Goal: Task Accomplishment & Management: Manage account settings

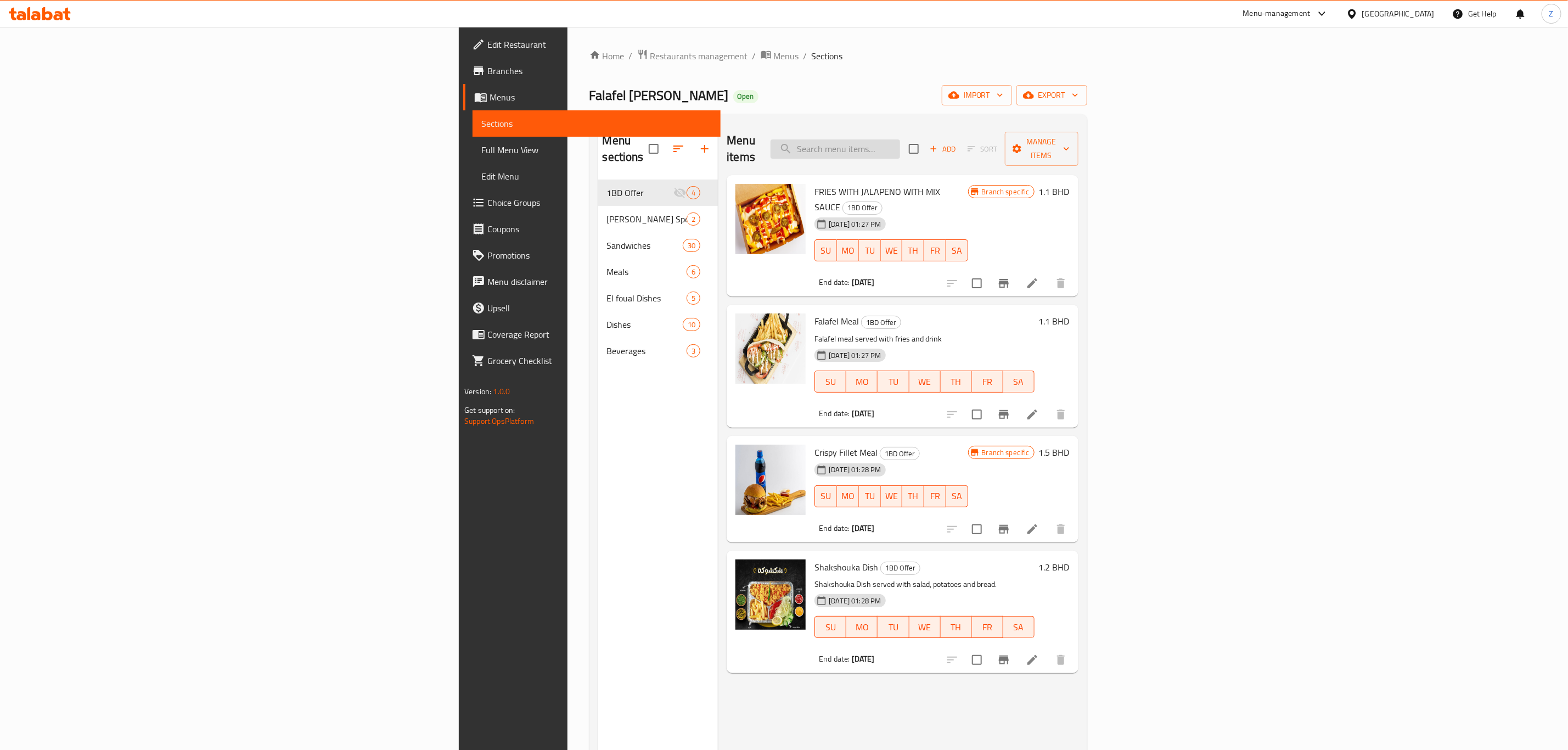
click at [900, 145] on input "search" at bounding box center [835, 149] width 129 height 19
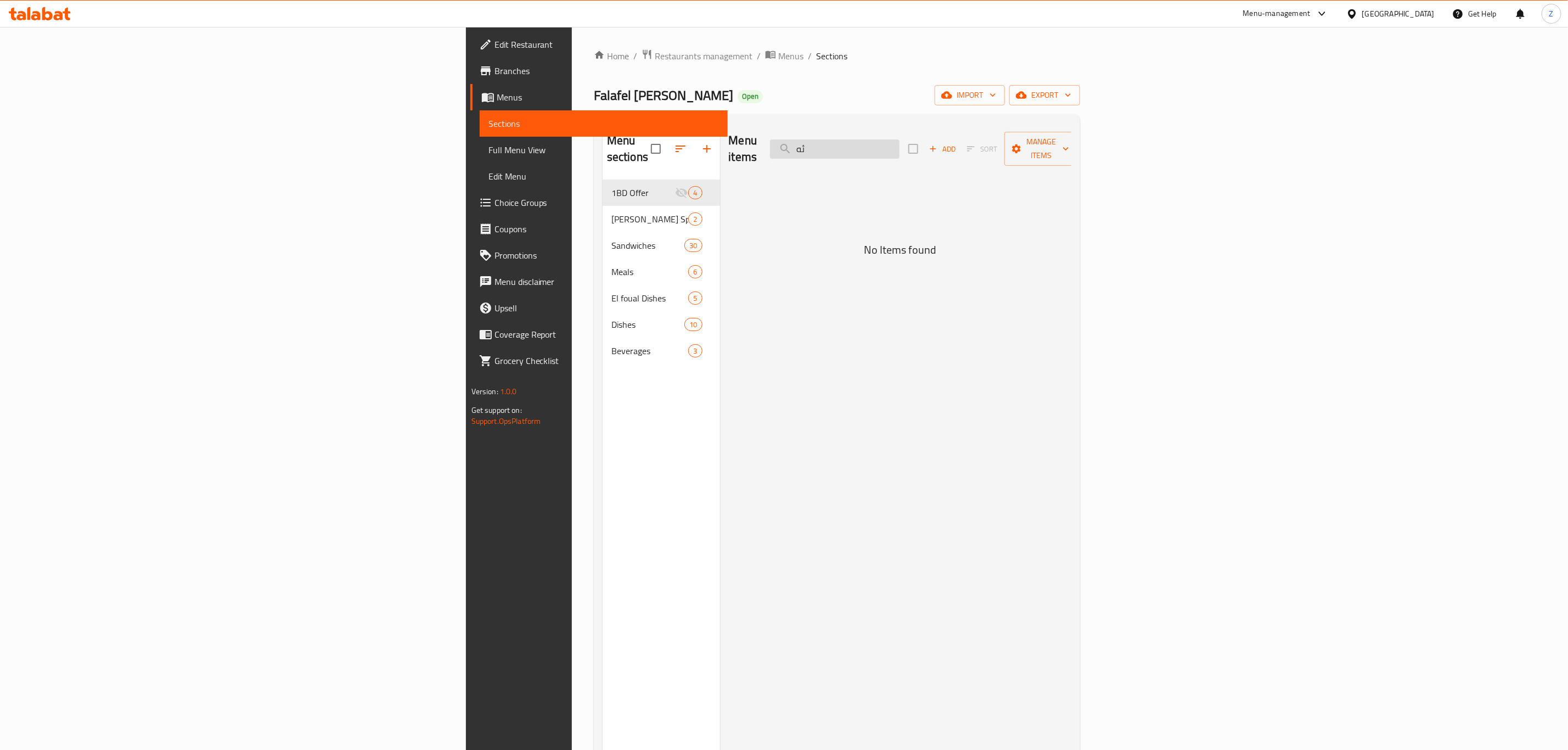
type input "ئ"
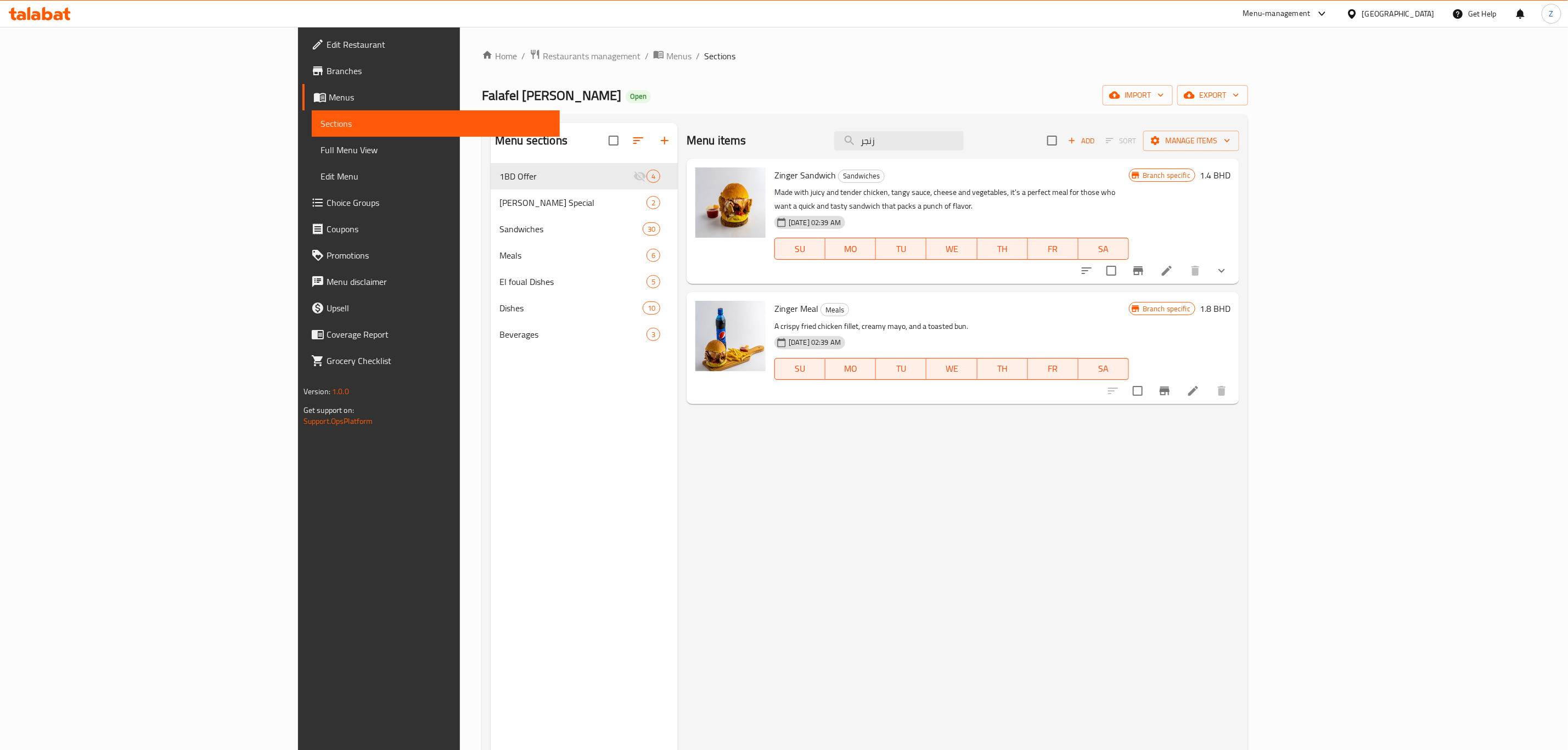
type input "زنجر"
click at [1230, 176] on h6 "1.4 BHD" at bounding box center [1215, 175] width 31 height 15
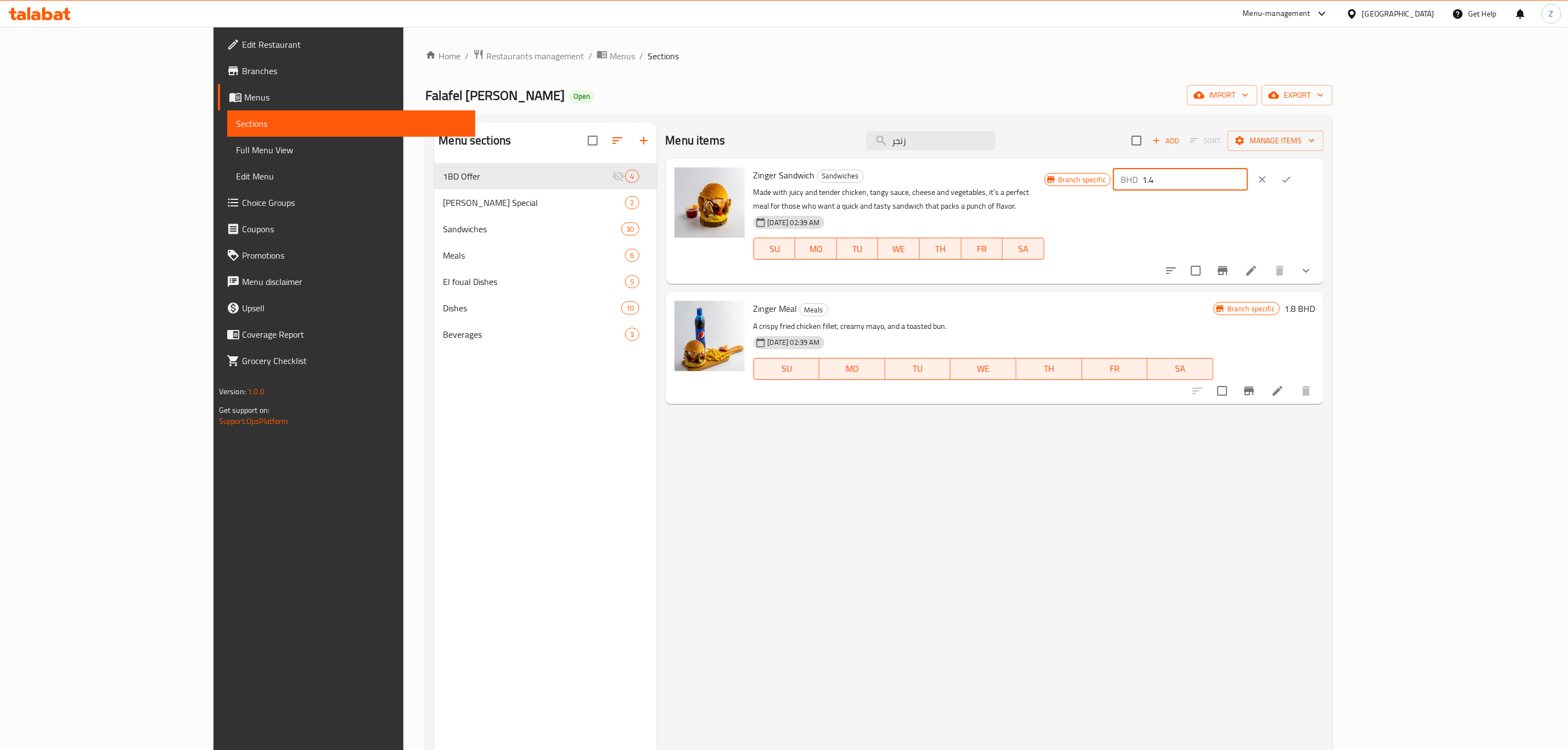
click at [1248, 174] on input "1.4" at bounding box center [1195, 180] width 106 height 22
type input "1.1"
drag, startPoint x: 1509, startPoint y: 179, endPoint x: 1500, endPoint y: 208, distance: 30.4
click at [1292, 179] on icon "ok" at bounding box center [1287, 180] width 11 height 11
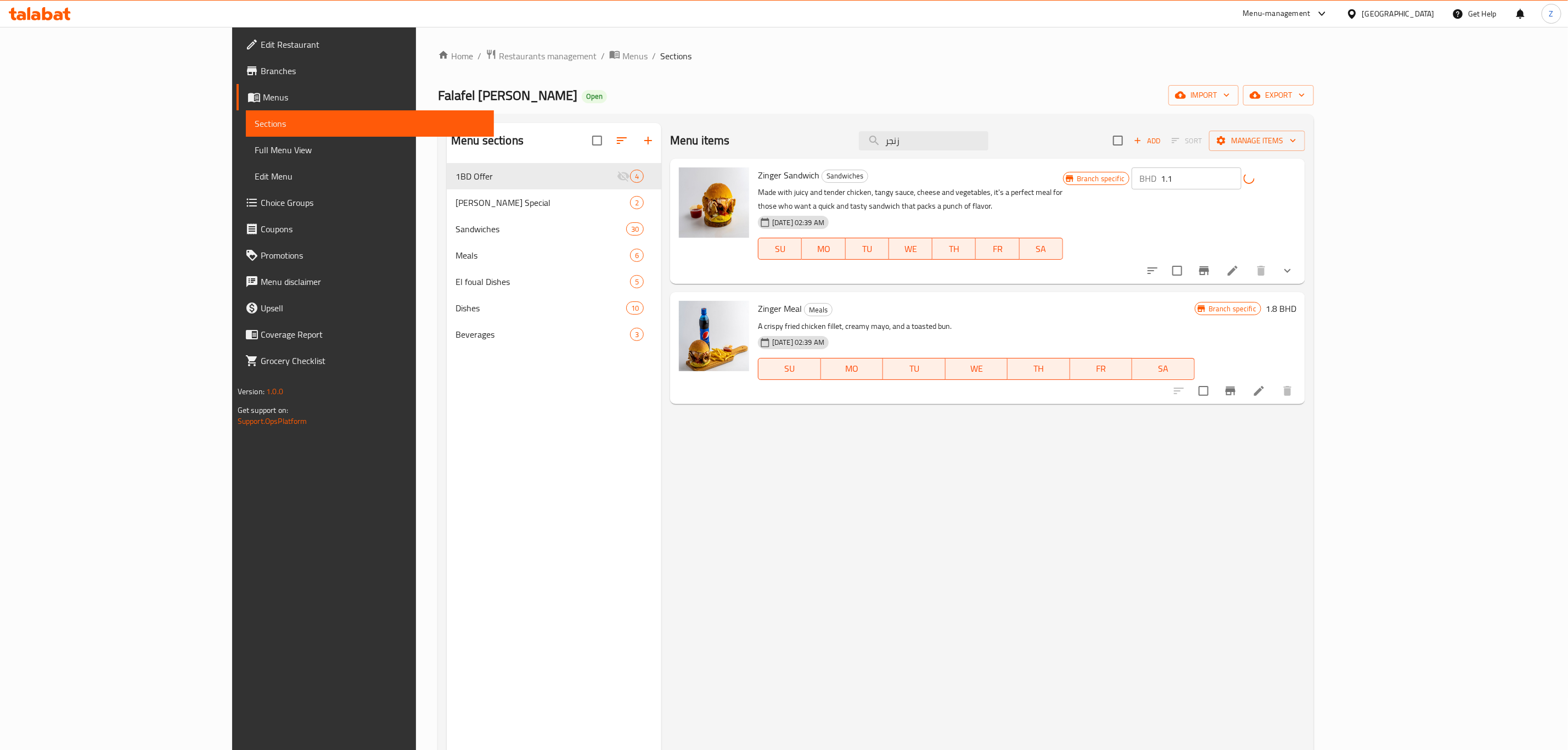
click at [1209, 266] on icon "Branch-specific-item" at bounding box center [1204, 271] width 10 height 9
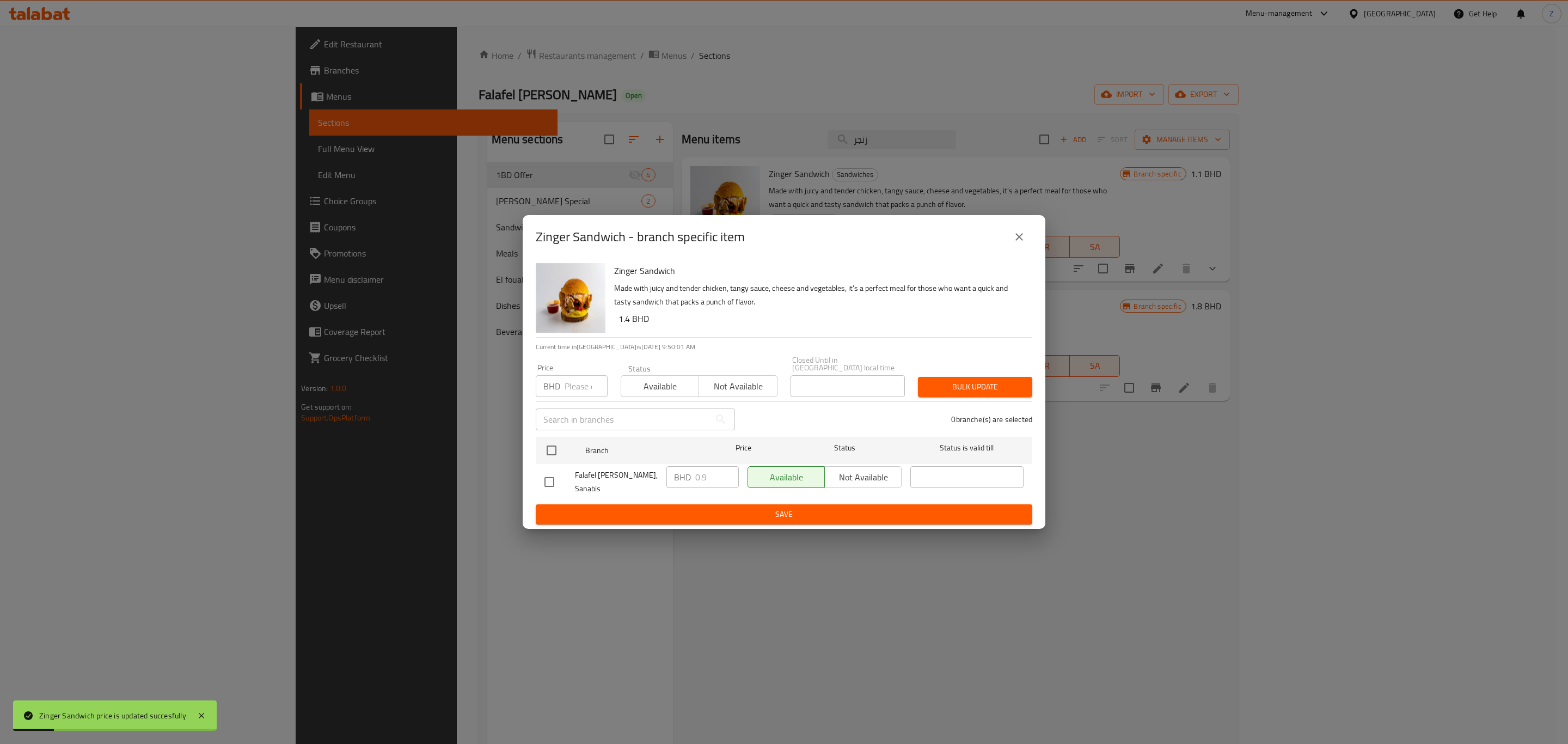
drag, startPoint x: 569, startPoint y: 385, endPoint x: 573, endPoint y: 390, distance: 6.4
click at [569, 385] on input "number" at bounding box center [586, 386] width 43 height 22
paste input "1.1"
type input "1.1"
click at [556, 446] on input "checkbox" at bounding box center [551, 451] width 23 height 23
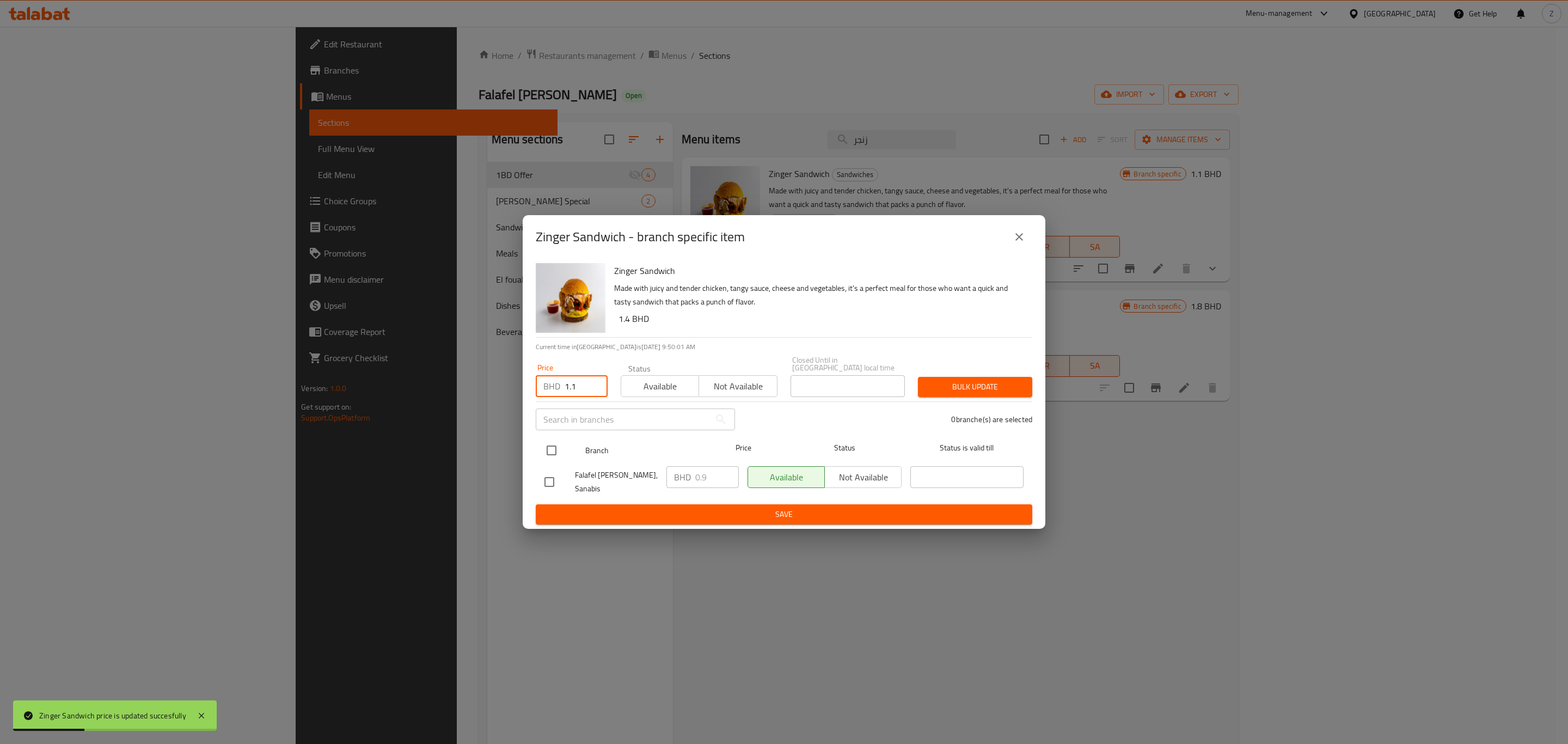
checkbox input "true"
click at [998, 377] on button "Bulk update" at bounding box center [975, 387] width 114 height 20
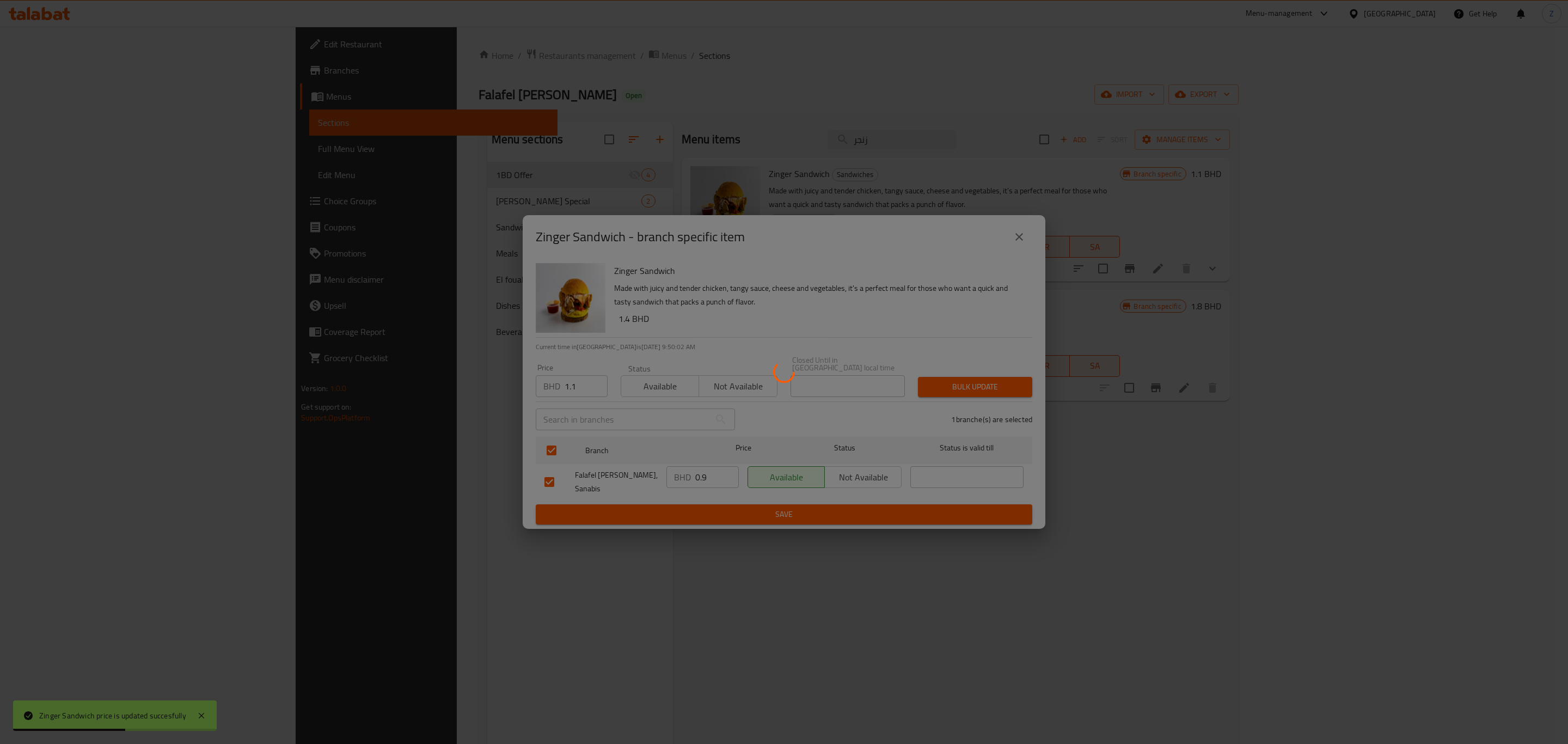
click at [1231, 510] on div at bounding box center [784, 372] width 1568 height 744
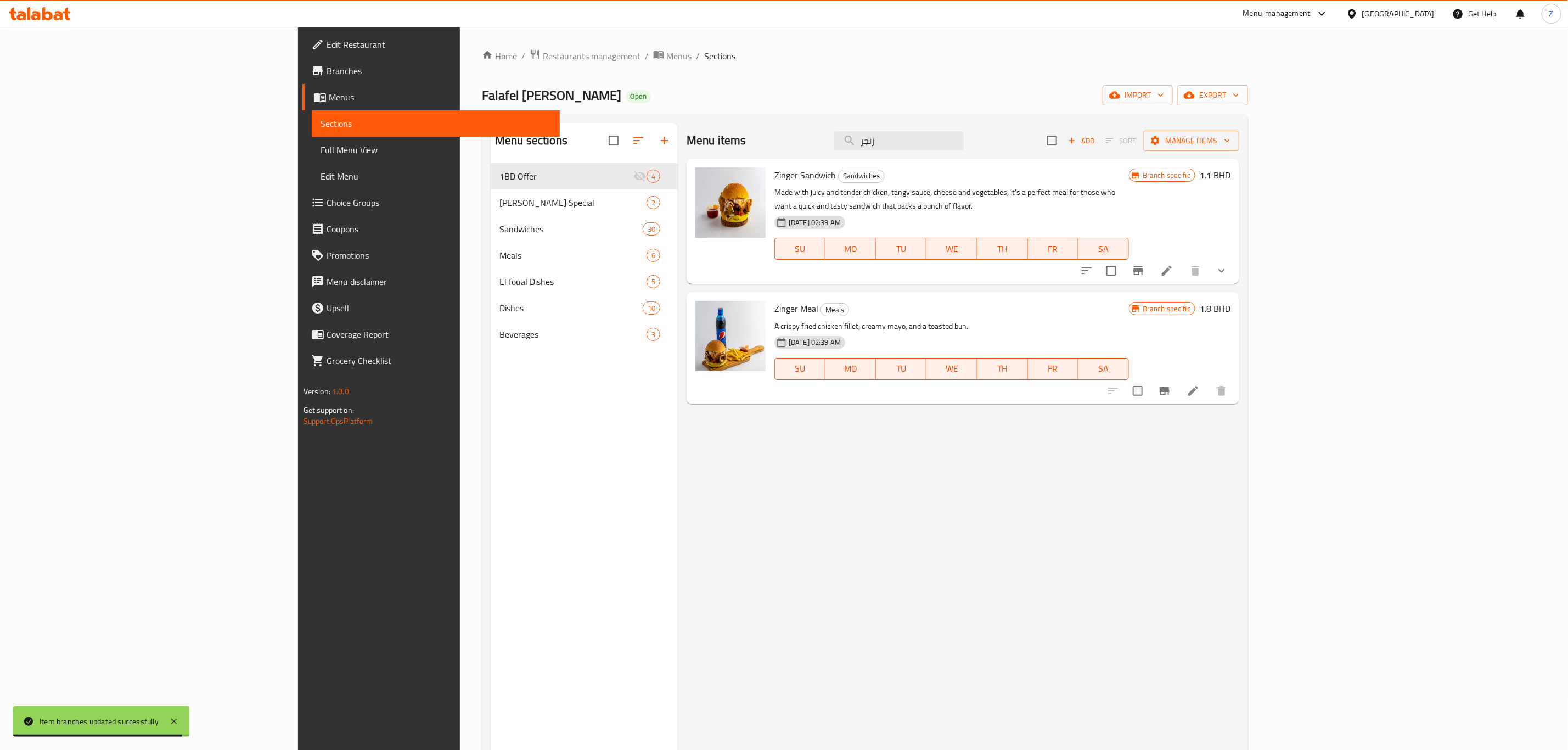
drag, startPoint x: 1005, startPoint y: 140, endPoint x: 904, endPoint y: 135, distance: 101.1
click at [904, 134] on div "Menu items زنجر Add Sort Manage items" at bounding box center [963, 141] width 553 height 36
type input "ب"
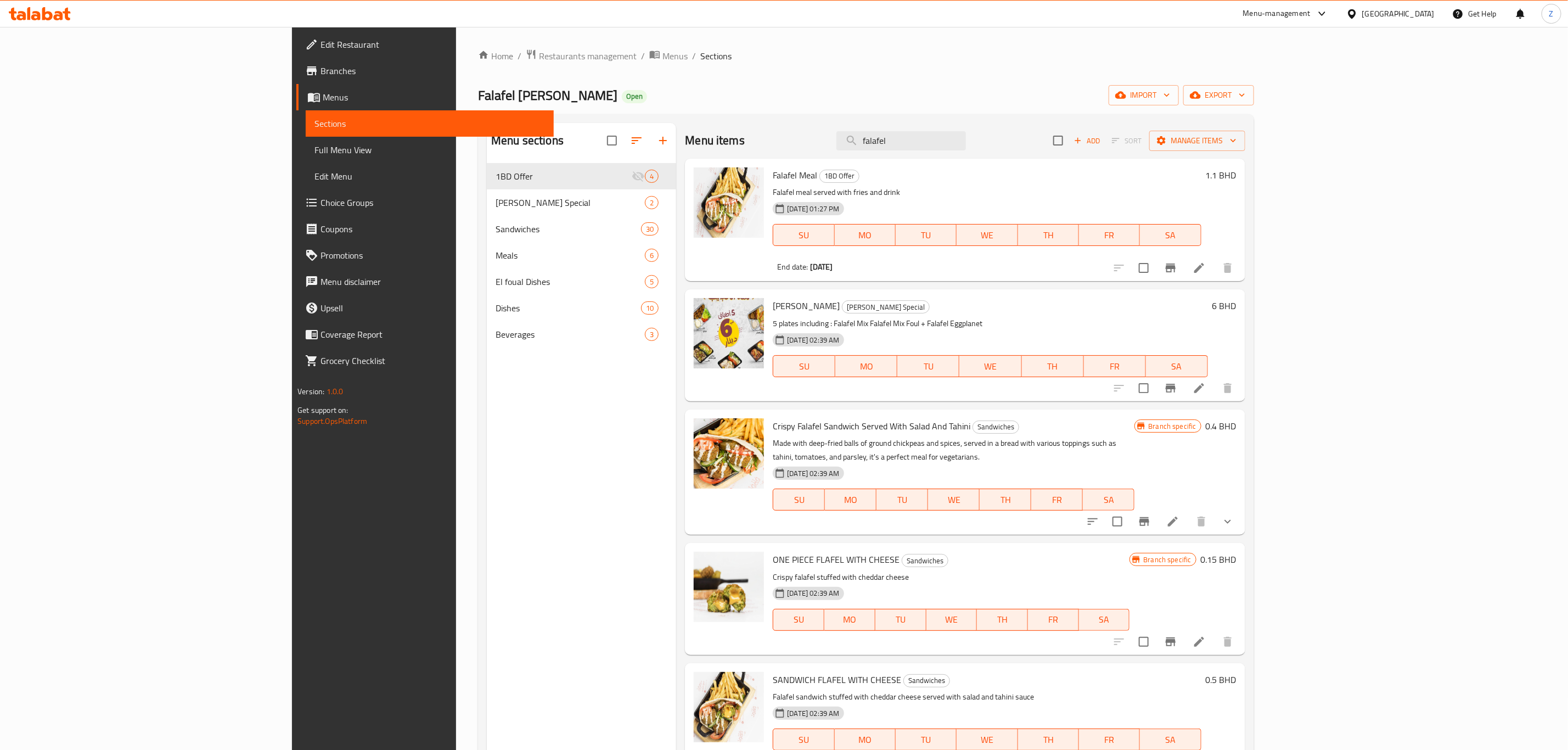
click at [1001, 128] on div "Menu items falafel Add Sort Manage items" at bounding box center [965, 141] width 560 height 36
click at [966, 140] on input "falafel" at bounding box center [901, 141] width 129 height 19
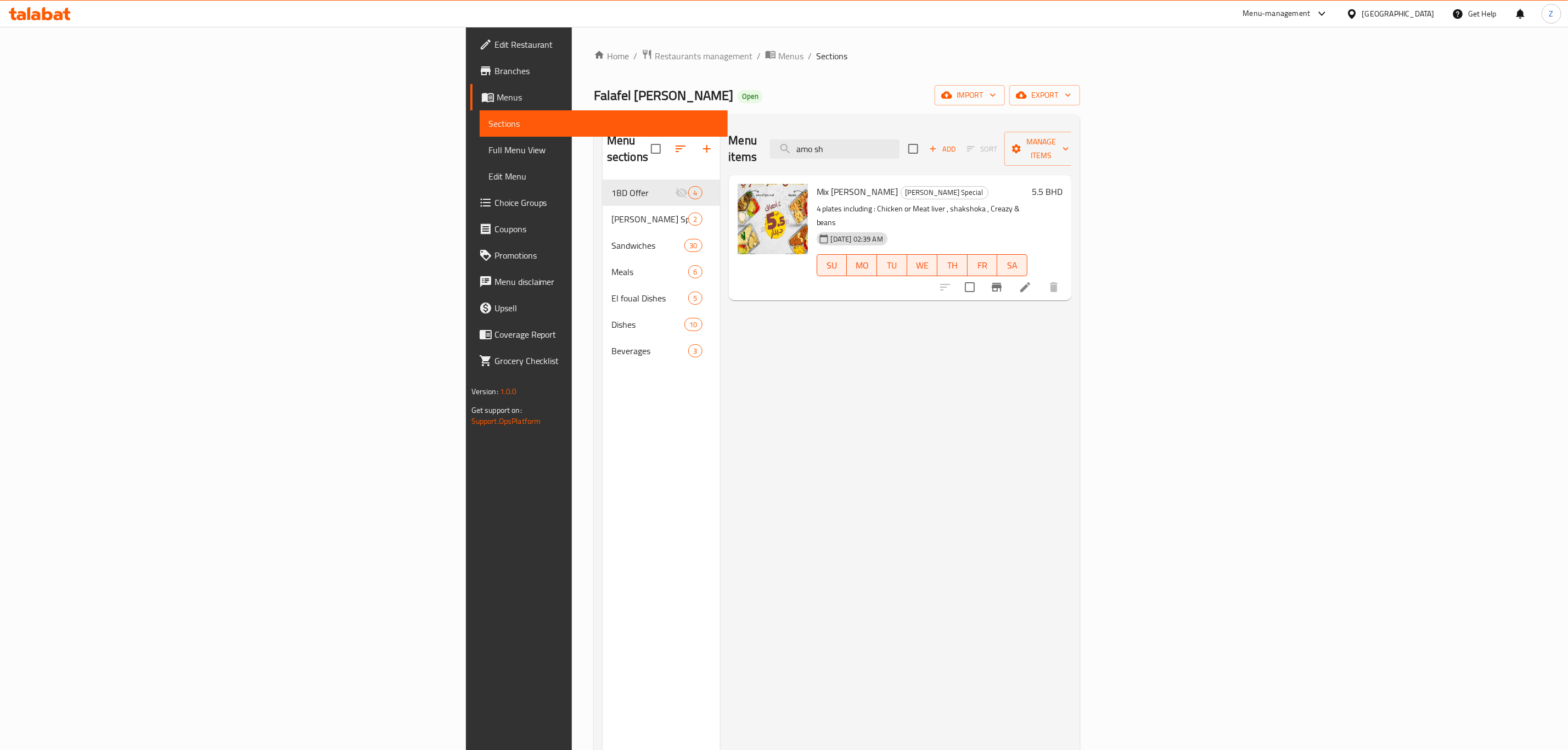
type input "amo sh"
click at [1032, 280] on icon at bounding box center [1025, 287] width 13 height 13
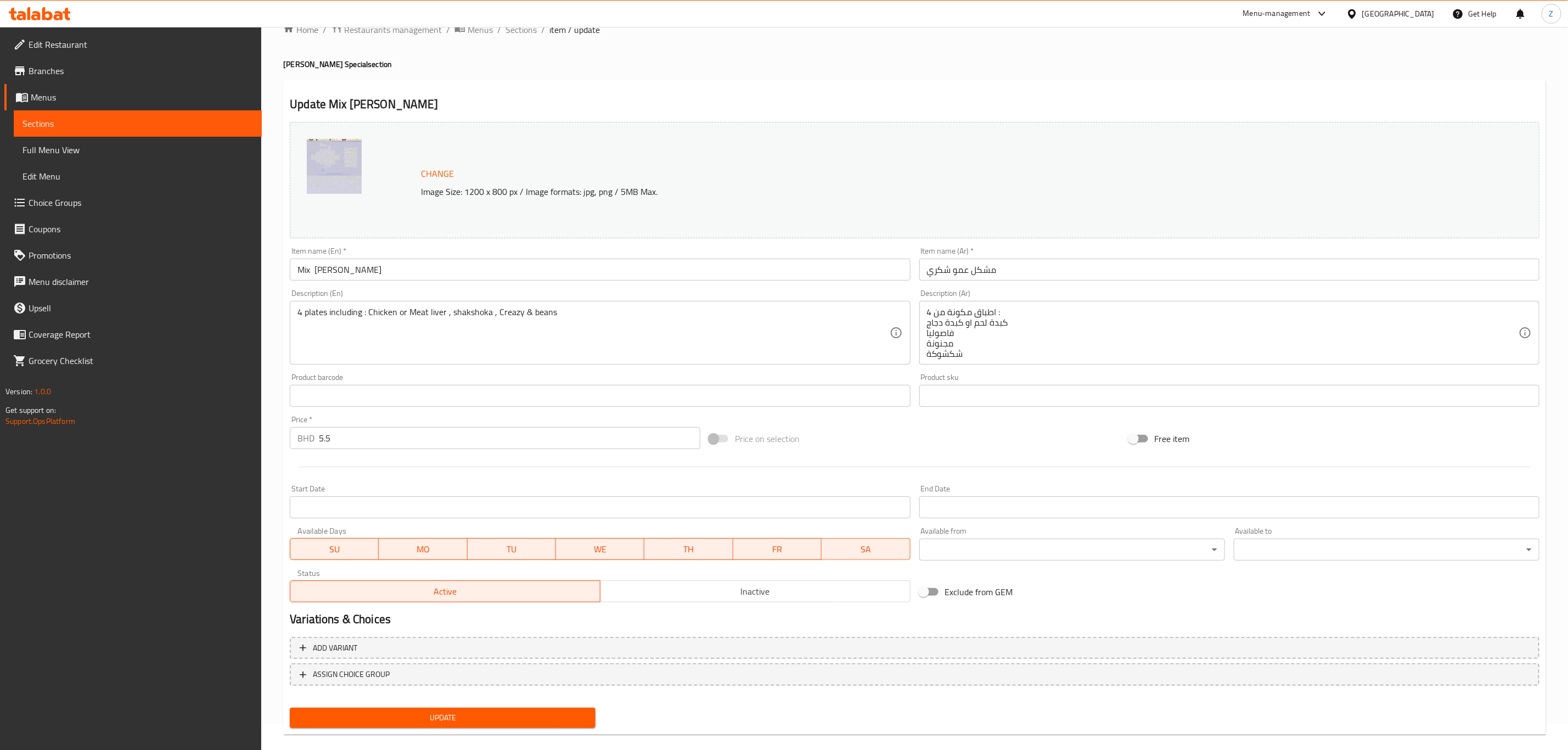
scroll to position [40, 0]
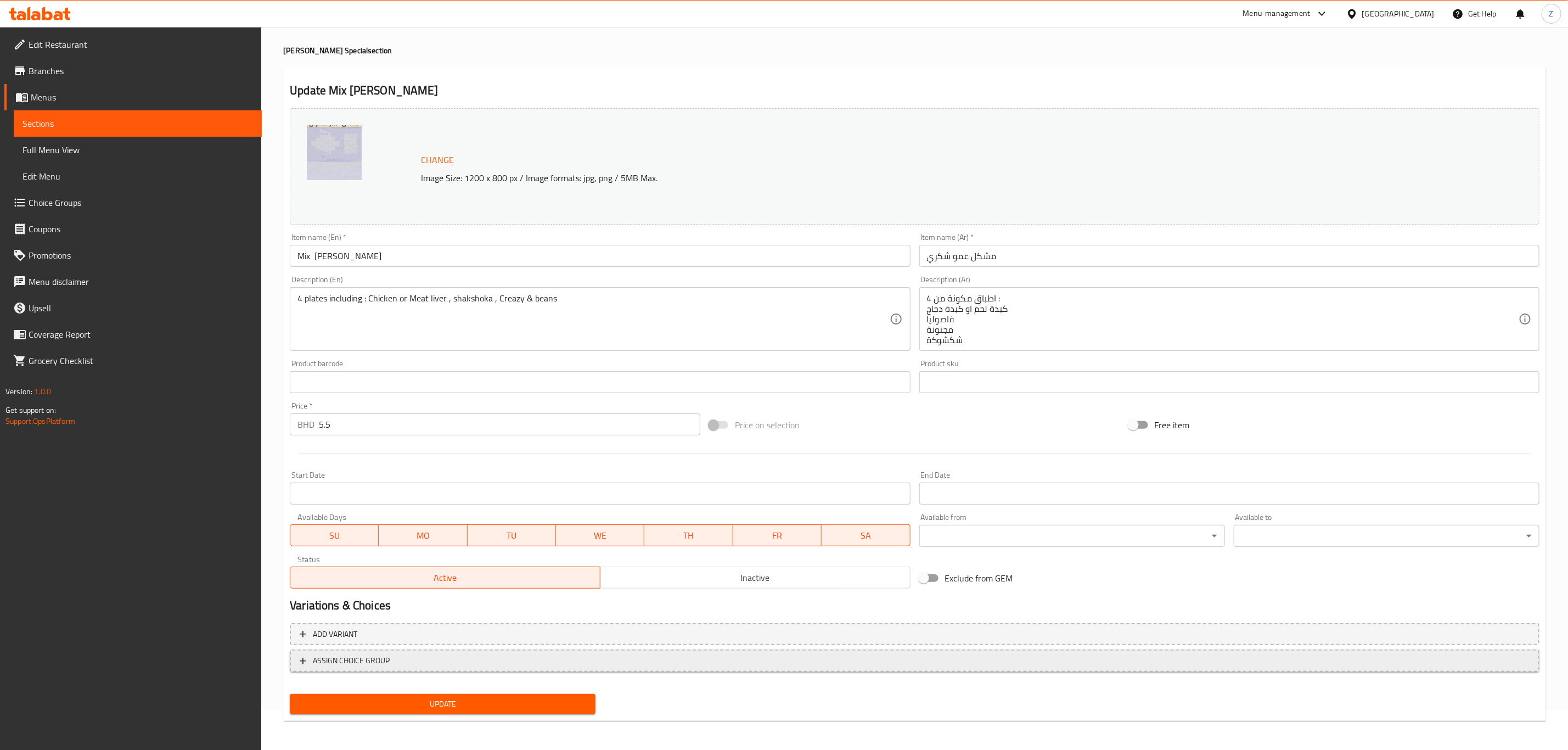
click at [331, 654] on span "ASSIGN CHOICE GROUP" at bounding box center [351, 660] width 77 height 14
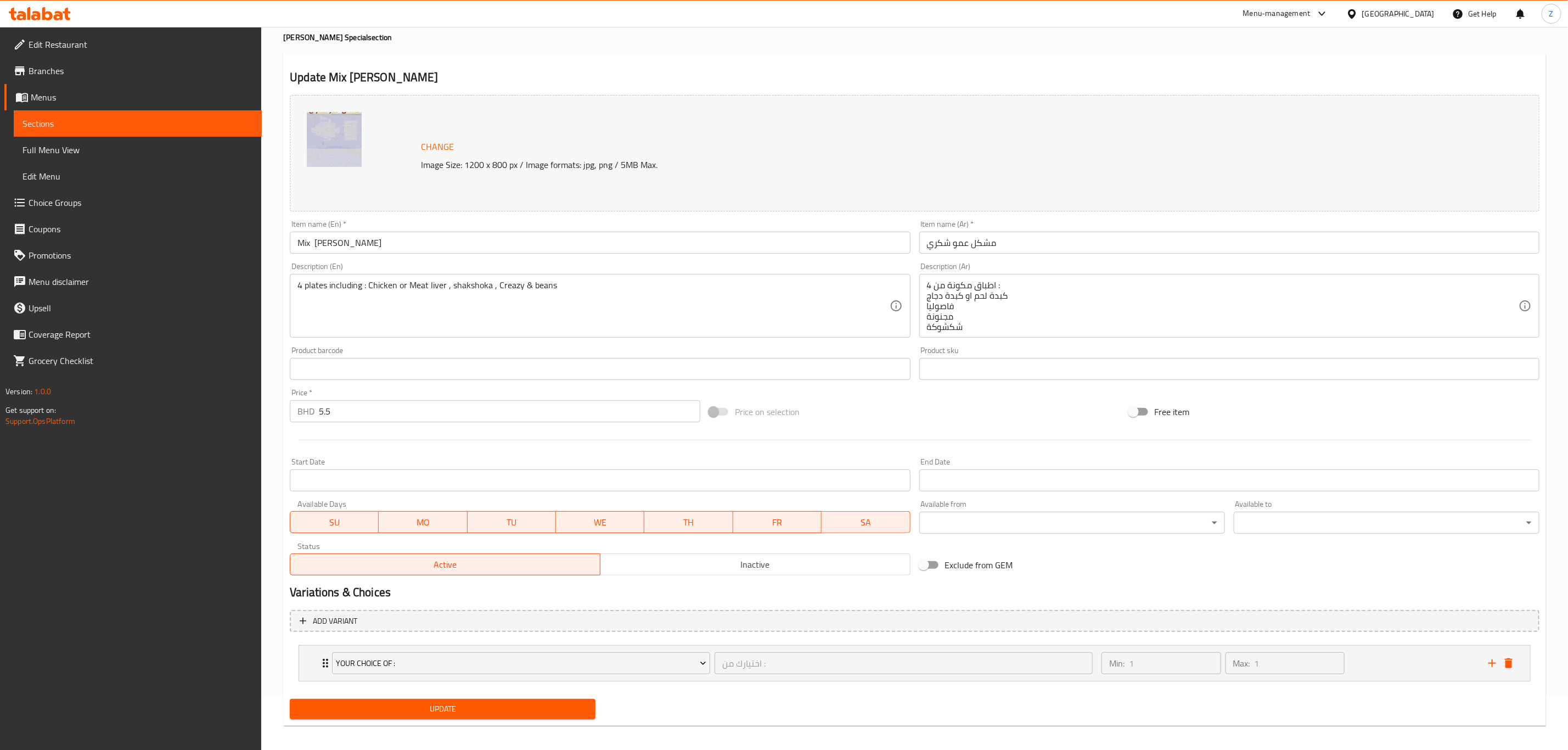
scroll to position [60, 0]
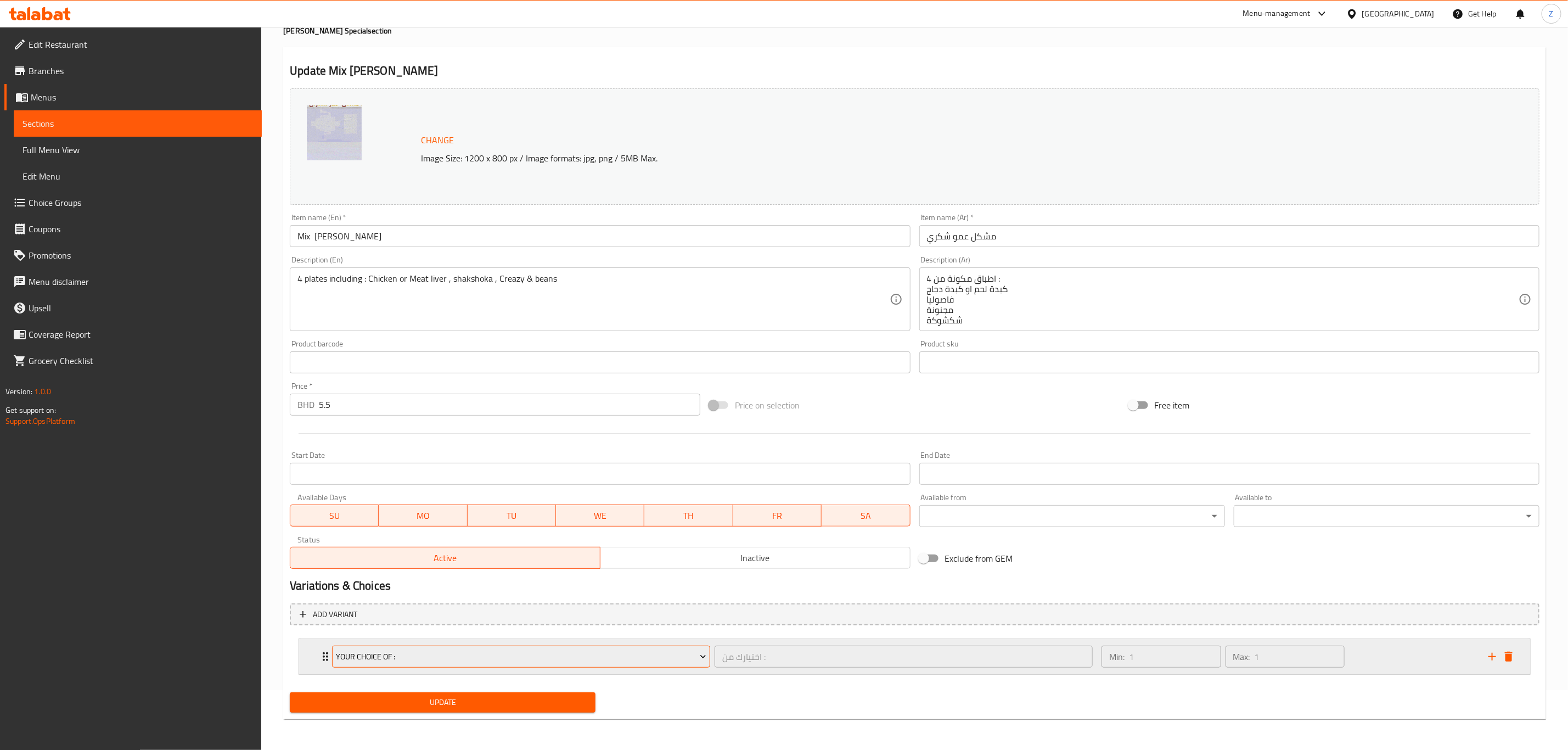
click at [402, 660] on span "Your choice of :" at bounding box center [521, 657] width 370 height 14
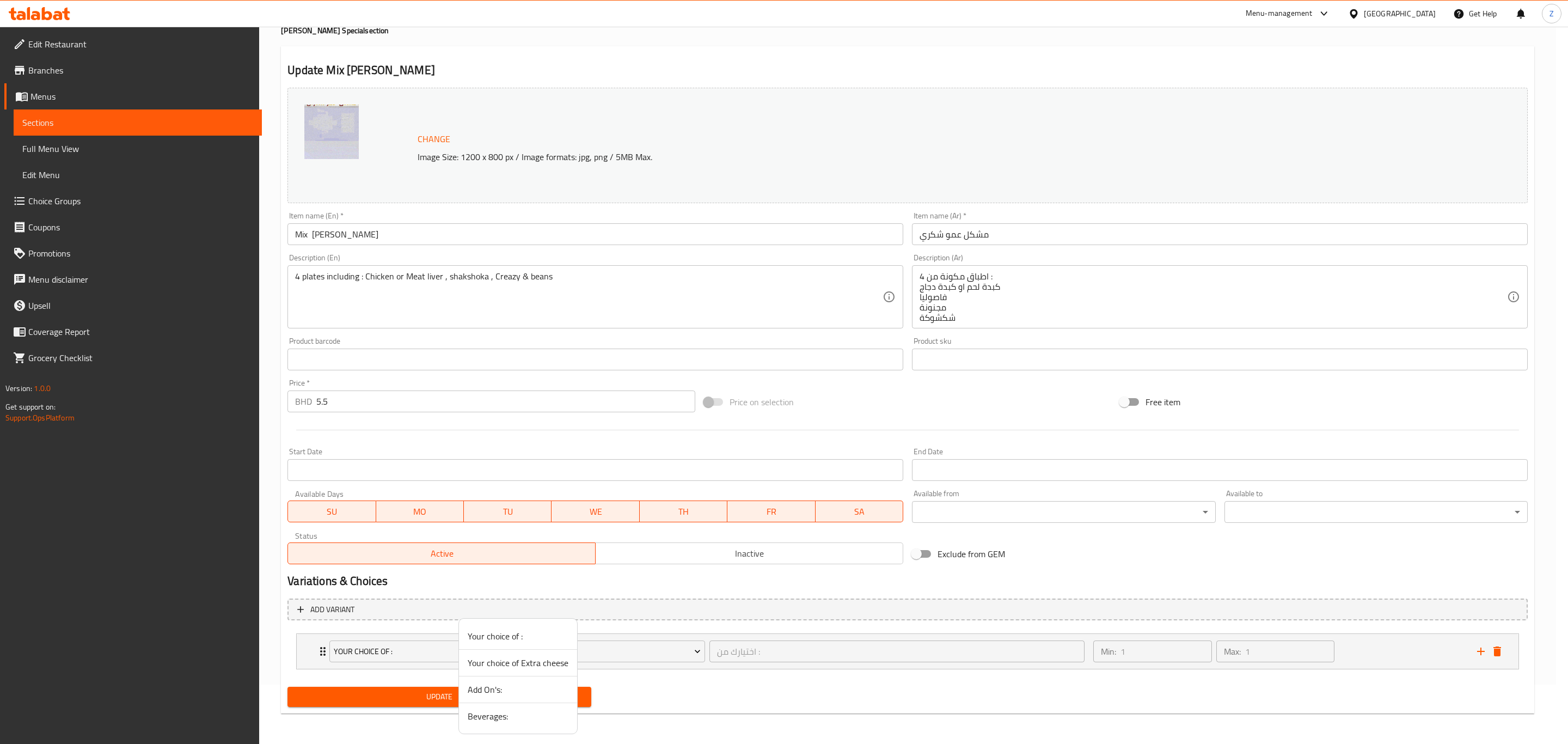
drag, startPoint x: 500, startPoint y: 698, endPoint x: 492, endPoint y: 700, distance: 8.2
click at [499, 696] on span "Add On's:" at bounding box center [517, 689] width 100 height 13
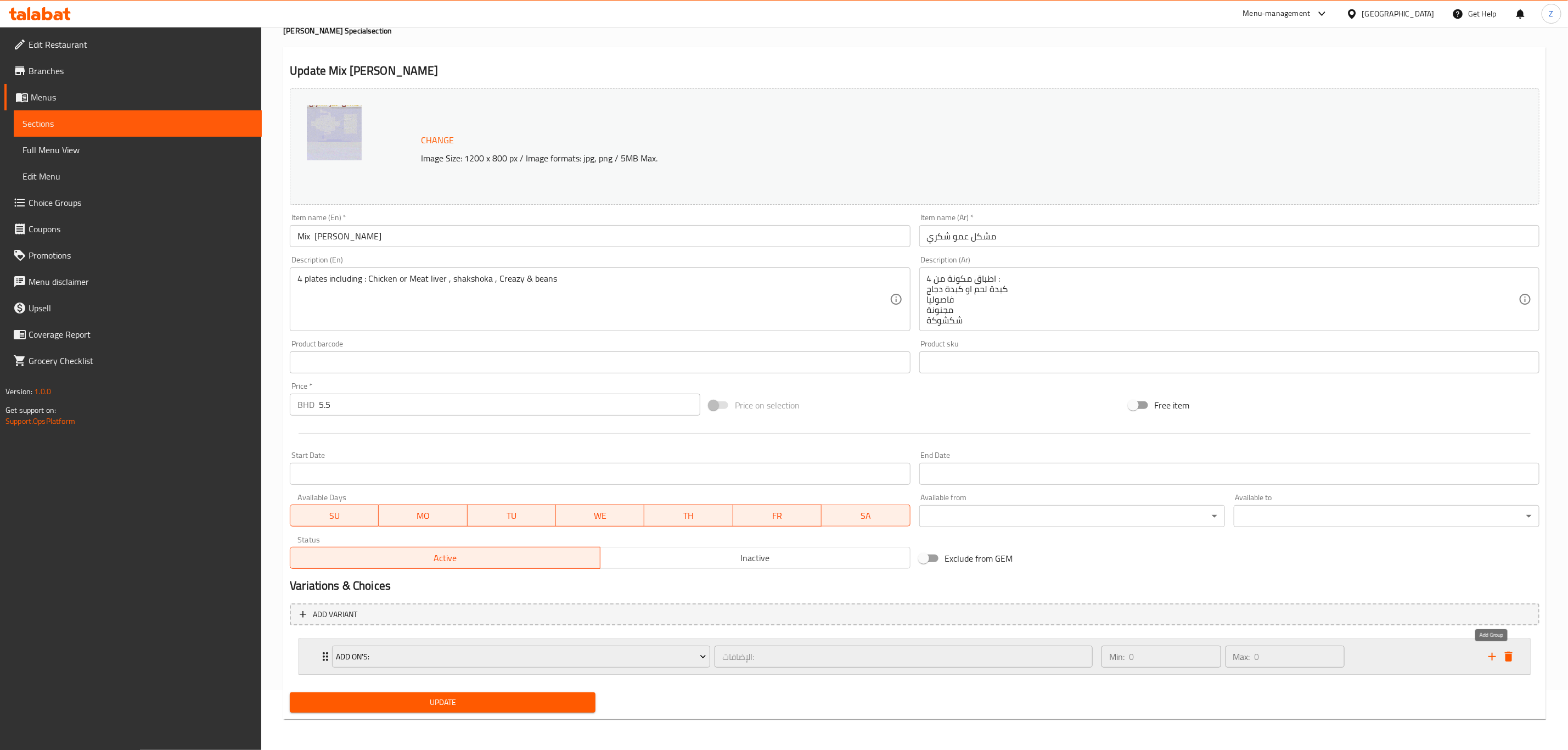
click at [1497, 658] on icon "add" at bounding box center [1492, 656] width 13 height 13
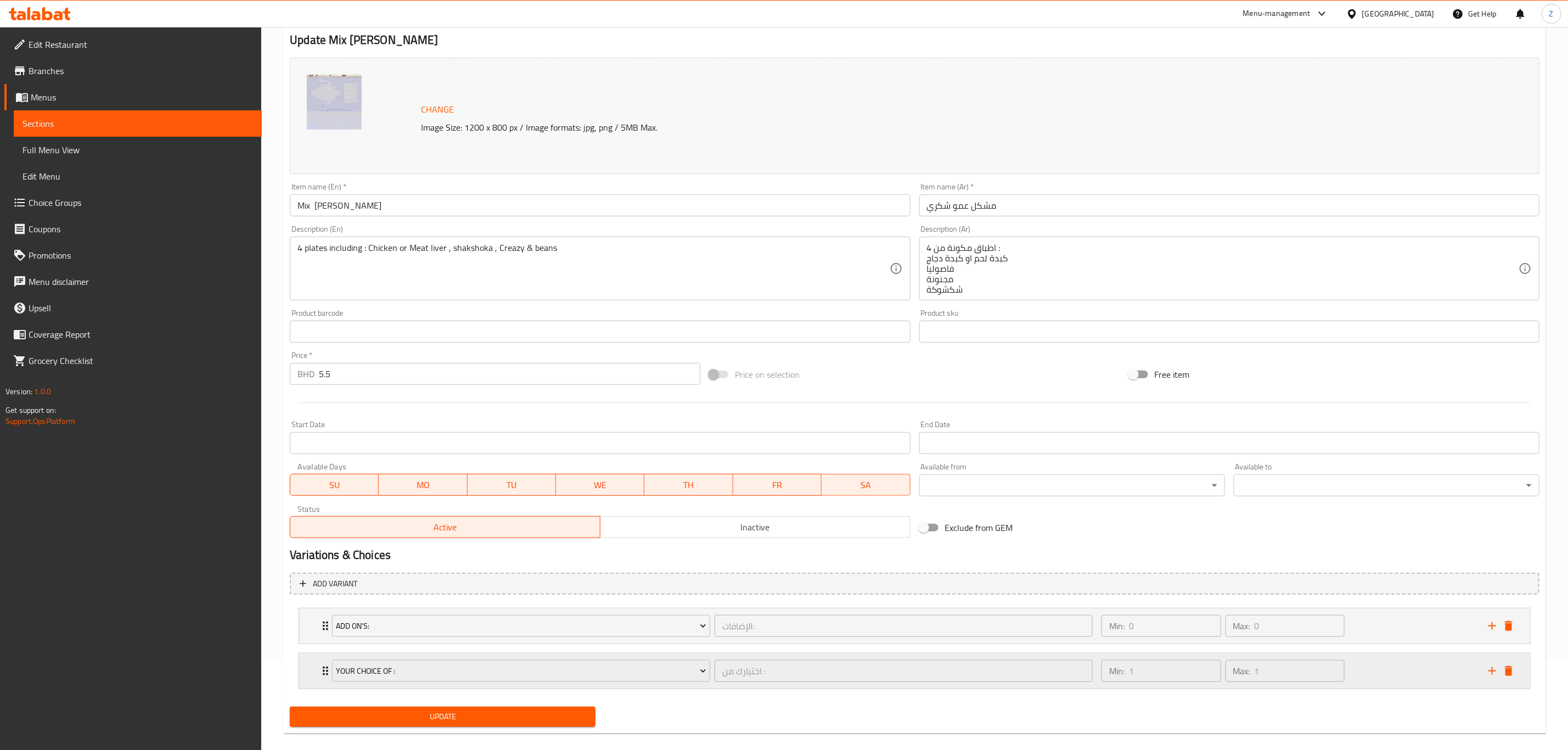
scroll to position [106, 0]
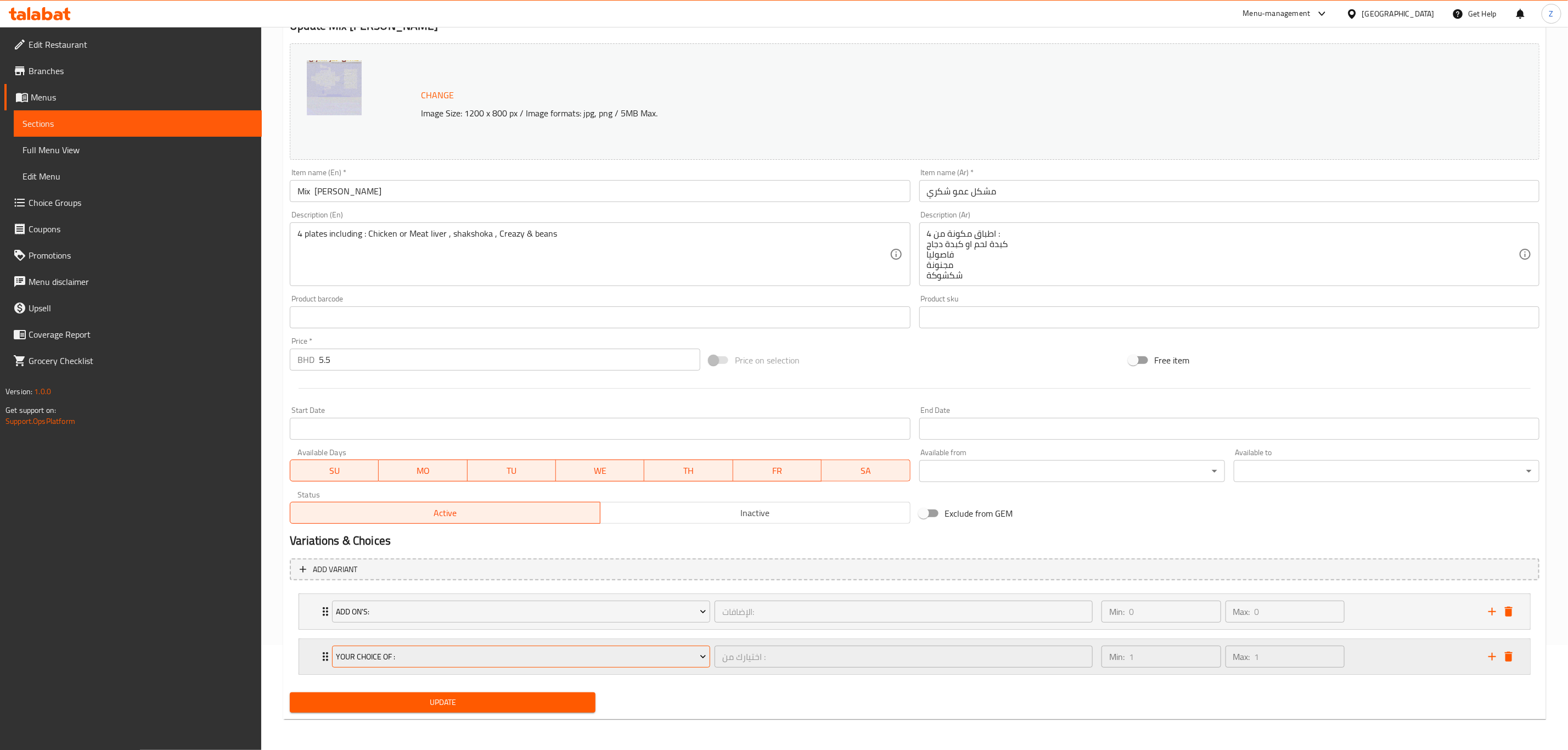
click at [425, 659] on span "Your choice of :" at bounding box center [521, 657] width 370 height 14
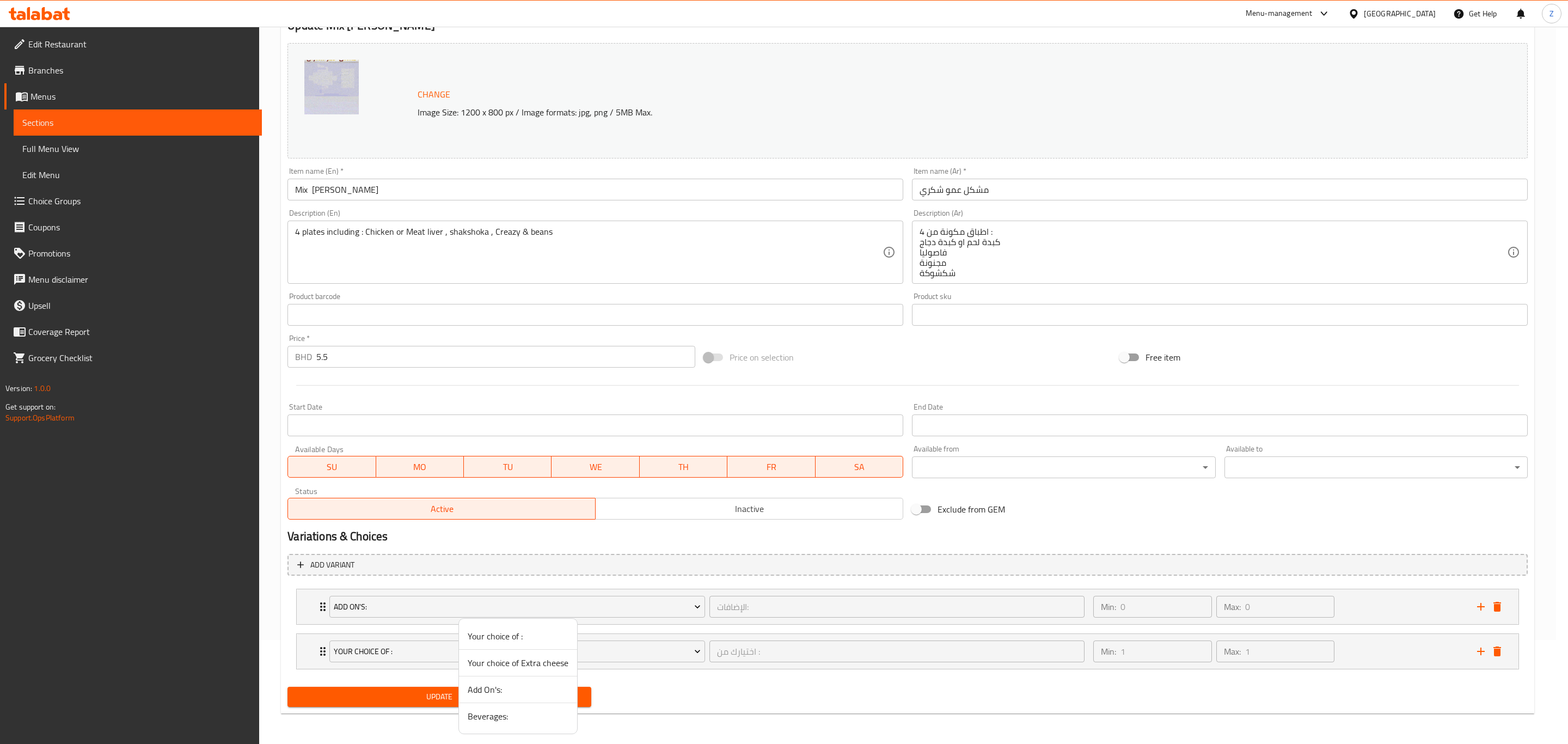
click at [491, 723] on span "Beverages:" at bounding box center [517, 715] width 100 height 13
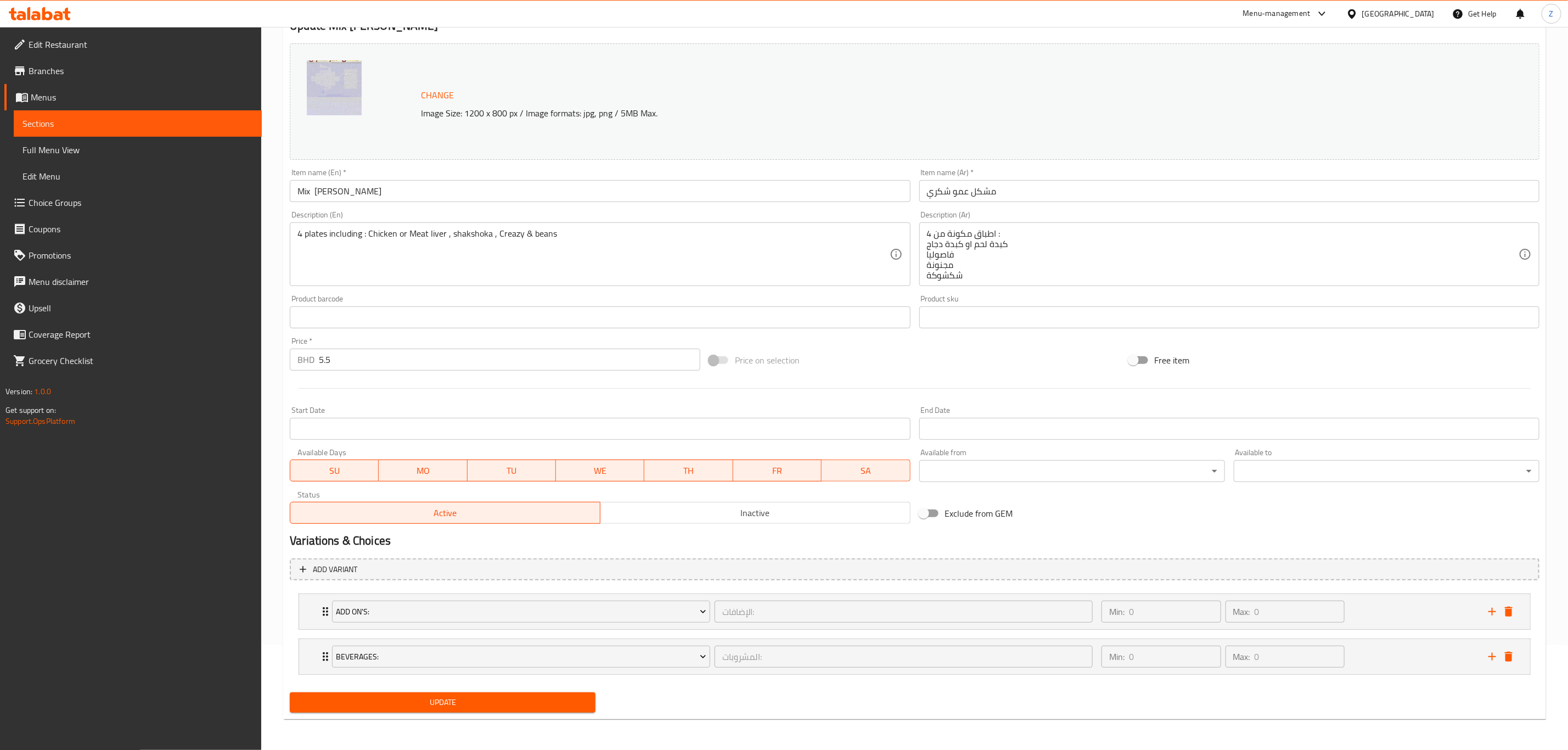
click at [445, 697] on span "Update" at bounding box center [443, 702] width 288 height 14
click at [538, 704] on span "Update" at bounding box center [443, 702] width 288 height 14
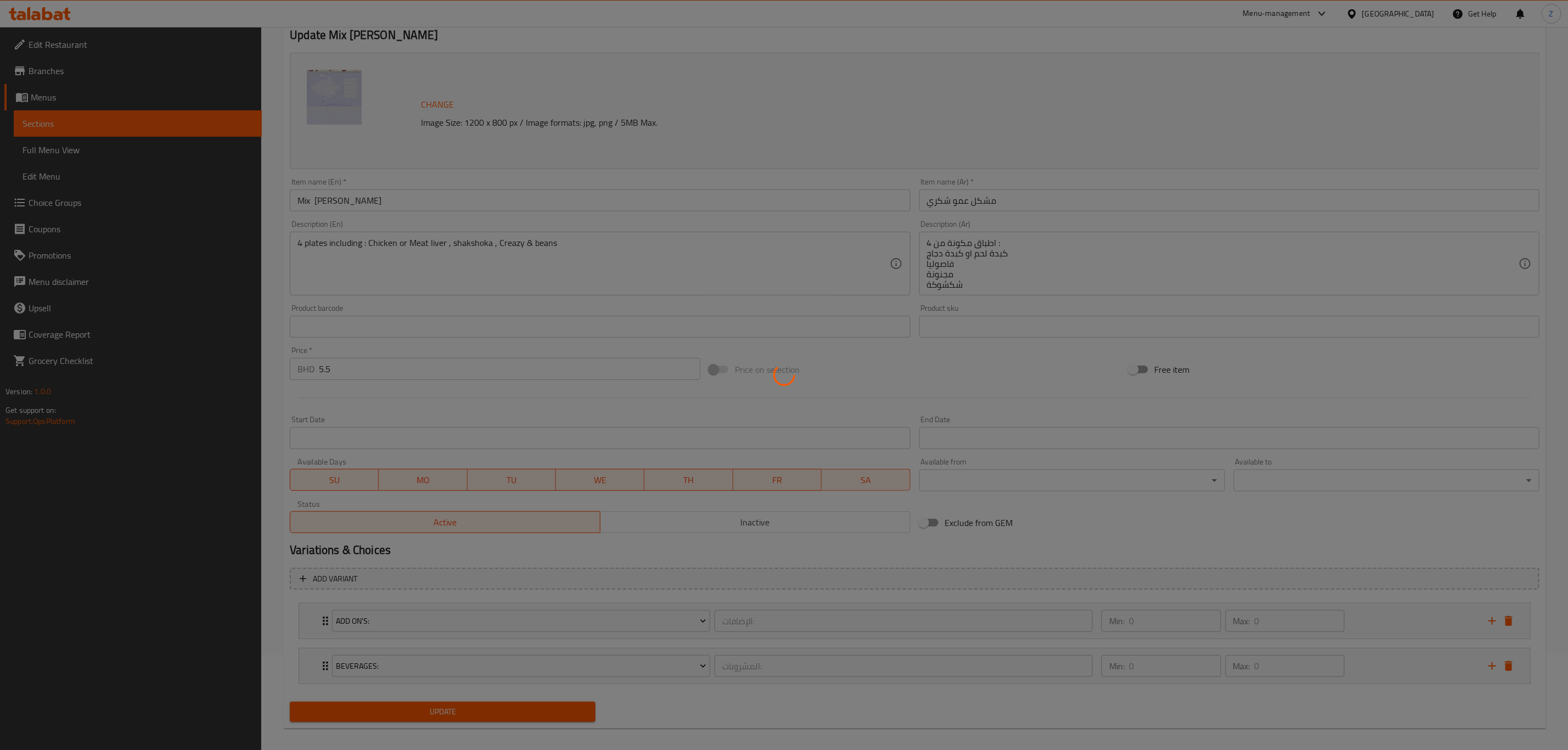
scroll to position [0, 0]
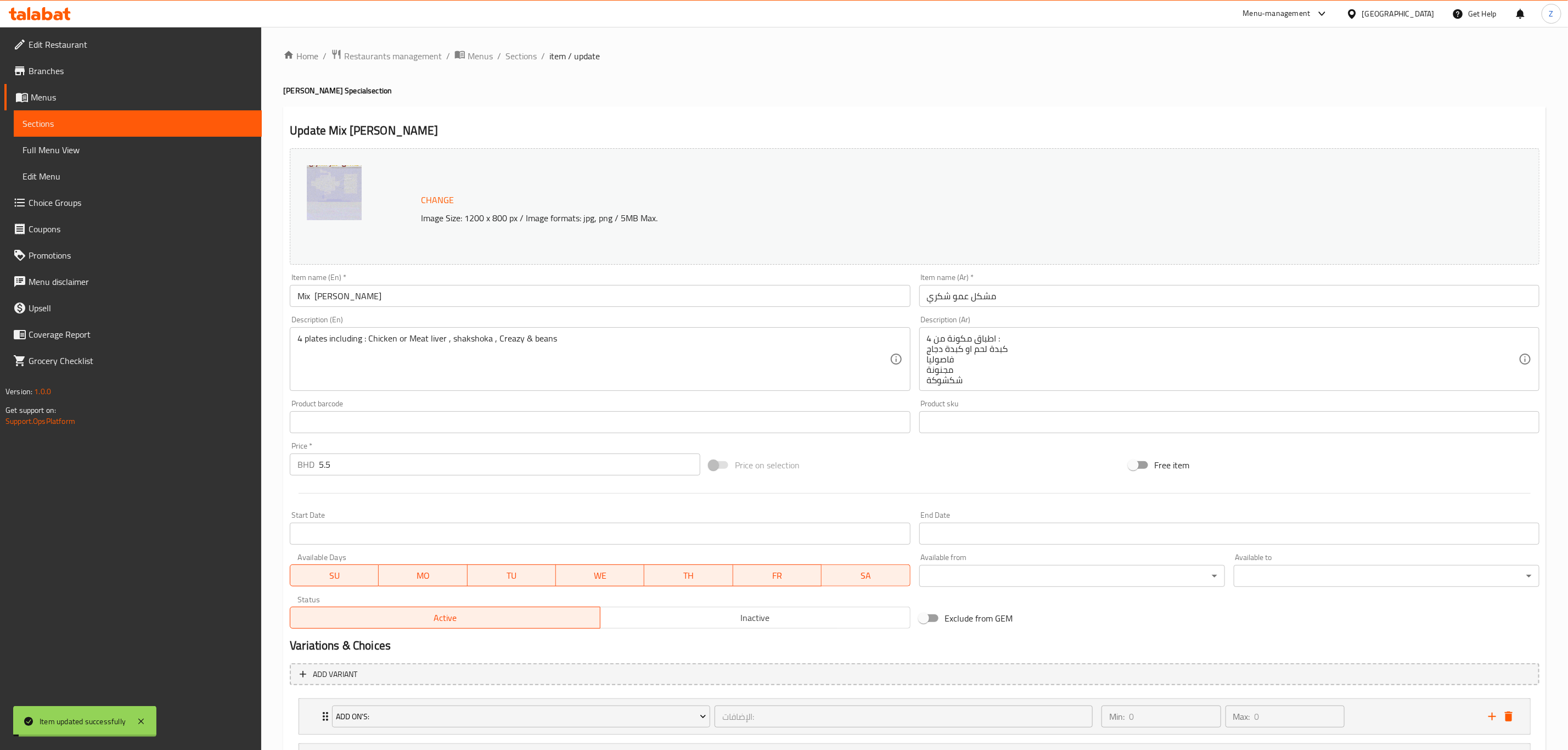
click at [512, 55] on span "Sections" at bounding box center [521, 55] width 31 height 13
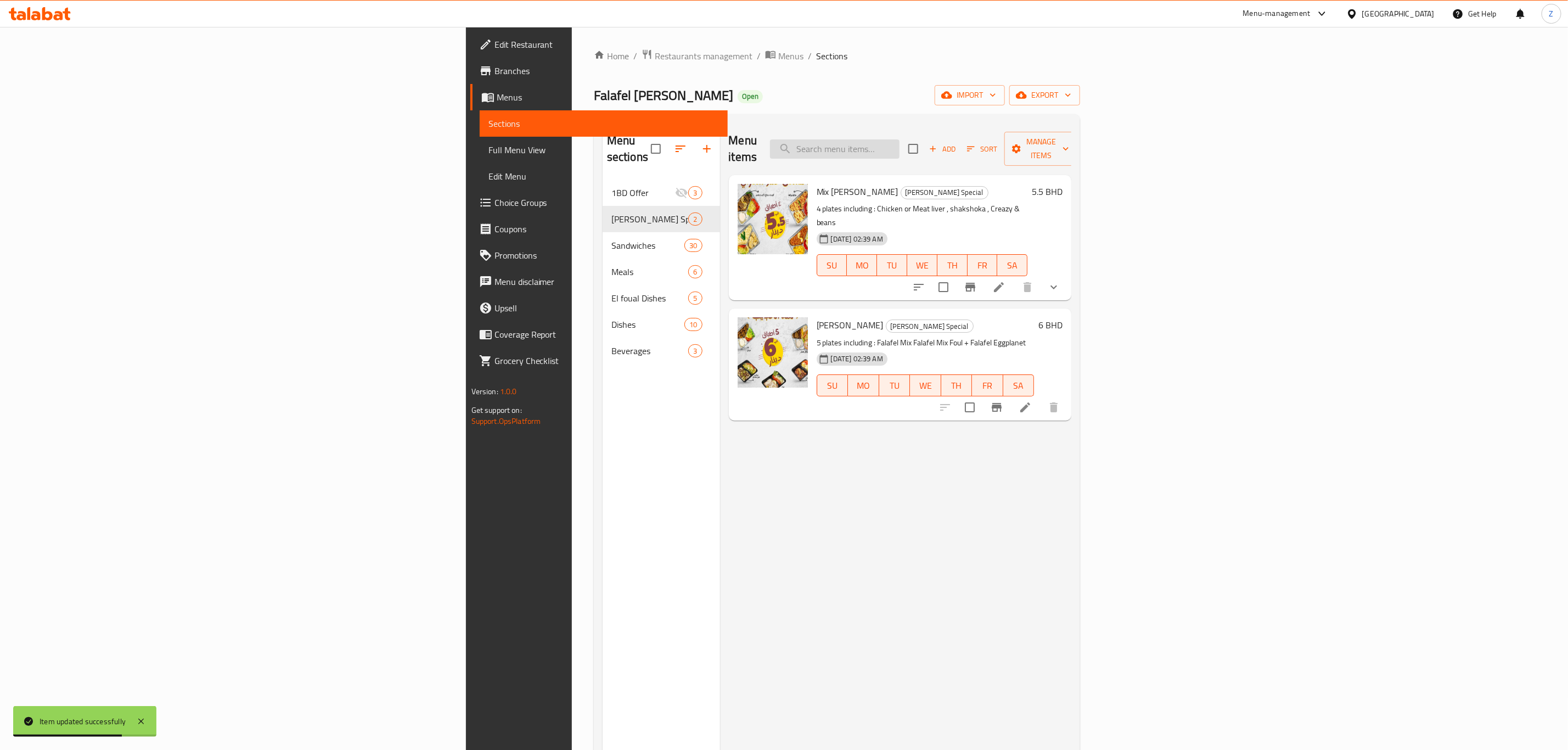
click at [900, 142] on input "search" at bounding box center [835, 149] width 129 height 19
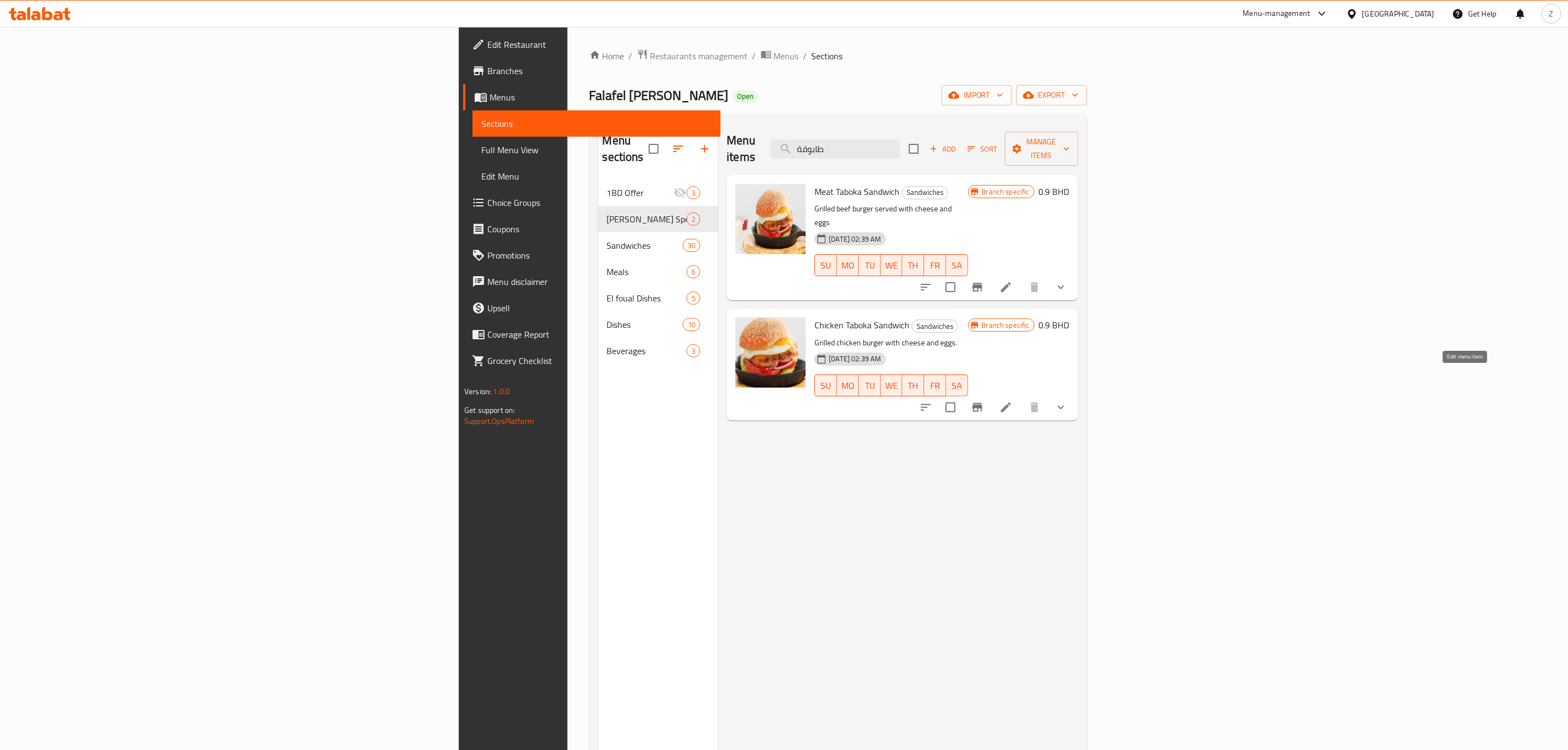
type input "طابوقة"
click at [1013, 401] on icon at bounding box center [1006, 407] width 13 height 13
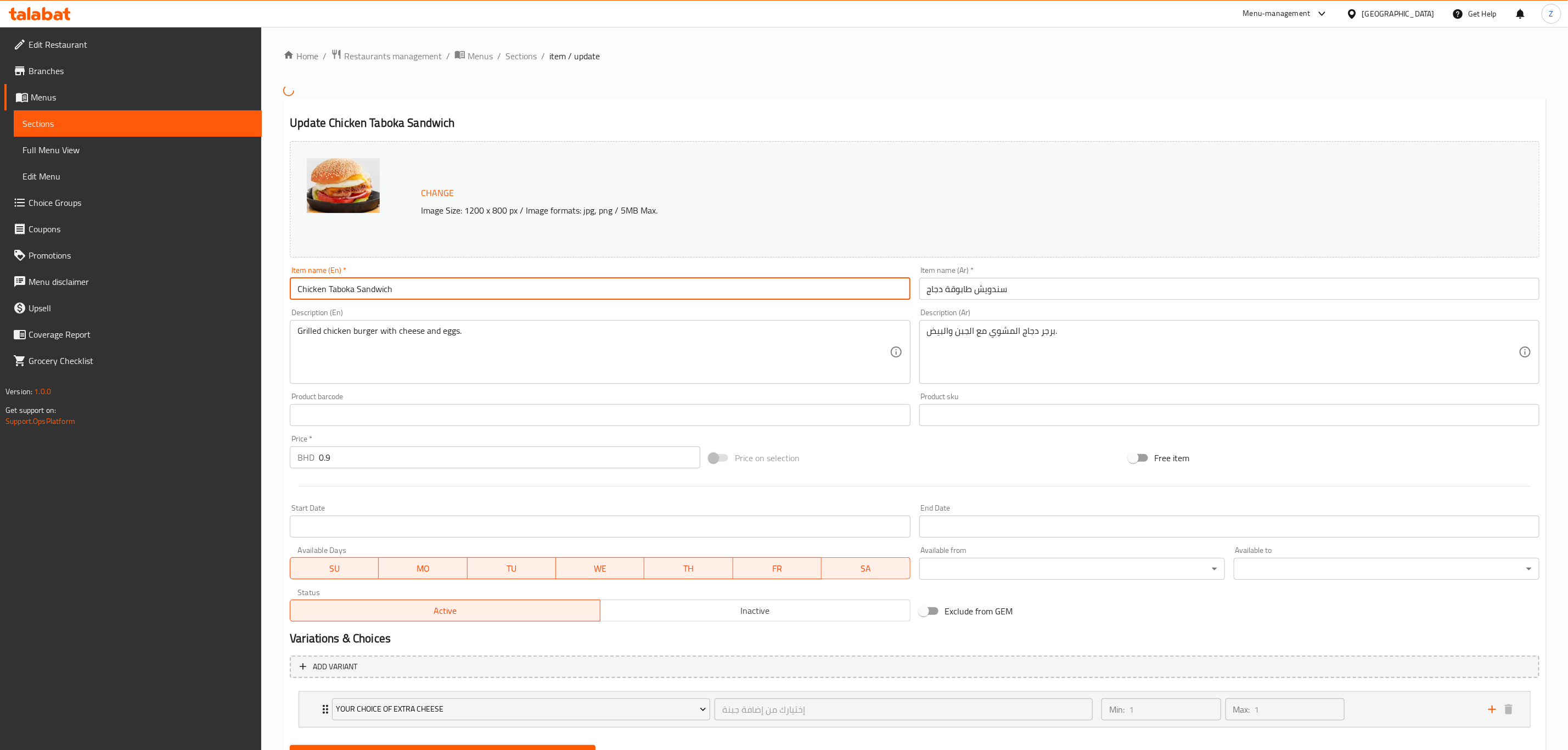
drag, startPoint x: 328, startPoint y: 288, endPoint x: 175, endPoint y: 290, distance: 153.0
click at [191, 288] on div "Edit Restaurant Branches Menus Sections Full Menu View Edit Menu Choice Groups …" at bounding box center [784, 415] width 1568 height 776
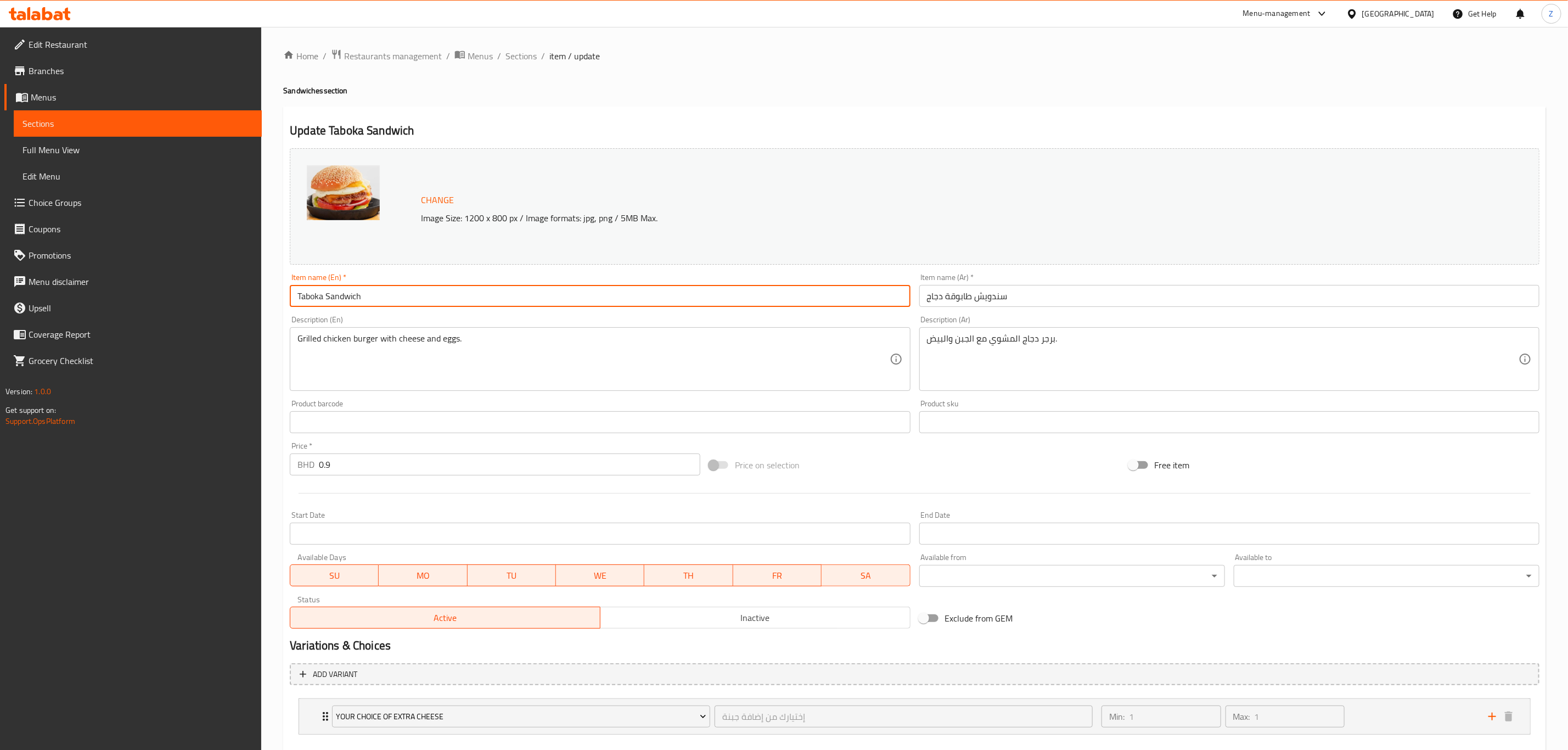
type input "Taboka Sandwich"
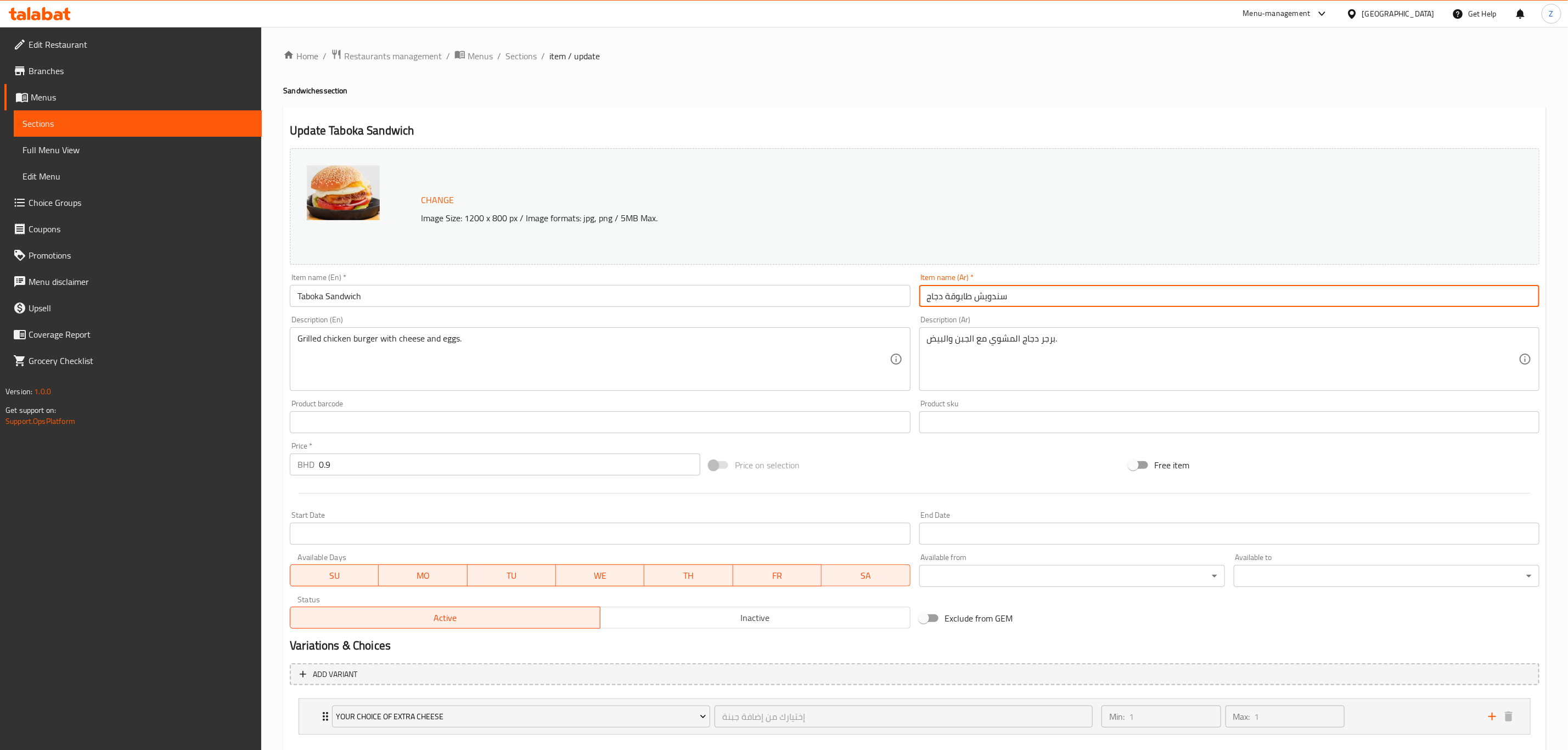
drag, startPoint x: 948, startPoint y: 294, endPoint x: 853, endPoint y: 294, distance: 95.0
click at [853, 294] on div "Change Image Size: 1200 x 800 px / Image formats: jpg, png / 5MB Max. Item name…" at bounding box center [914, 388] width 1259 height 489
type input "سندويش طابوقة"
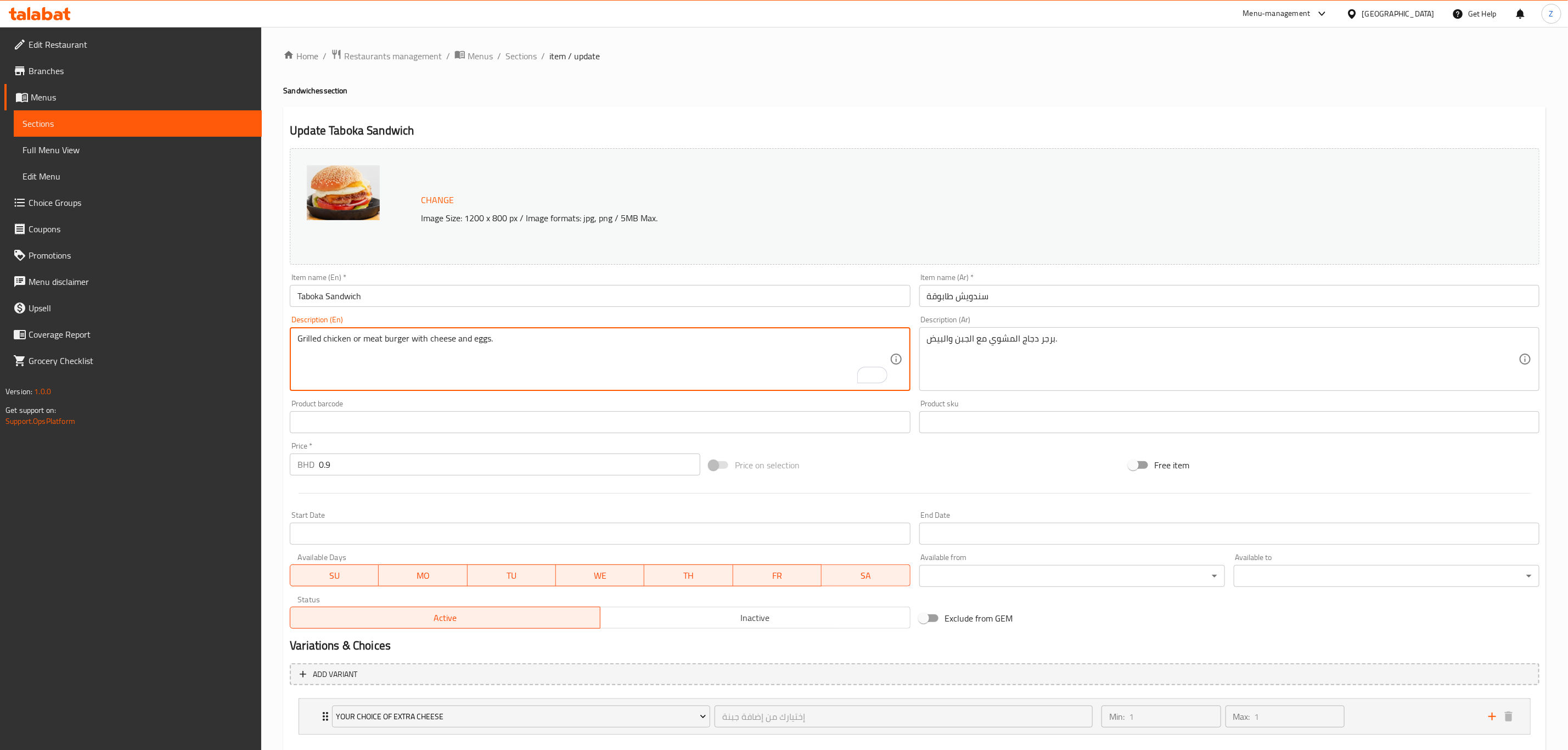
type textarea "Grilled chicken or meat burger with cheese and eggs."
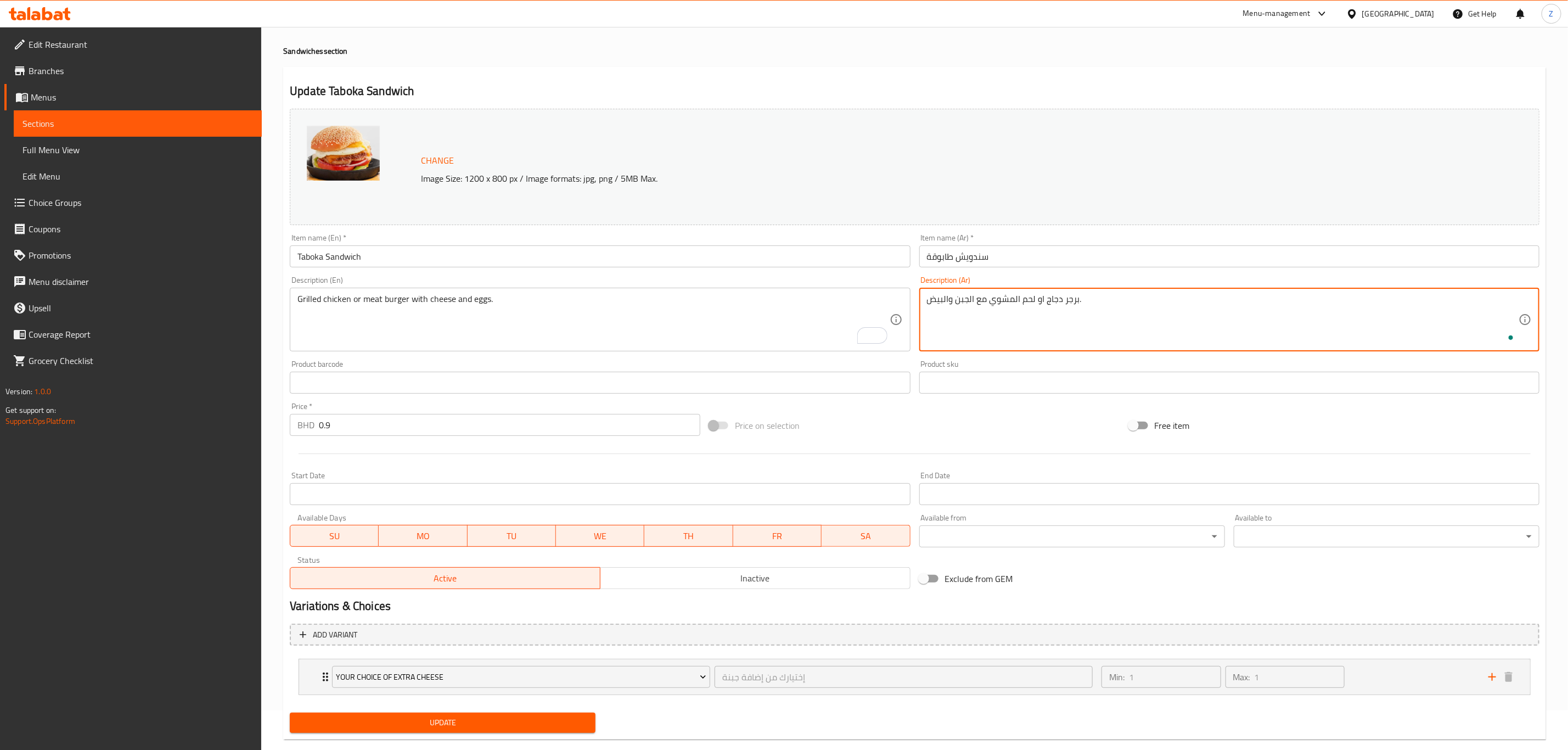
scroll to position [60, 0]
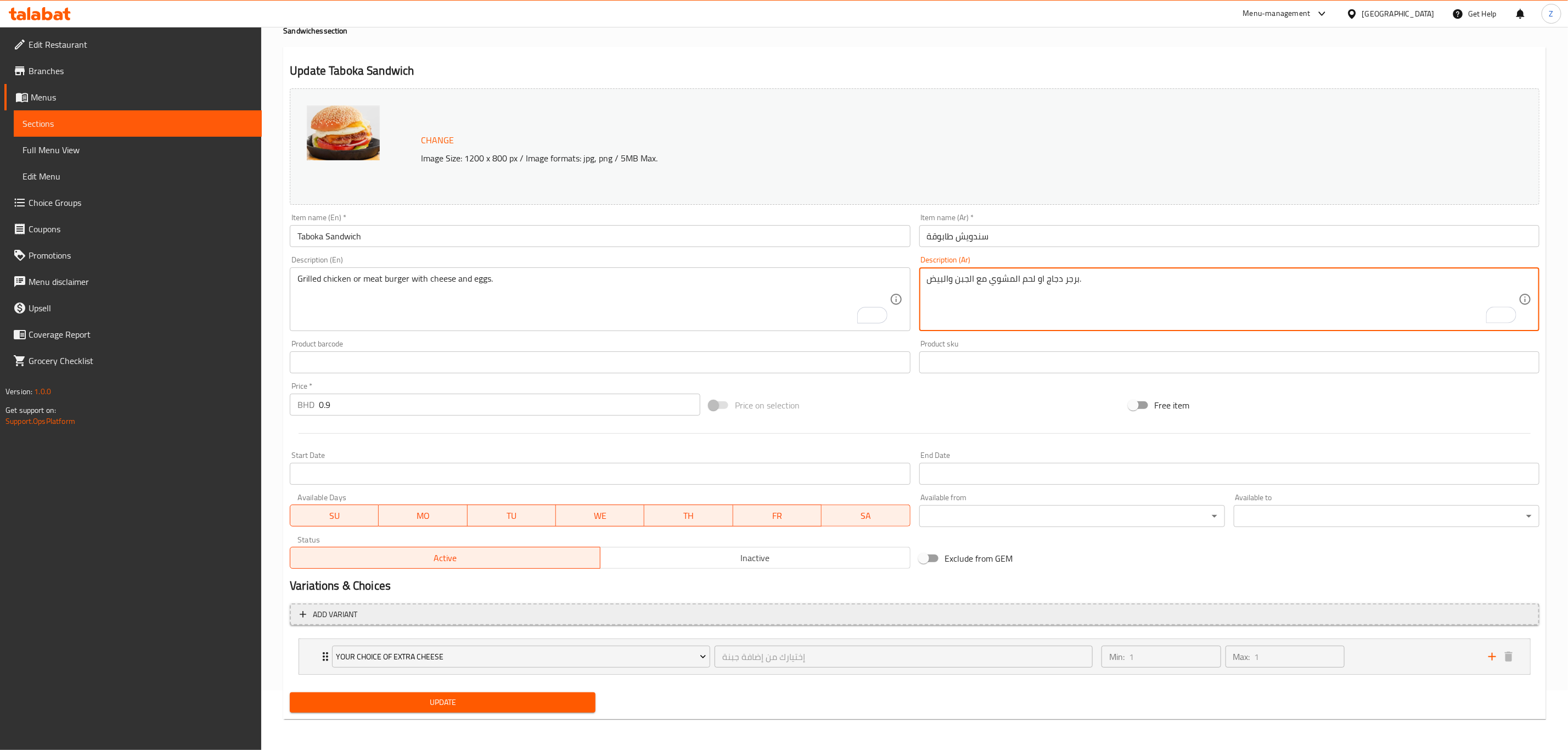
type textarea "برجر دجاج او لحم المشوي مع الجبن والبيض."
click at [679, 619] on span "Add variant" at bounding box center [914, 614] width 1230 height 14
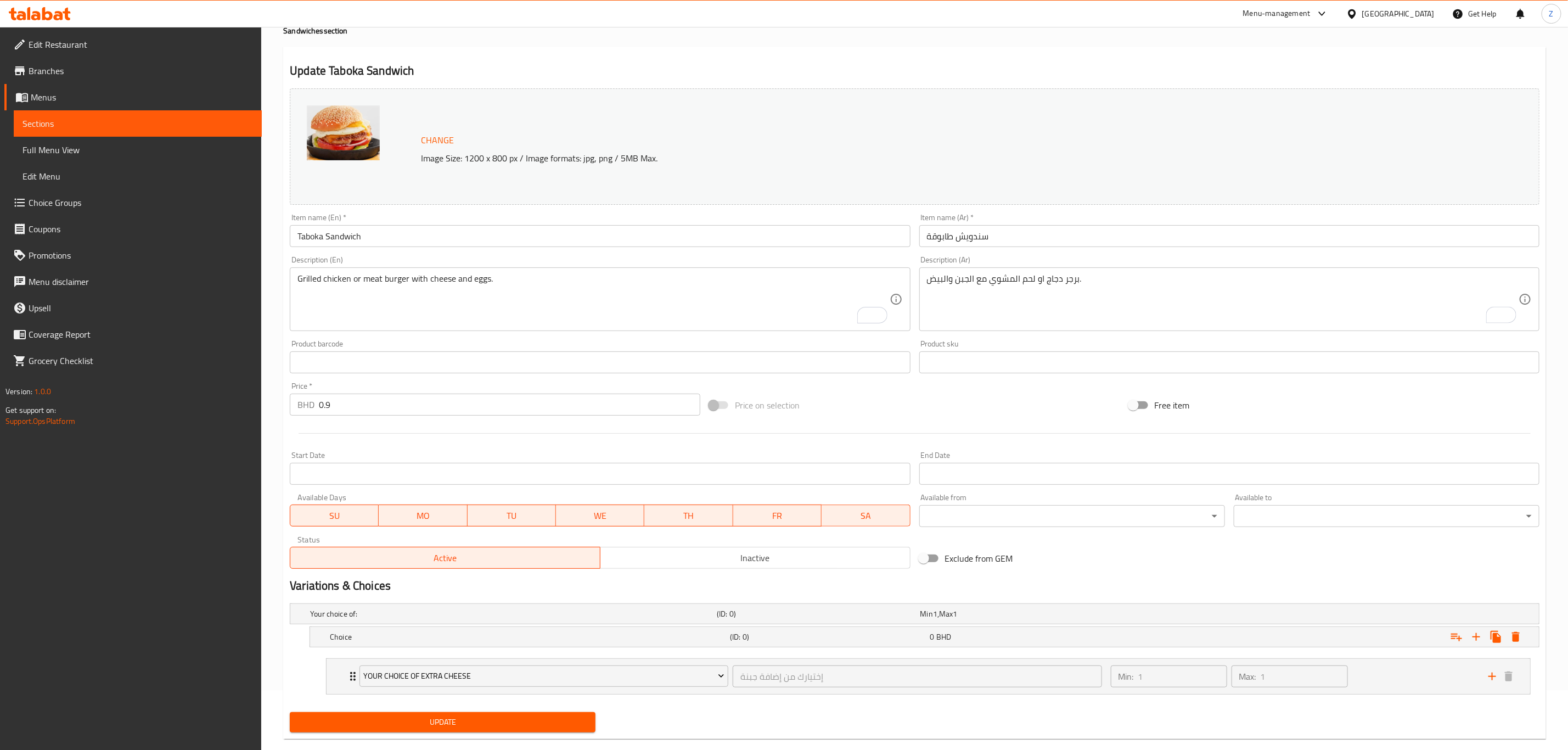
drag, startPoint x: 352, startPoint y: 631, endPoint x: 406, endPoint y: 651, distance: 57.6
click at [353, 622] on div "Choice" at bounding box center [511, 613] width 407 height 15
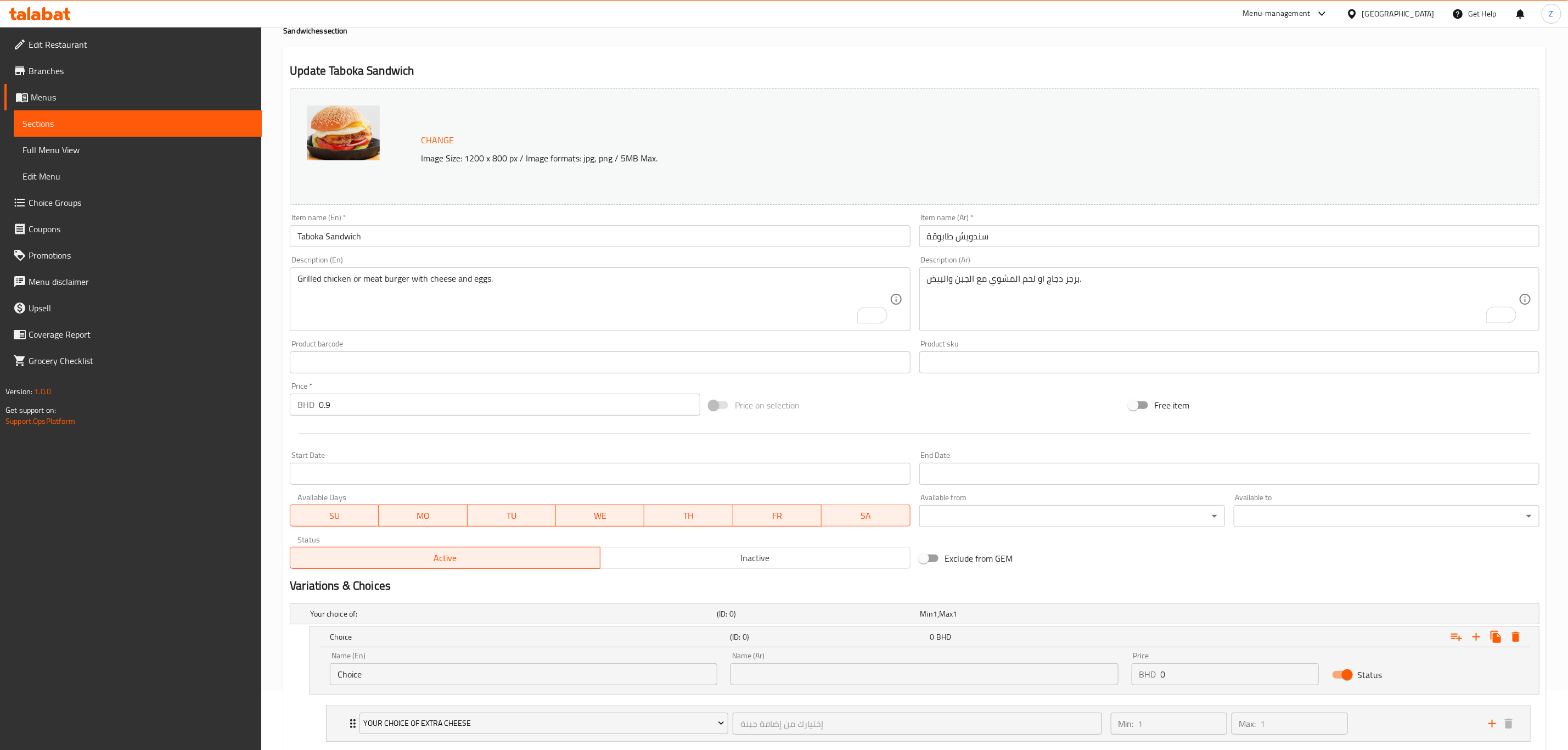
click at [284, 695] on div "Update Taboka Sandwich Change Image Size: 1200 x 800 px / Image formats: jpg, p…" at bounding box center [915, 416] width 1263 height 740
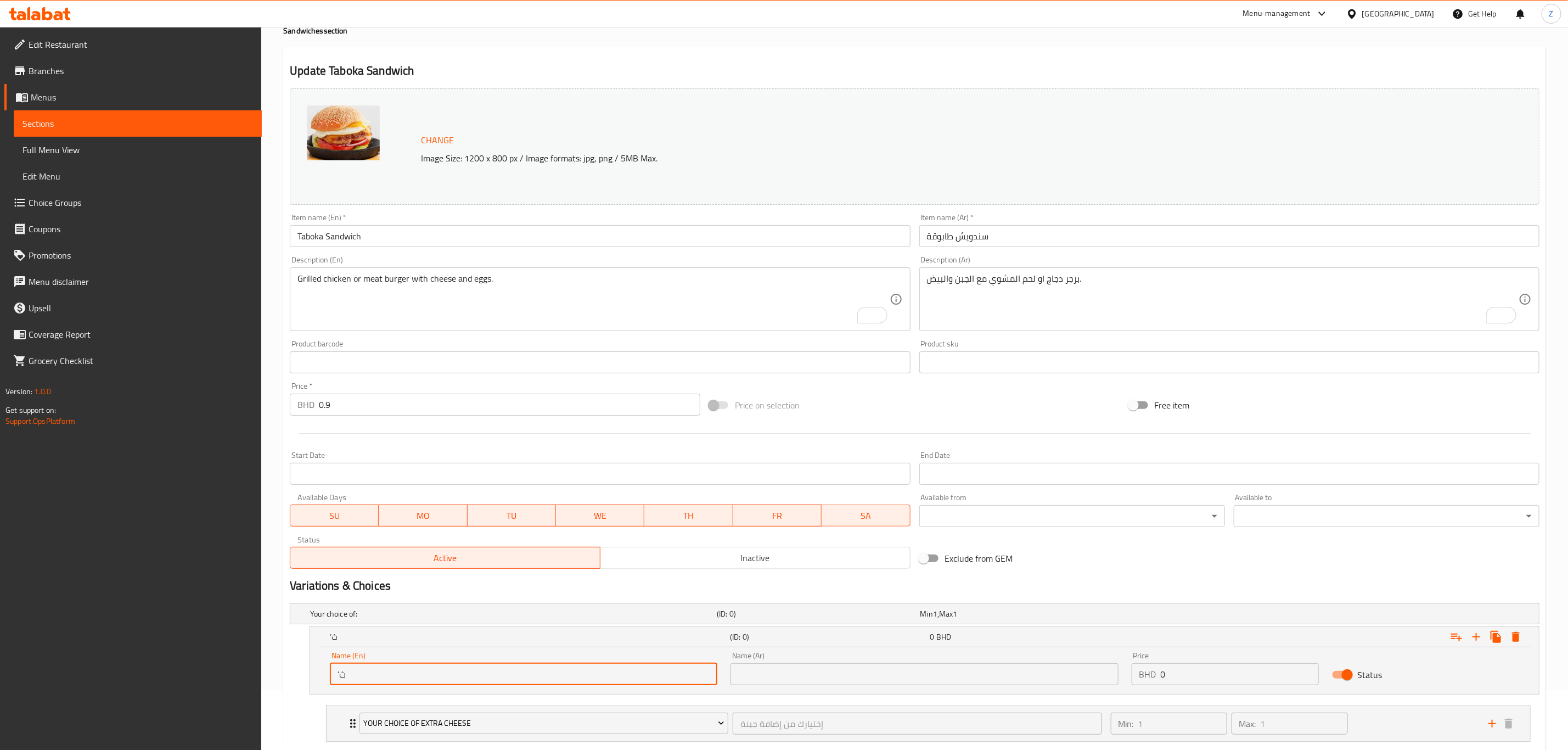
type input "’"
type input "Meat"
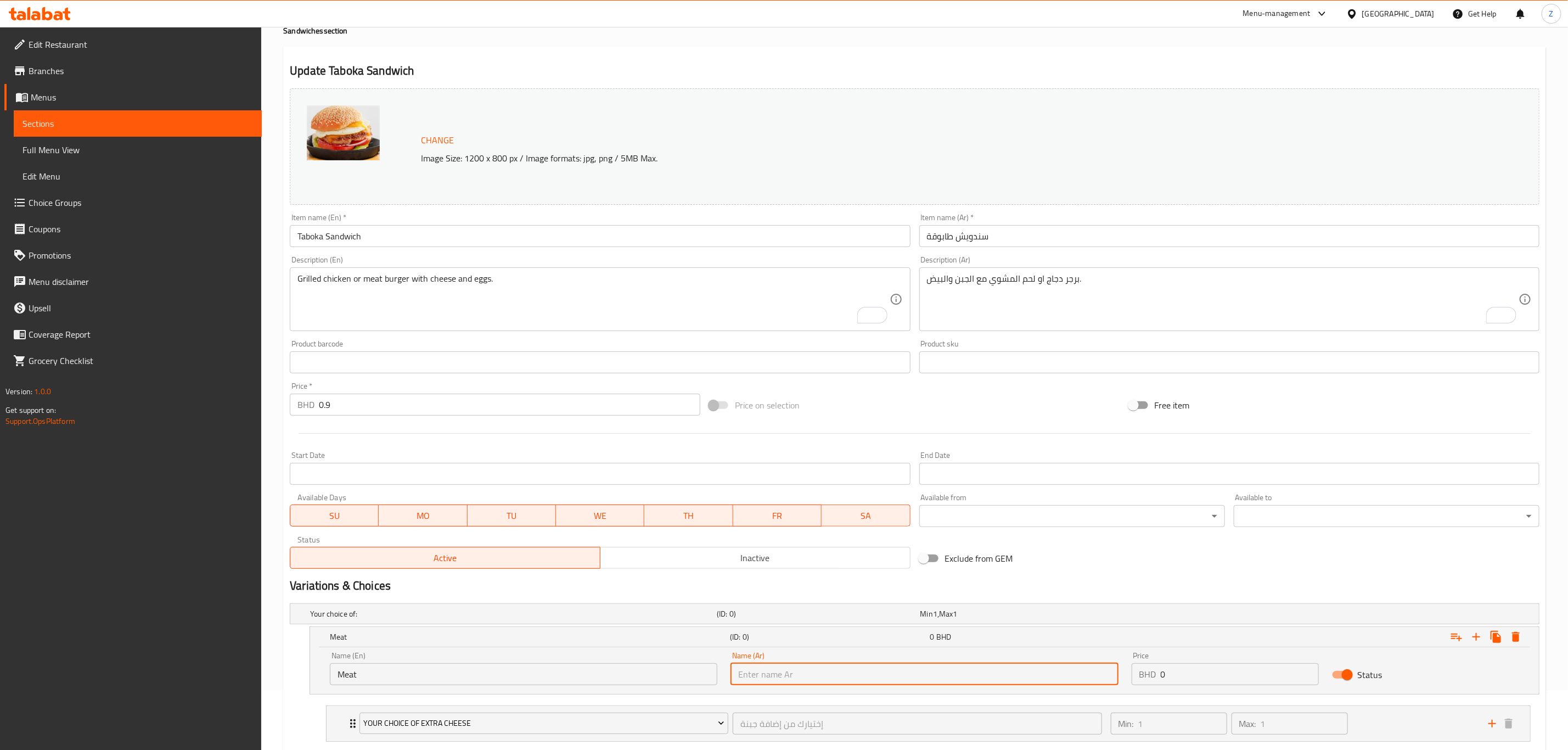
click at [901, 668] on input "text" at bounding box center [924, 674] width 387 height 22
type input "لحم"
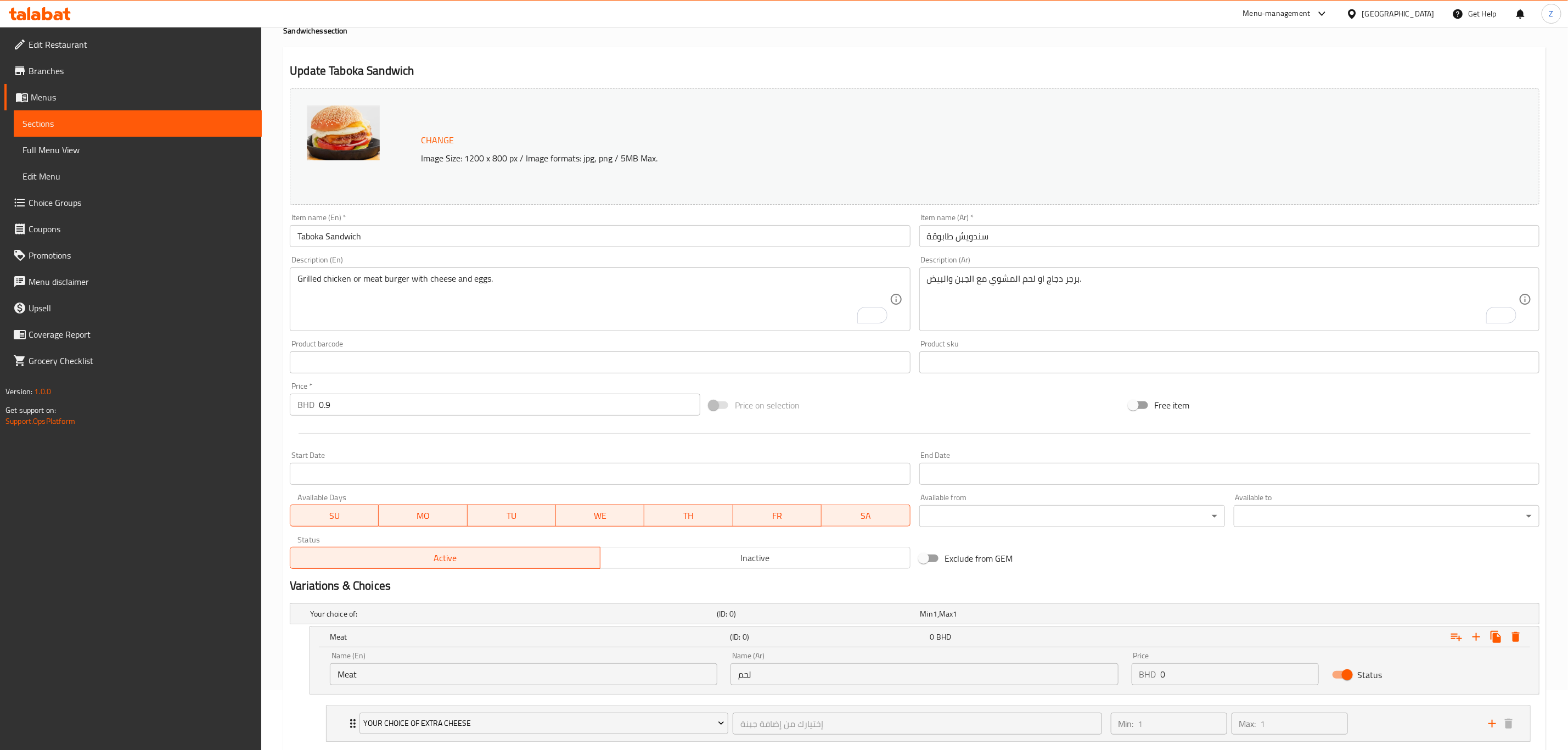
drag, startPoint x: 1207, startPoint y: 668, endPoint x: 1155, endPoint y: 675, distance: 52.5
click at [1155, 675] on div "BHD 0 Price" at bounding box center [1225, 674] width 187 height 22
type input "1"
drag, startPoint x: 377, startPoint y: 394, endPoint x: 299, endPoint y: 410, distance: 79.6
click at [296, 404] on div "BHD 0.9 Price *" at bounding box center [495, 404] width 411 height 22
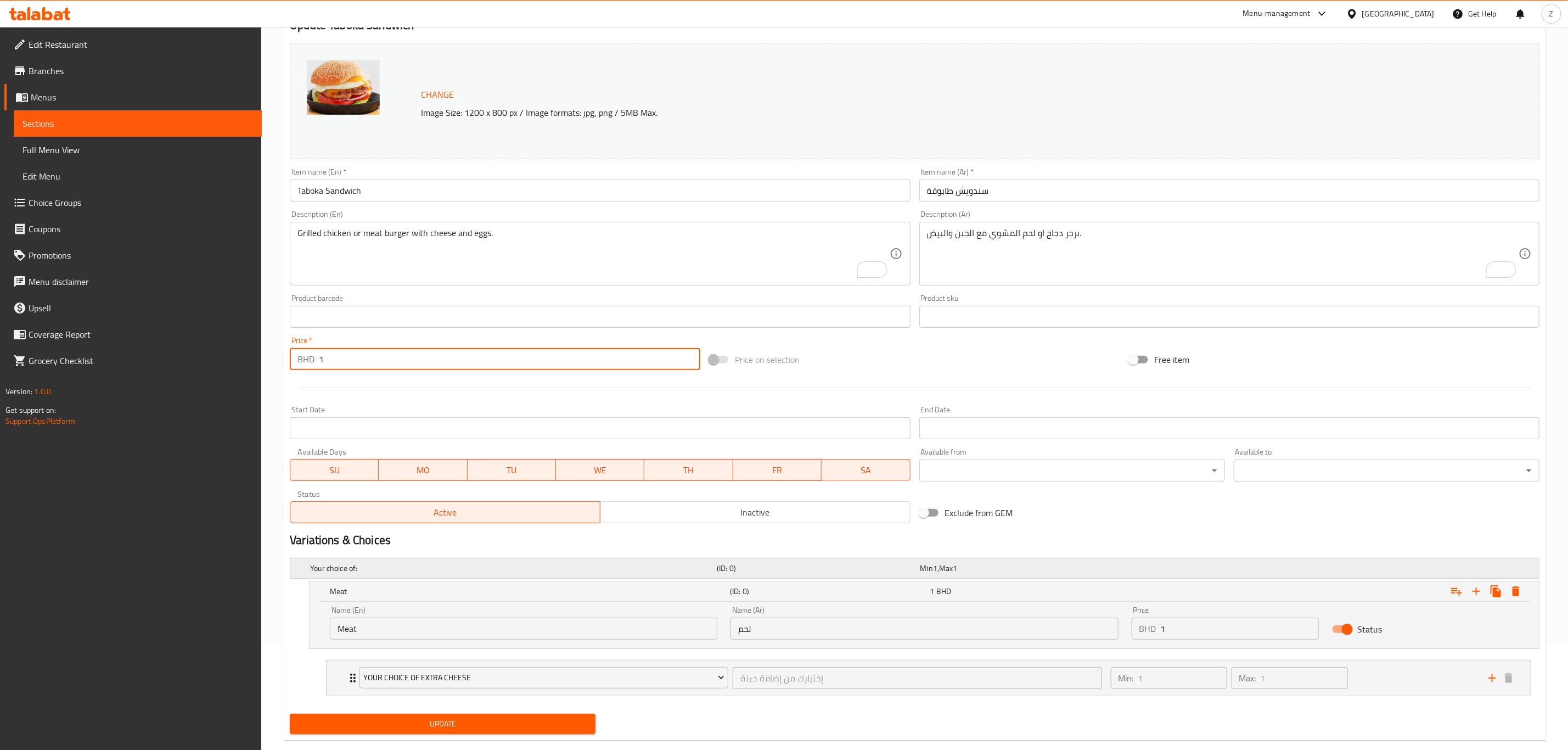
scroll to position [128, 0]
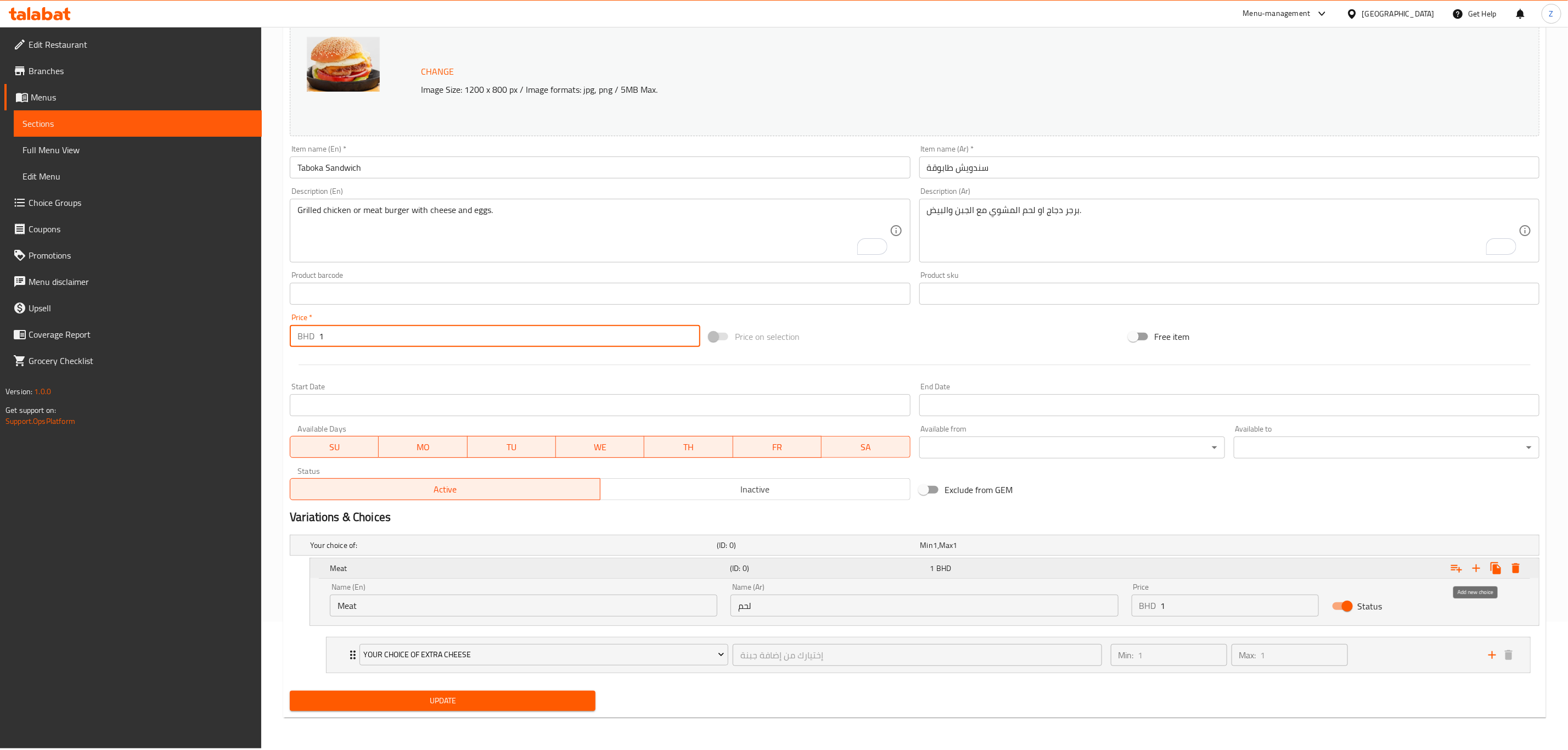
type input "1"
click at [1473, 567] on icon "Expand" at bounding box center [1476, 568] width 13 height 13
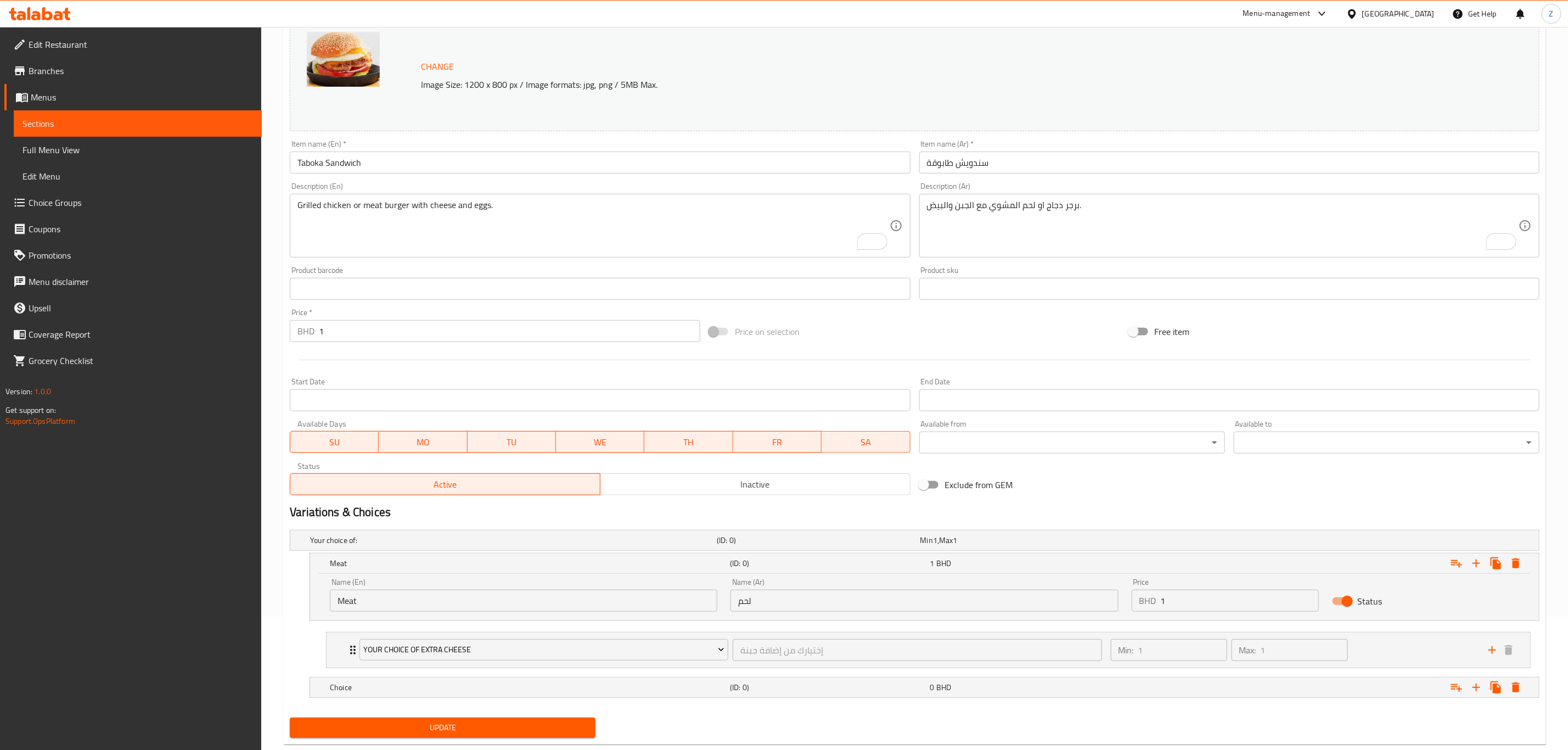
scroll to position [160, 0]
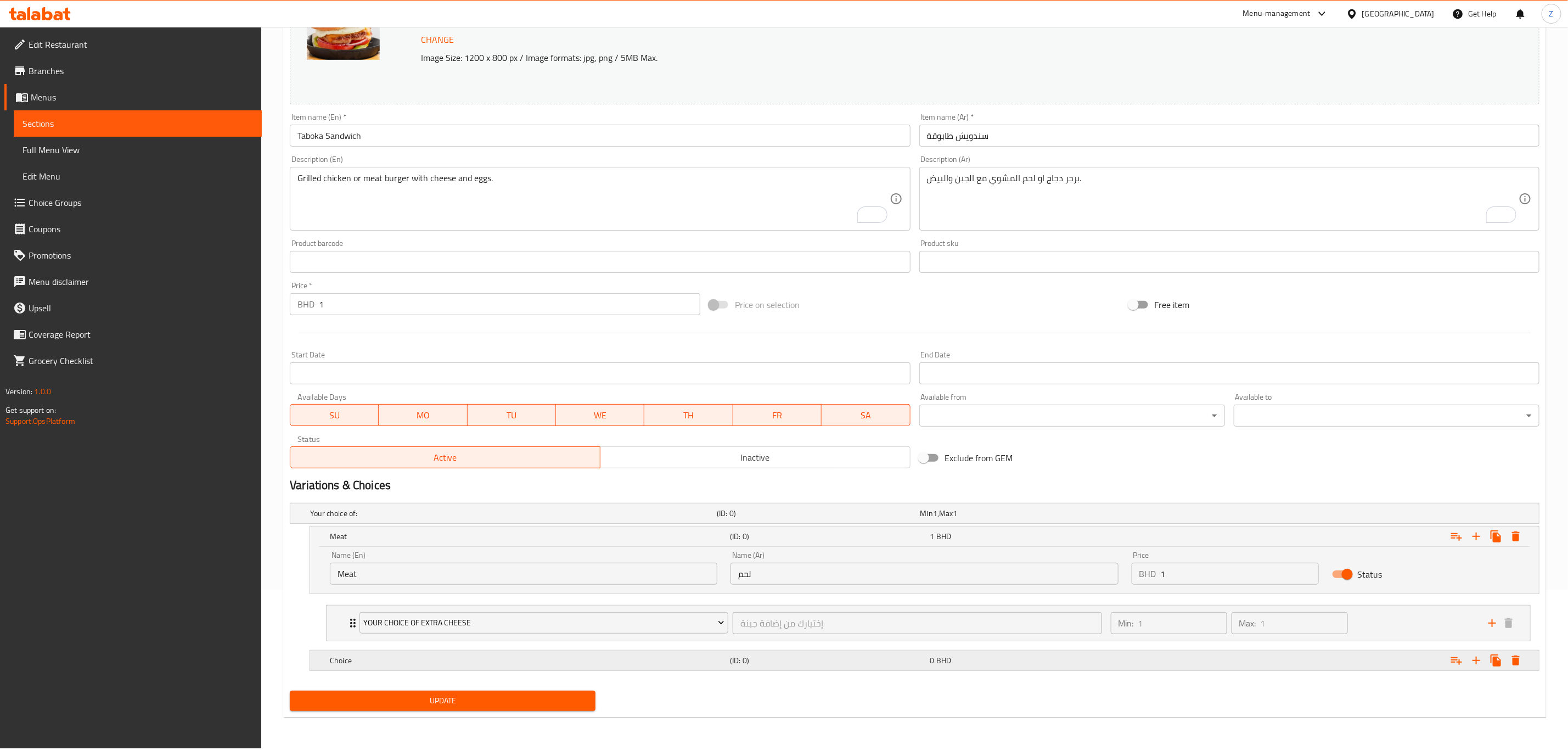
click at [361, 519] on h5 "Choice" at bounding box center [511, 513] width 403 height 11
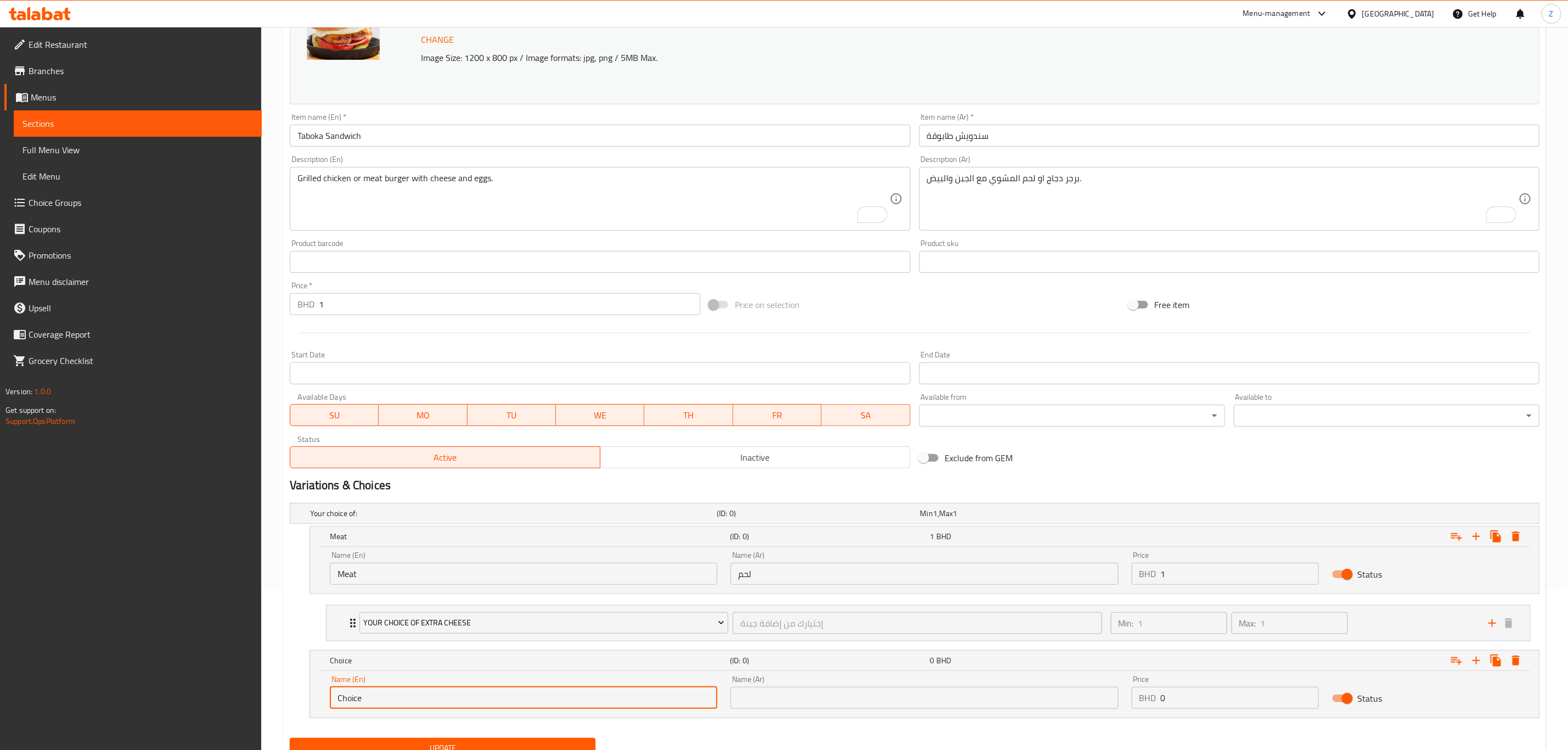
drag, startPoint x: 381, startPoint y: 698, endPoint x: 258, endPoint y: 697, distance: 123.0
click at [301, 700] on div "Choice (ID: 0) 0 BHD Name (En) Choice Name (En) Name (Ar) Name (Ar) Price BHD 0…" at bounding box center [914, 684] width 1250 height 68
type input "}"
type input "c"
type input "Chicken"
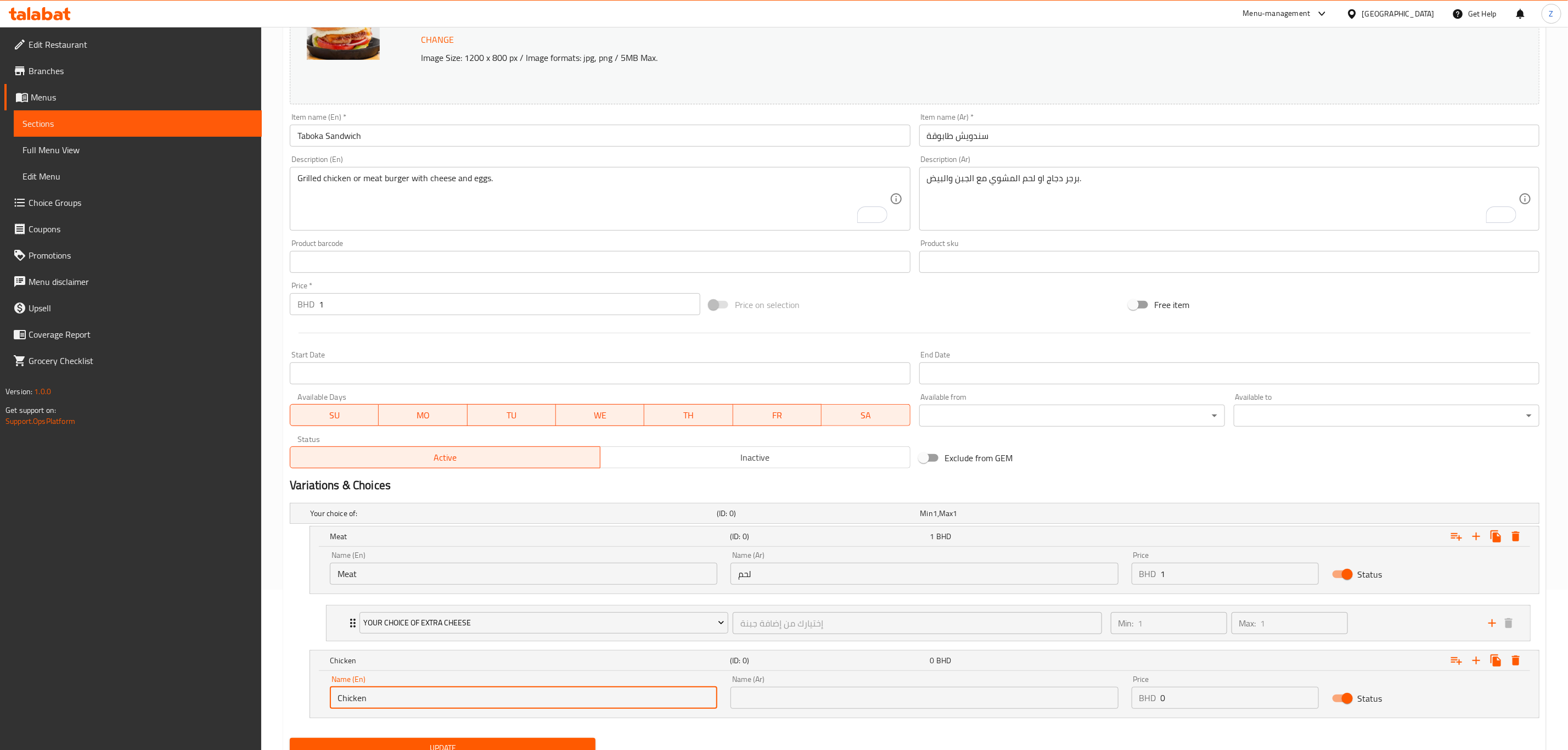
click at [863, 702] on input "text" at bounding box center [924, 698] width 387 height 22
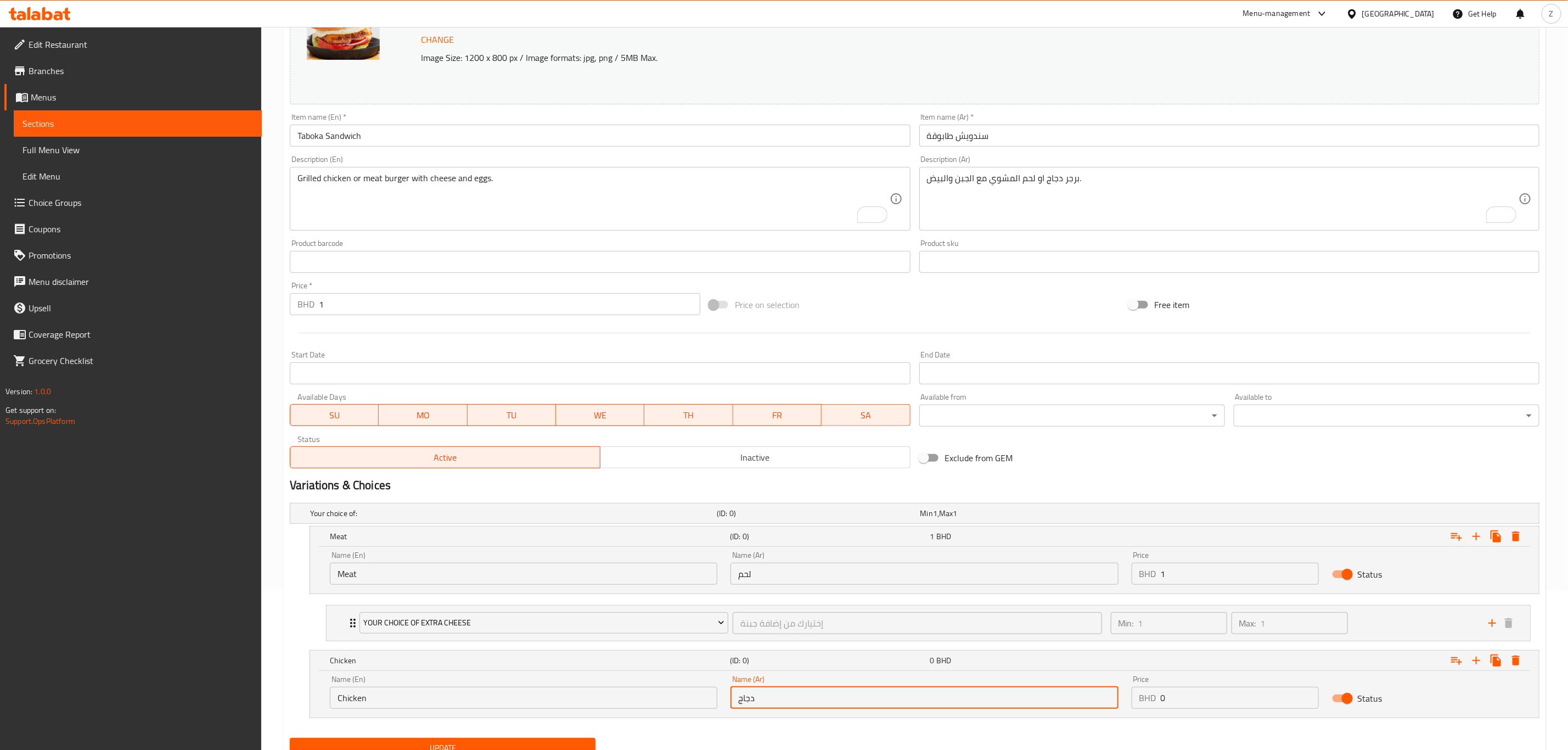
type input "دجاج"
drag, startPoint x: 1137, startPoint y: 689, endPoint x: 1035, endPoint y: 694, distance: 102.1
click at [1052, 690] on div "Name (En) Chicken Name (En) Name (Ar) دجاج Name (Ar) Price BHD 0 Price Status" at bounding box center [925, 692] width 1203 height 47
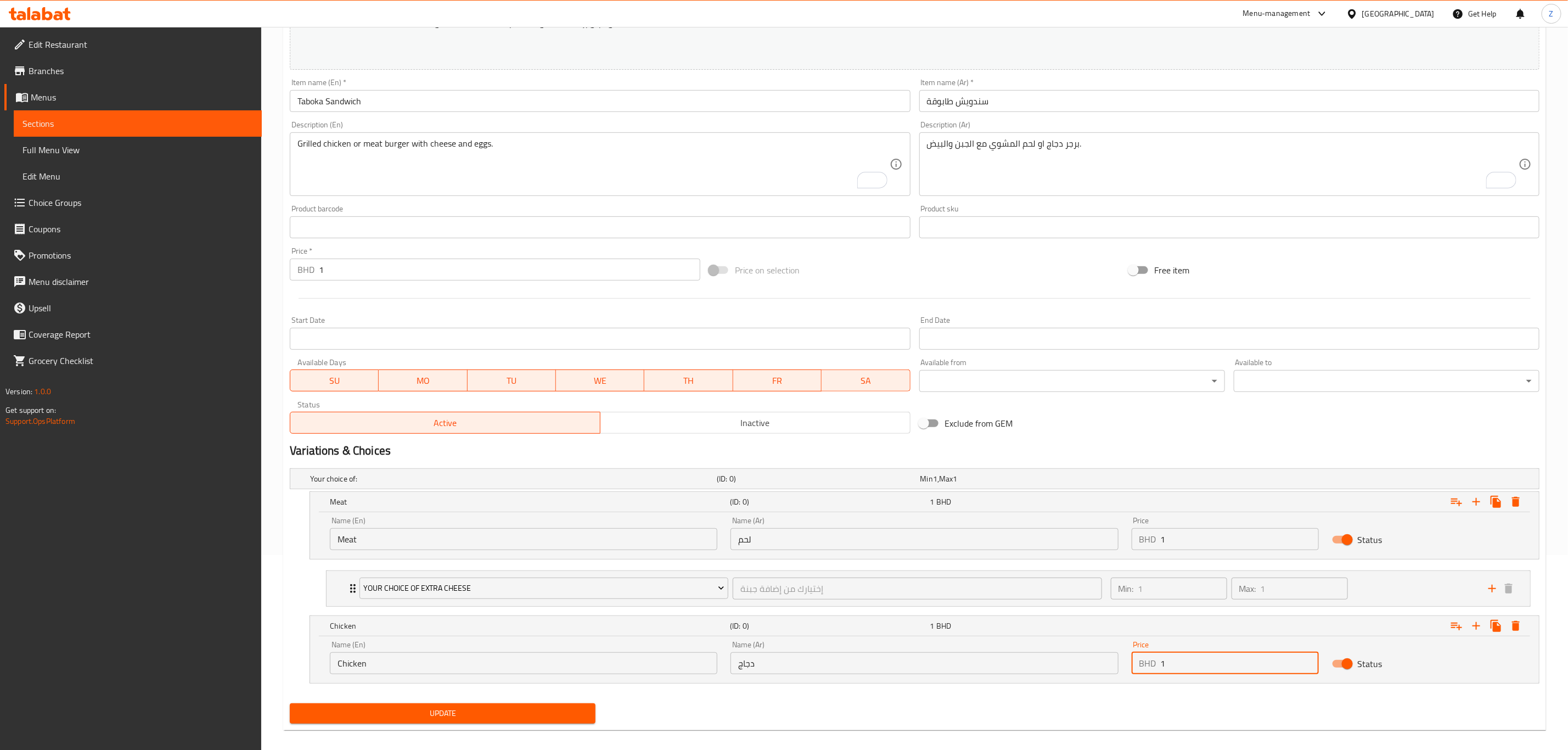
scroll to position [208, 0]
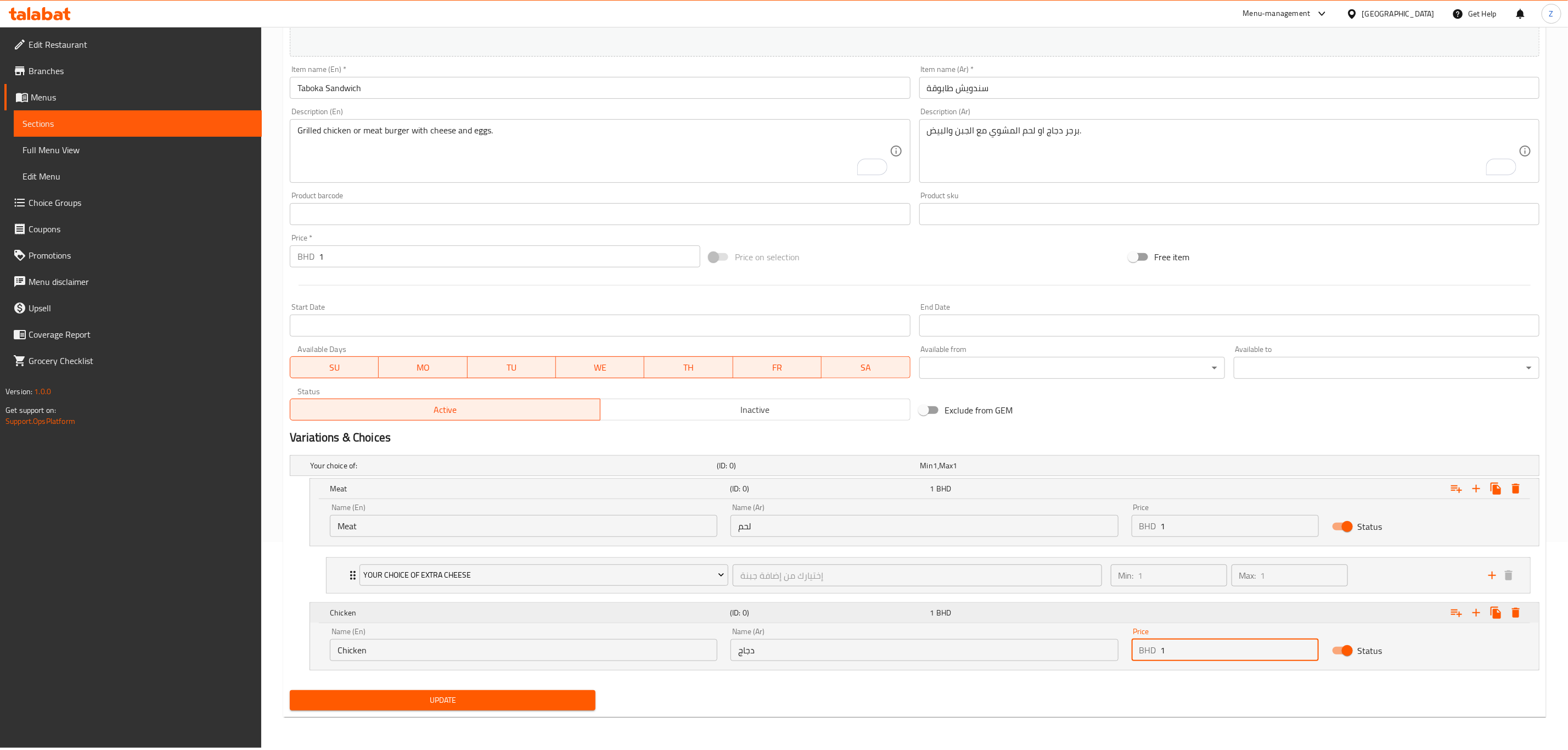
type input "1"
click at [1456, 495] on icon "Expand" at bounding box center [1456, 488] width 13 height 13
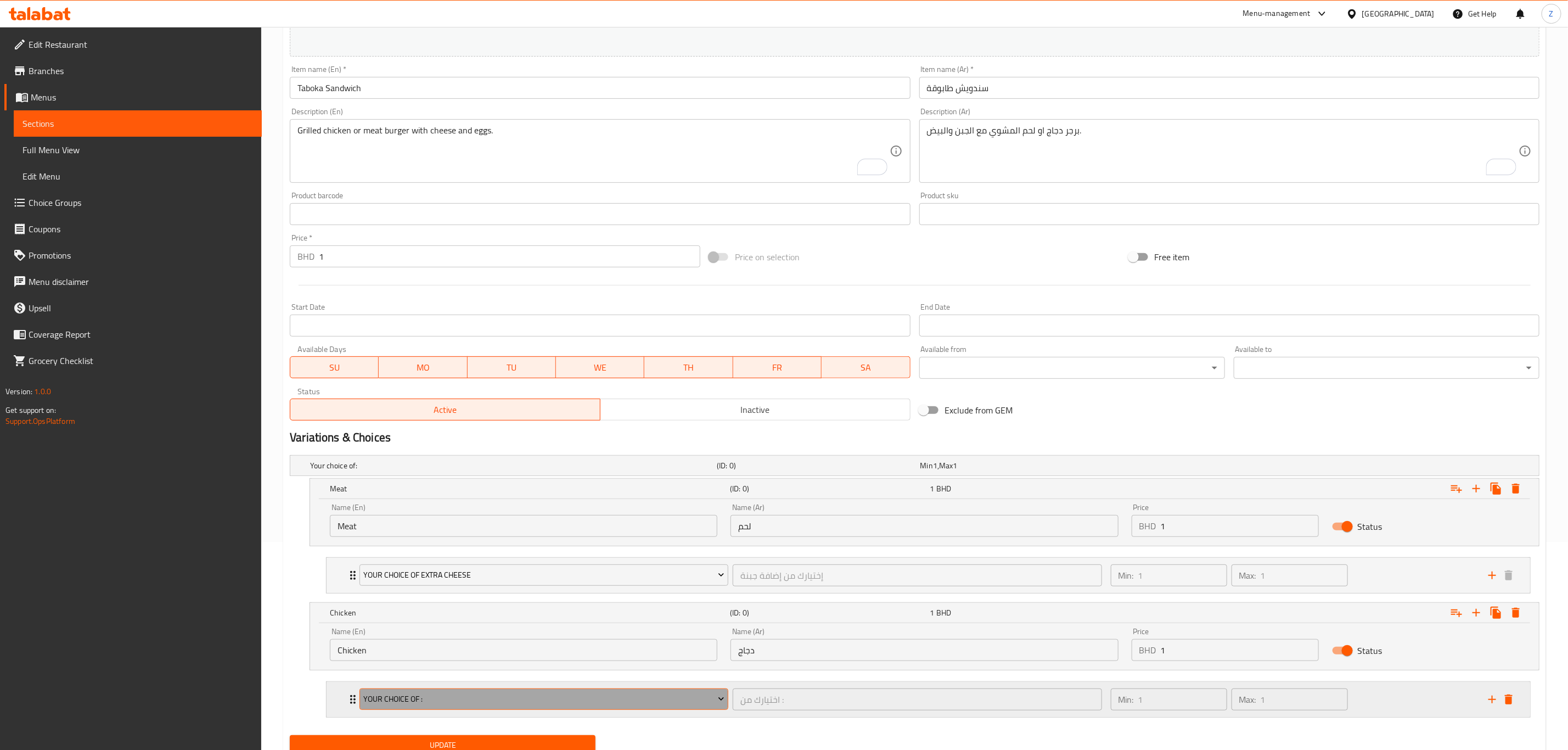
click at [486, 706] on span "Your choice of :" at bounding box center [544, 699] width 361 height 14
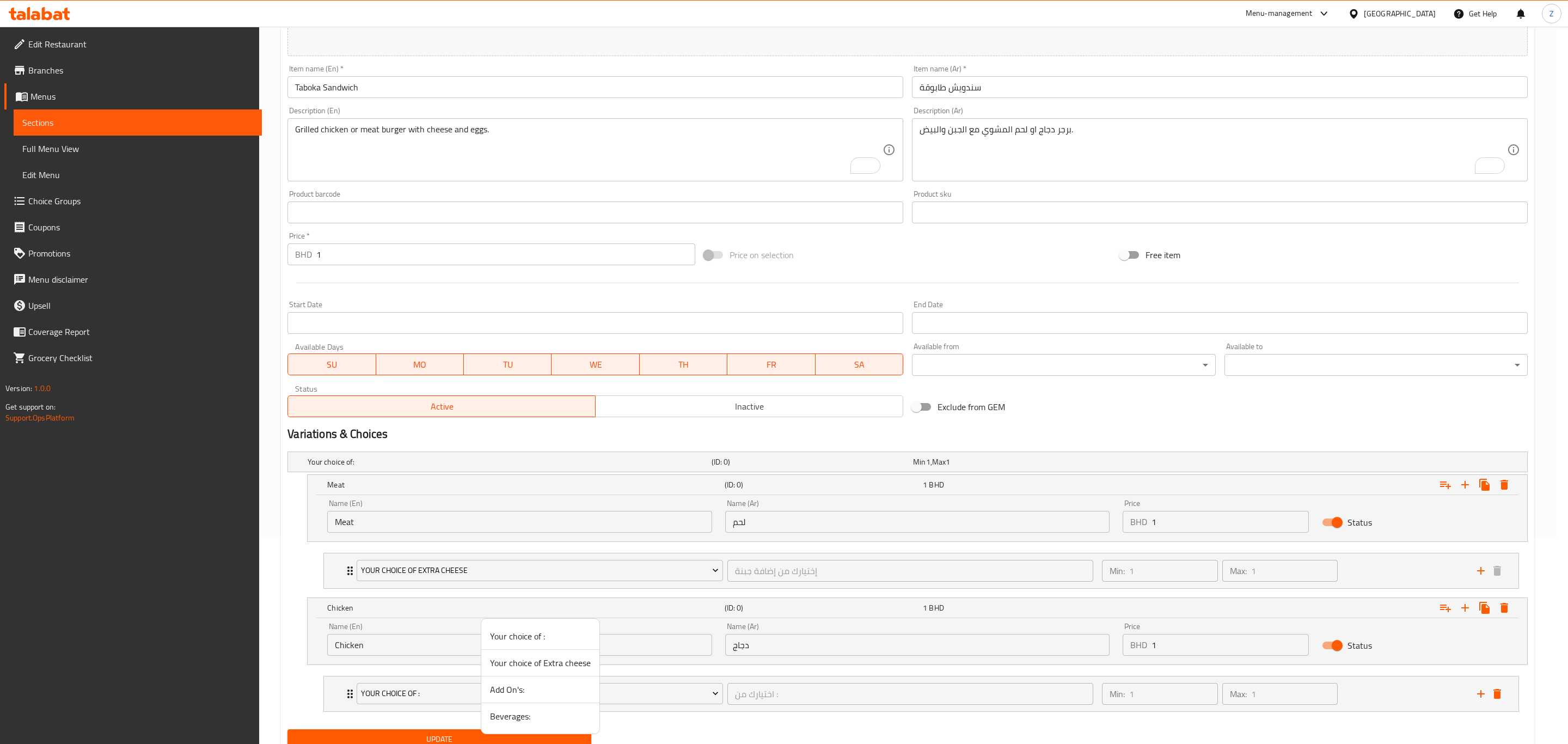
click at [534, 657] on span "Your choice of Extra cheese" at bounding box center [540, 662] width 100 height 13
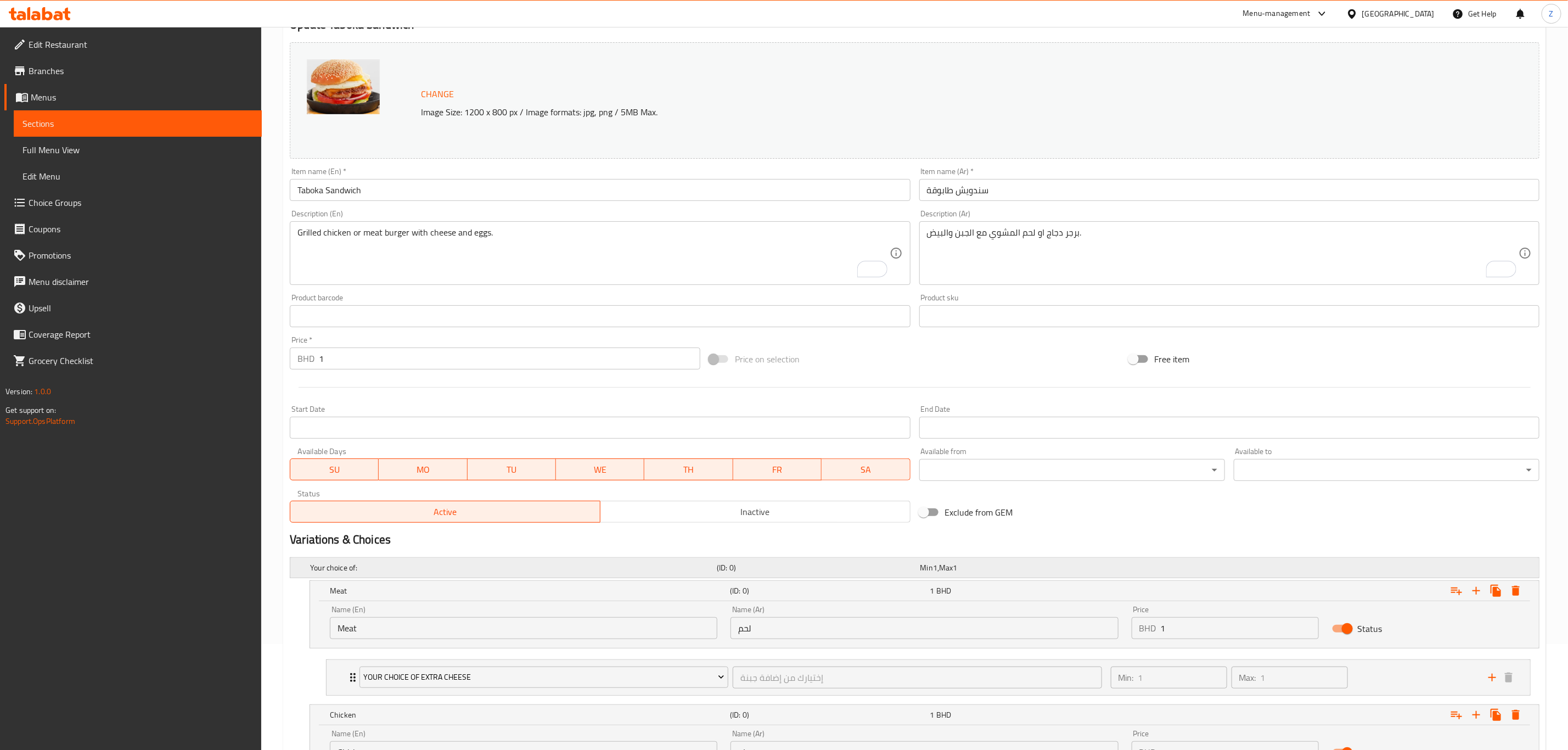
scroll to position [253, 0]
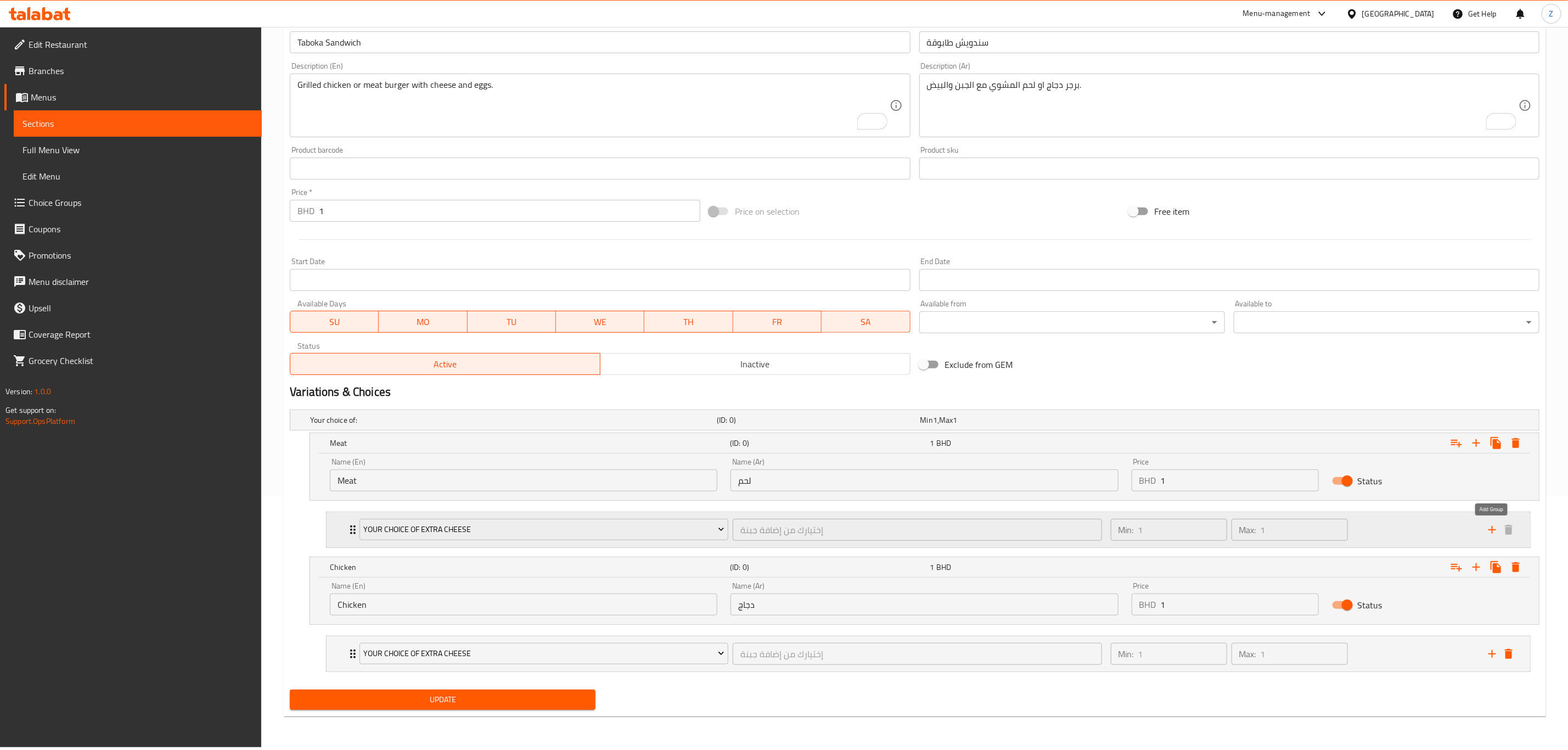
click at [1489, 530] on icon "add" at bounding box center [1492, 529] width 13 height 13
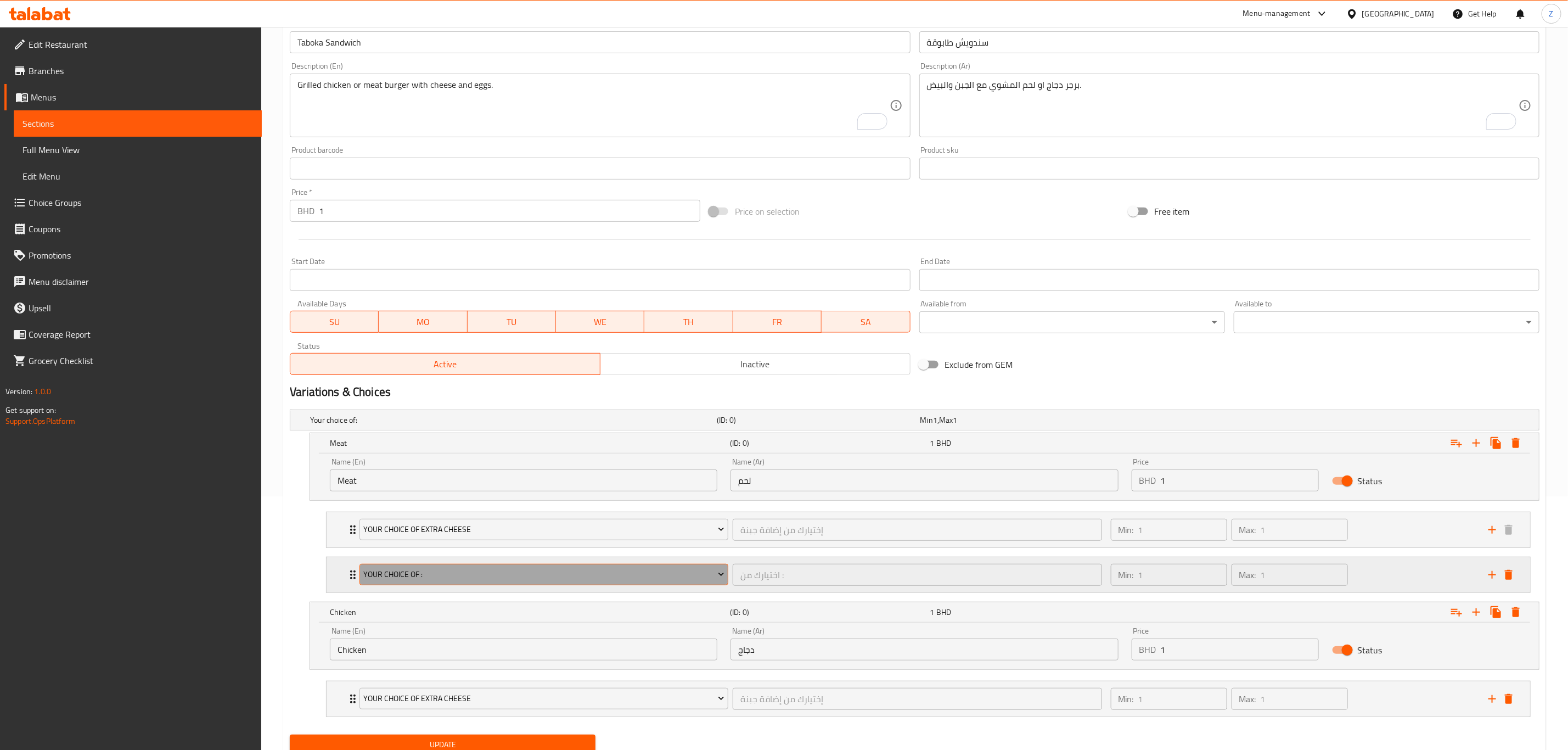
click at [499, 574] on span "Your choice of :" at bounding box center [544, 574] width 361 height 14
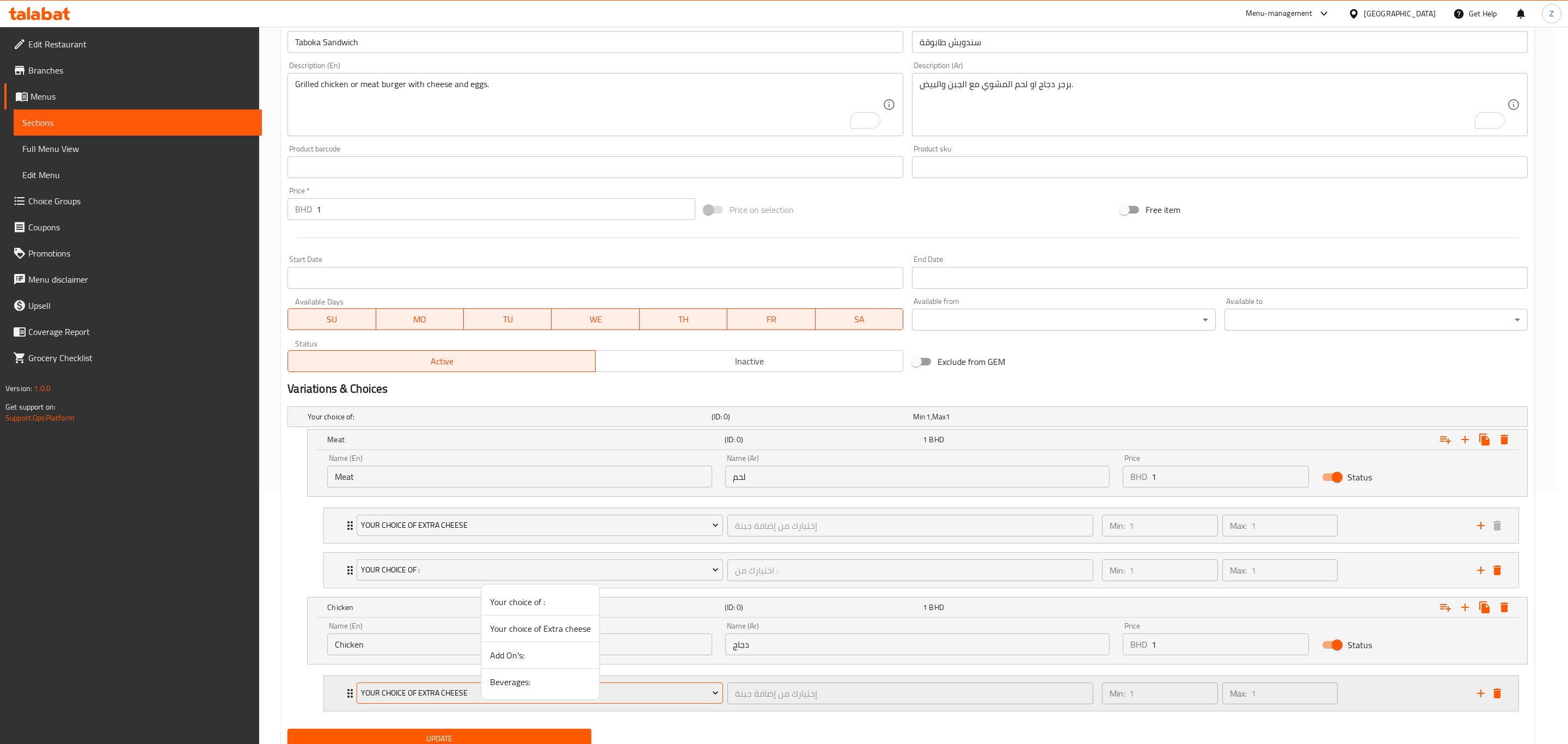
click at [533, 684] on span "Beverages:" at bounding box center [540, 681] width 100 height 13
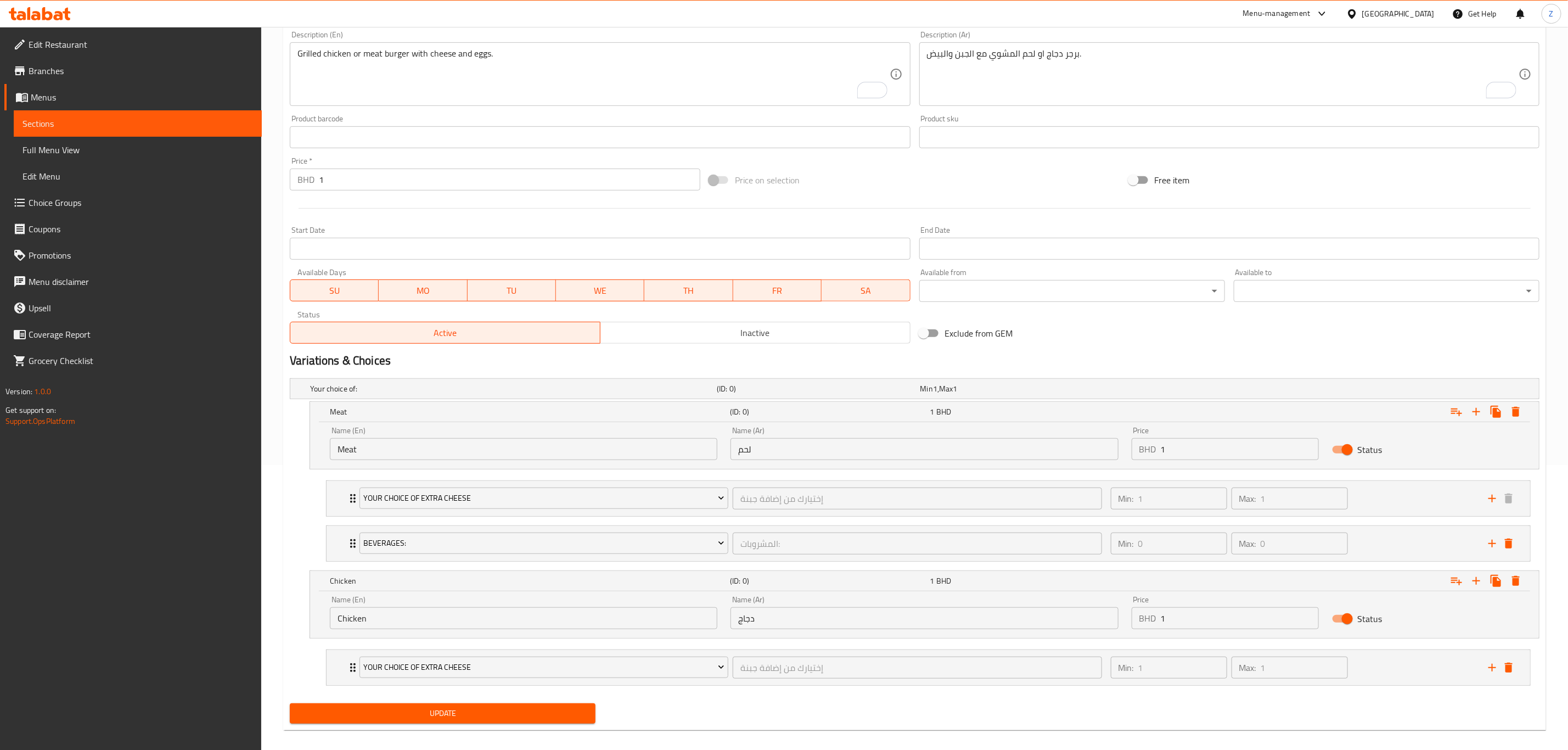
scroll to position [300, 0]
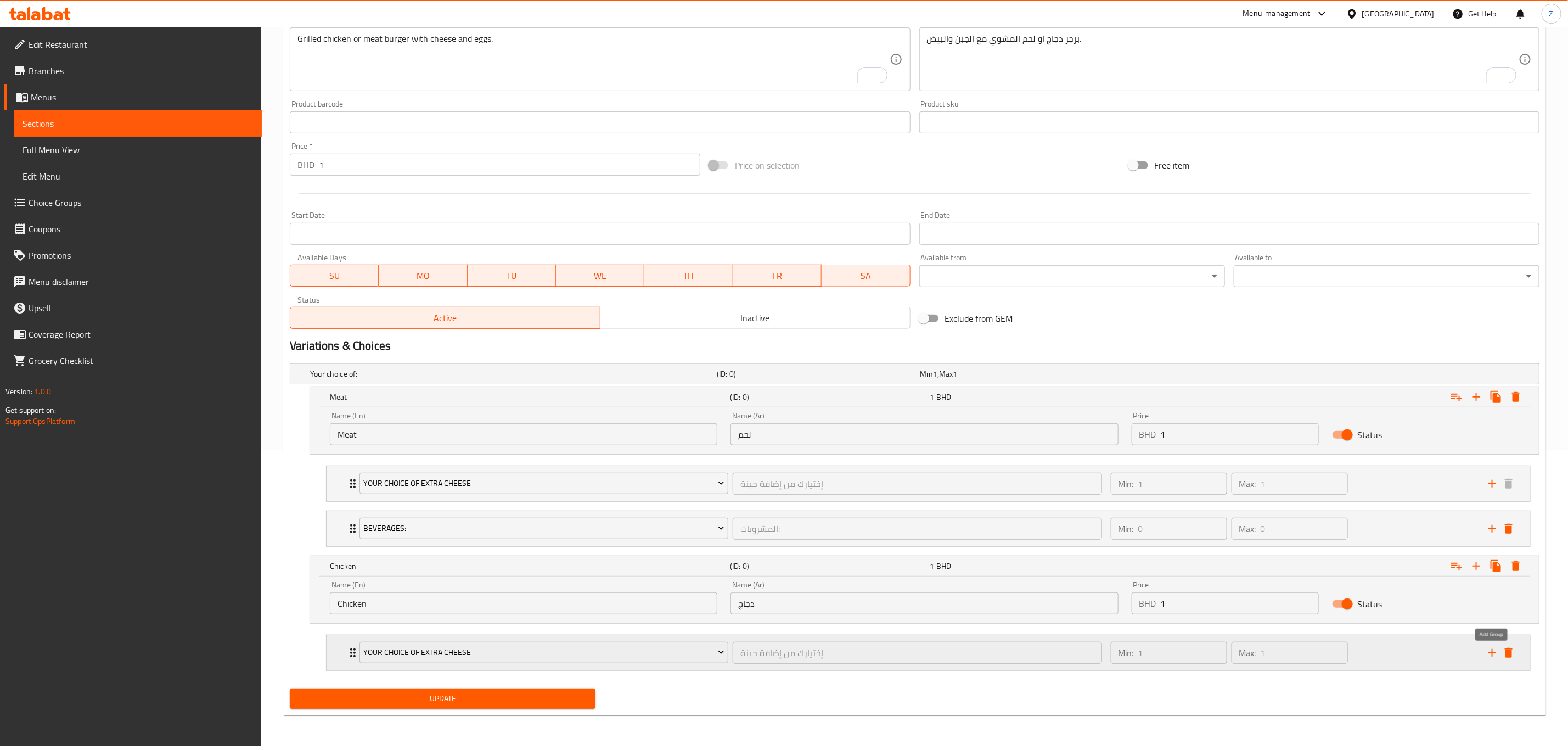
click at [1494, 654] on icon "add" at bounding box center [1492, 652] width 13 height 13
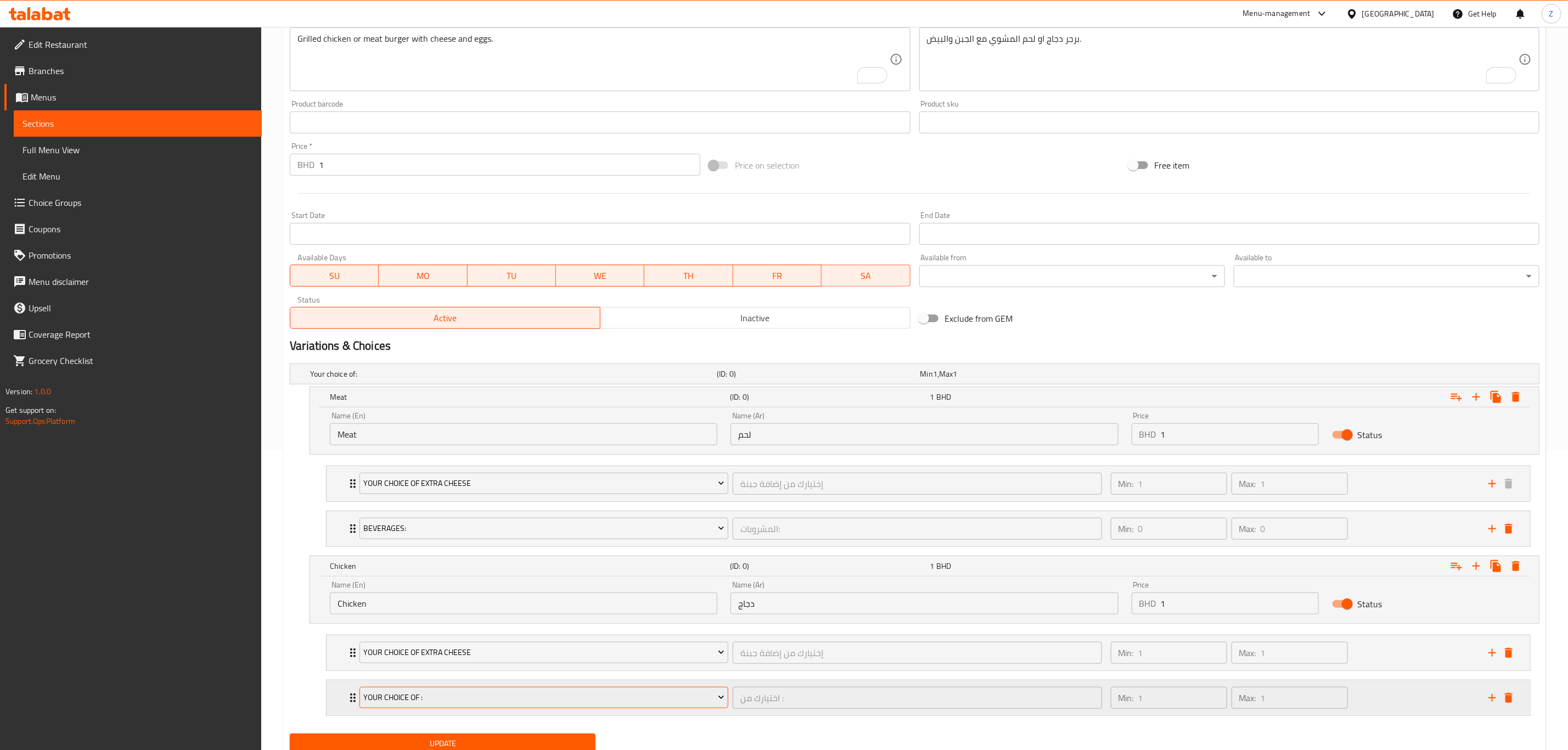
click at [506, 702] on span "Your choice of :" at bounding box center [544, 697] width 361 height 14
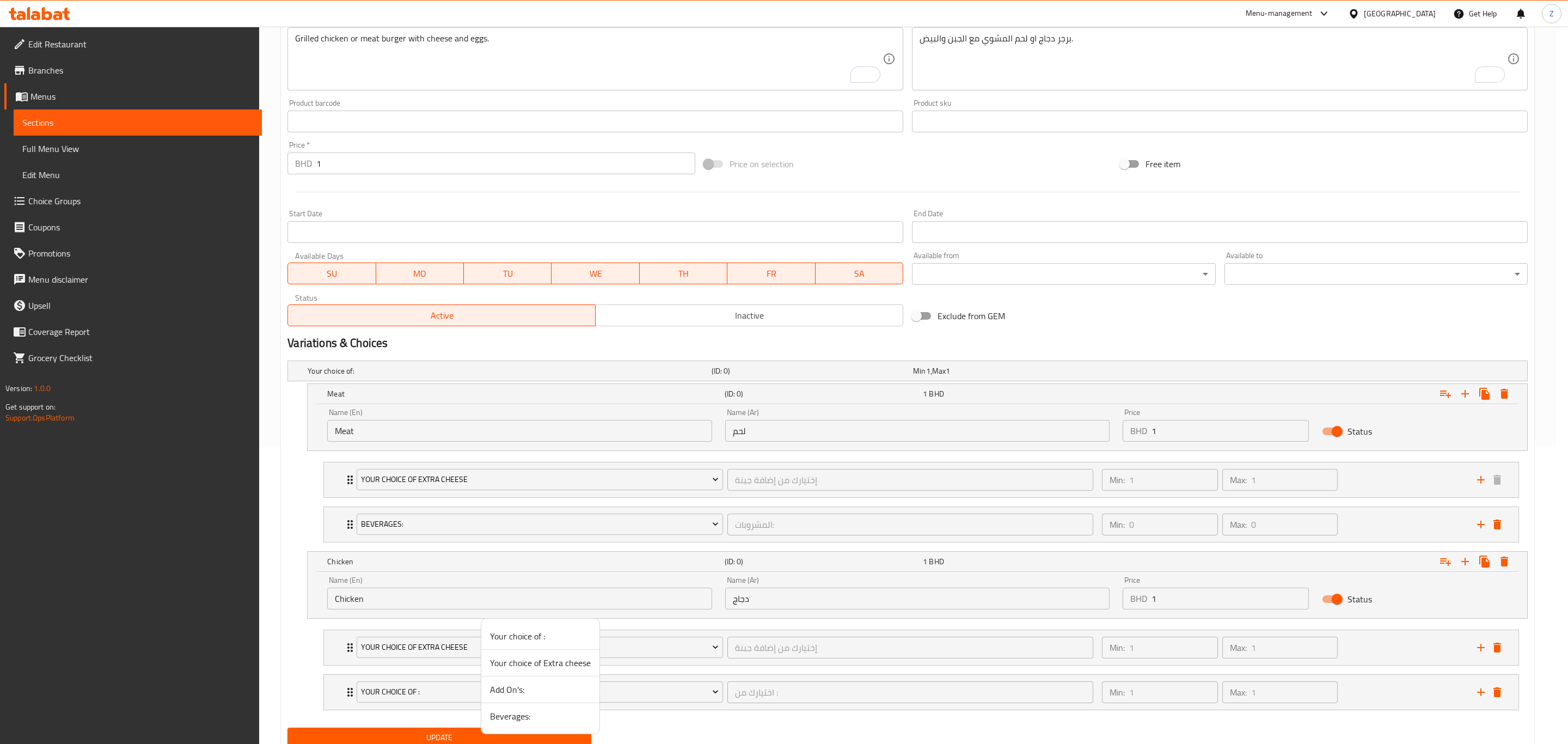
click at [528, 729] on li "Beverages:" at bounding box center [541, 716] width 118 height 26
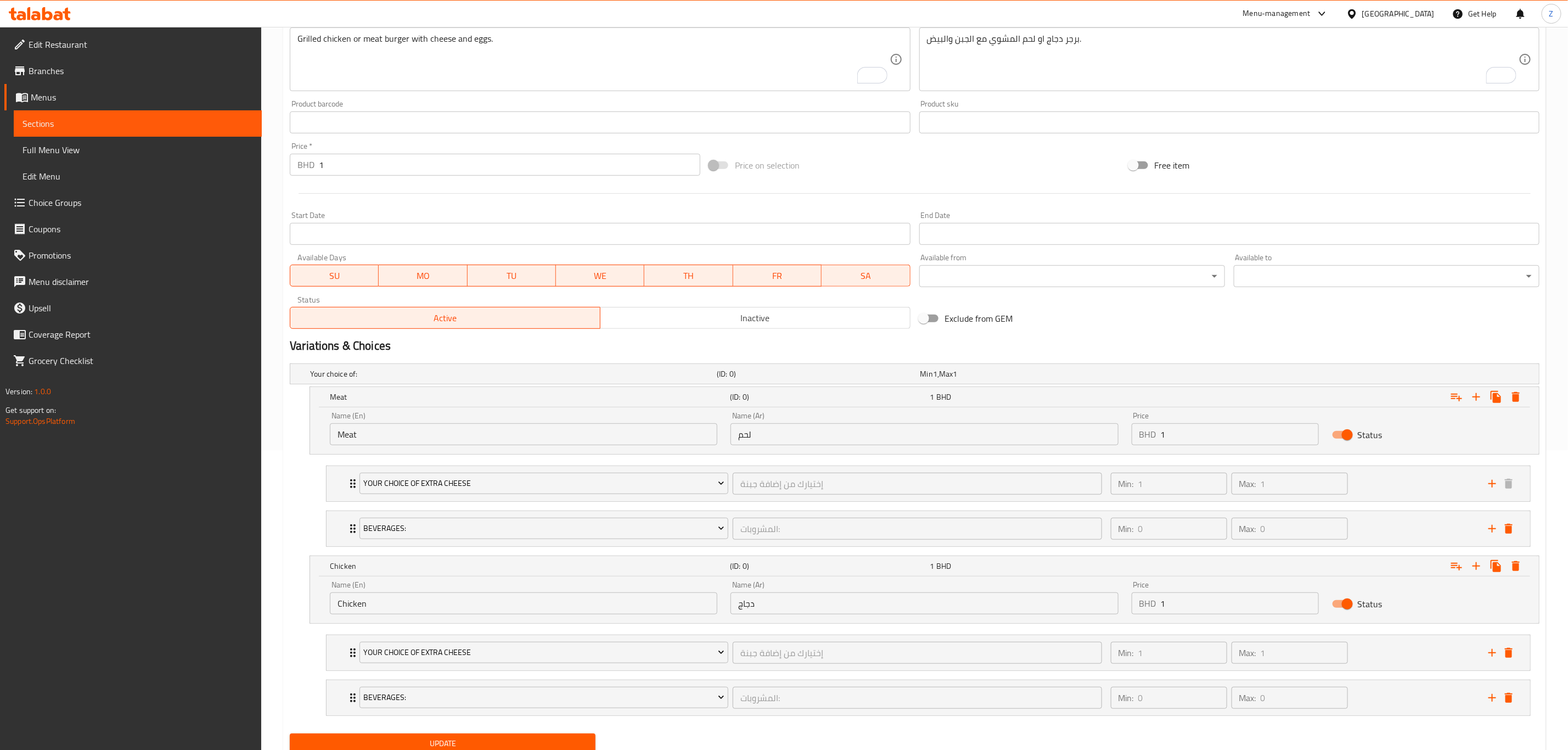
click at [488, 741] on span "Update" at bounding box center [443, 743] width 288 height 14
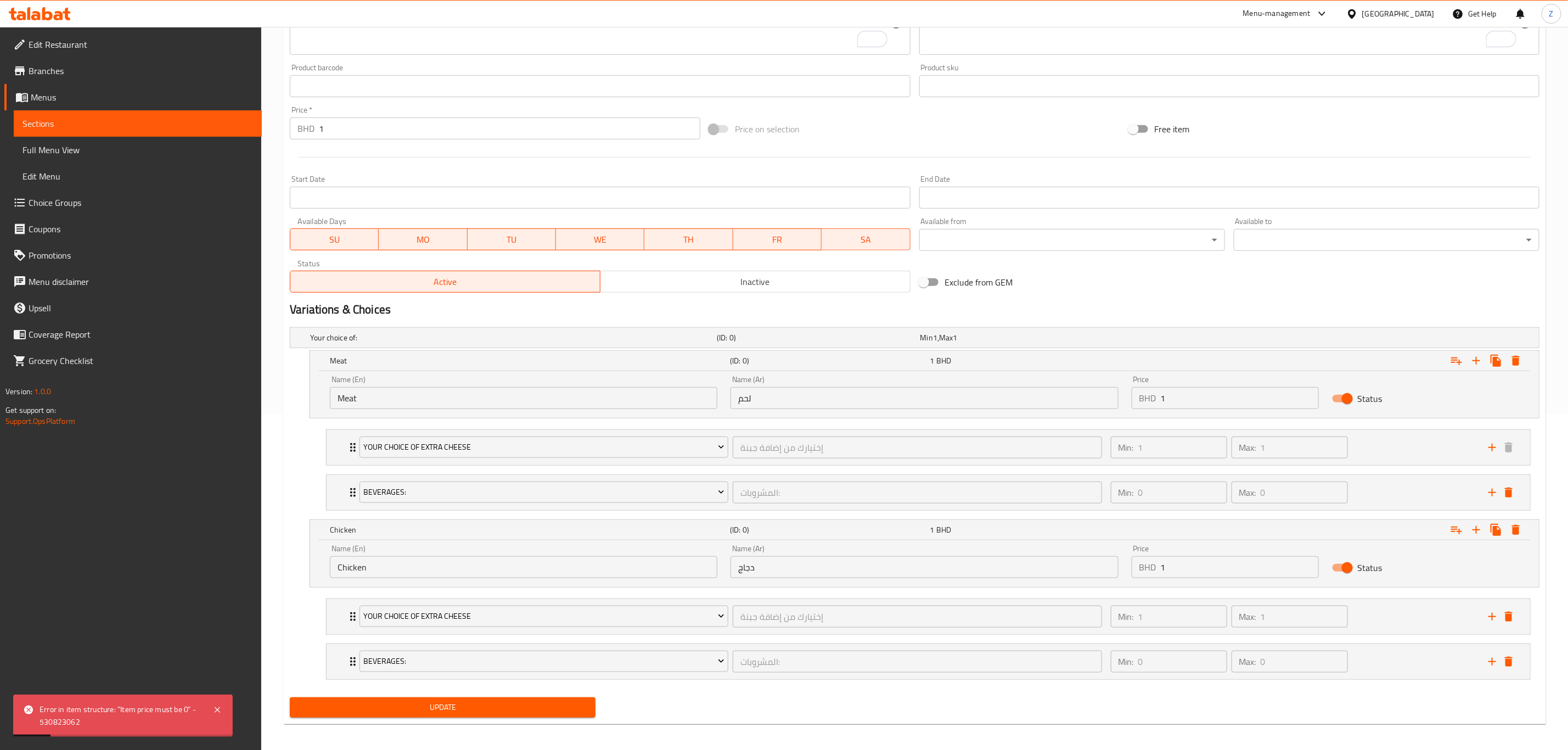
scroll to position [346, 0]
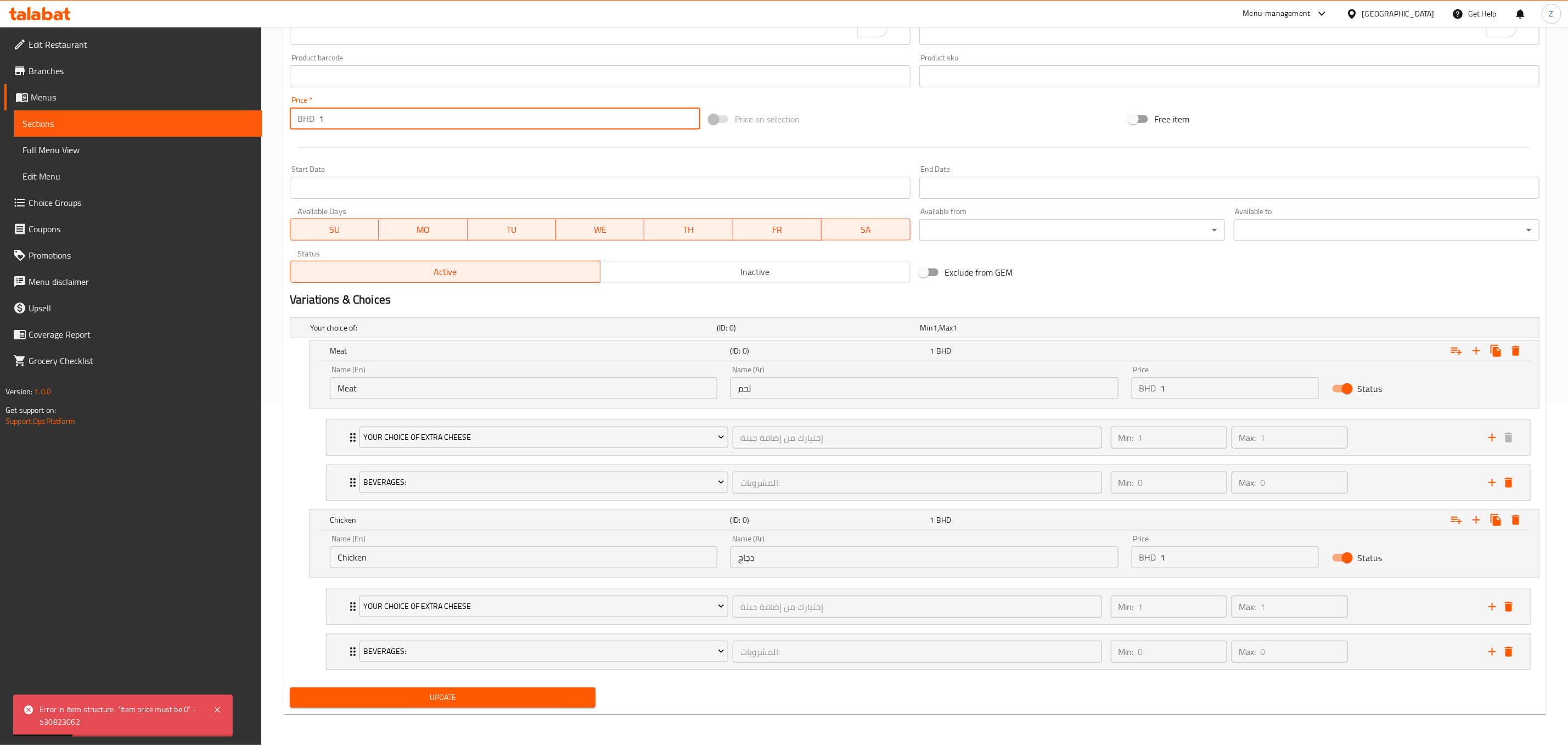
drag, startPoint x: 321, startPoint y: 104, endPoint x: 307, endPoint y: 114, distance: 17.2
click at [310, 107] on div "BHD 1 Price *" at bounding box center [495, 118] width 411 height 22
type input "0"
click at [550, 700] on span "Update" at bounding box center [443, 697] width 288 height 14
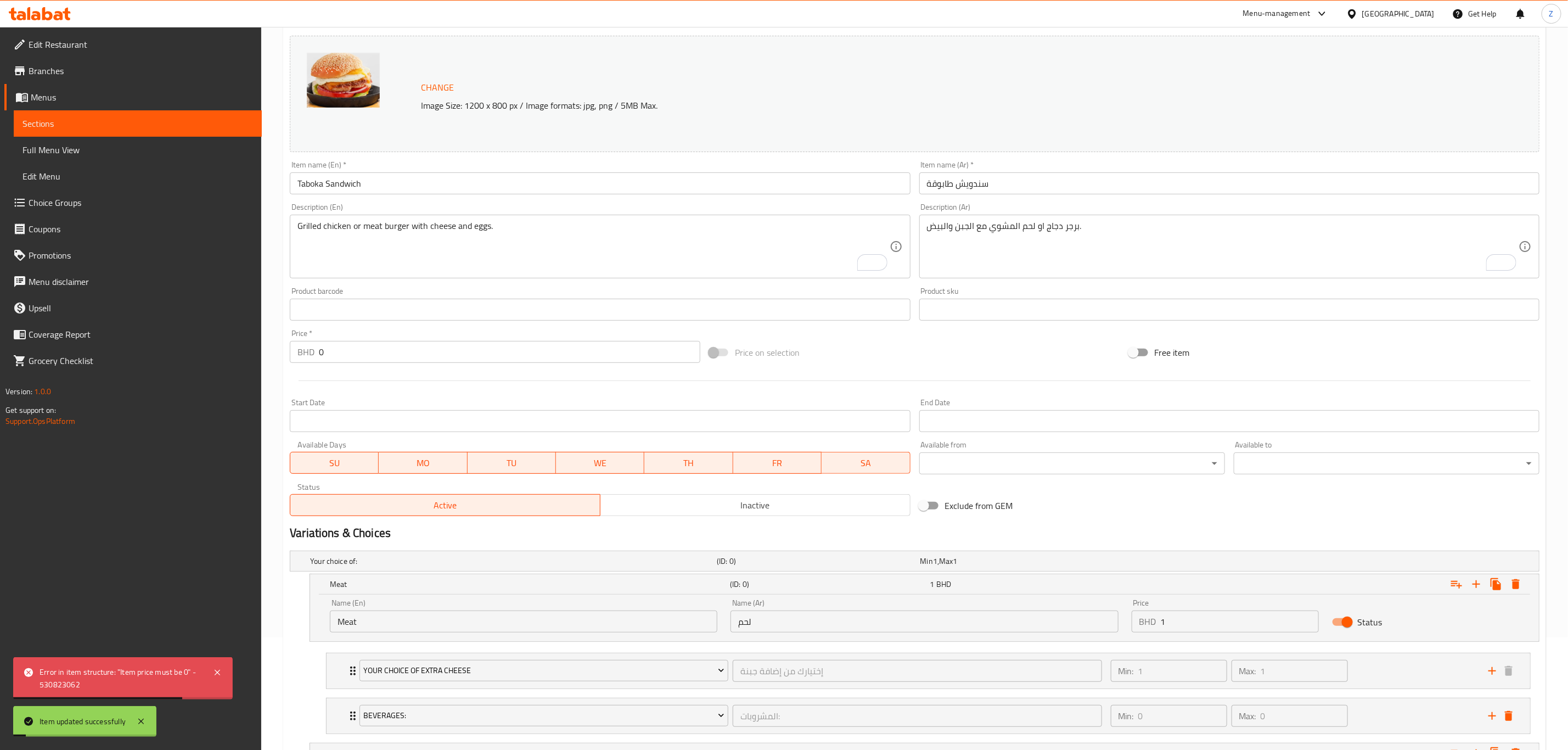
scroll to position [0, 0]
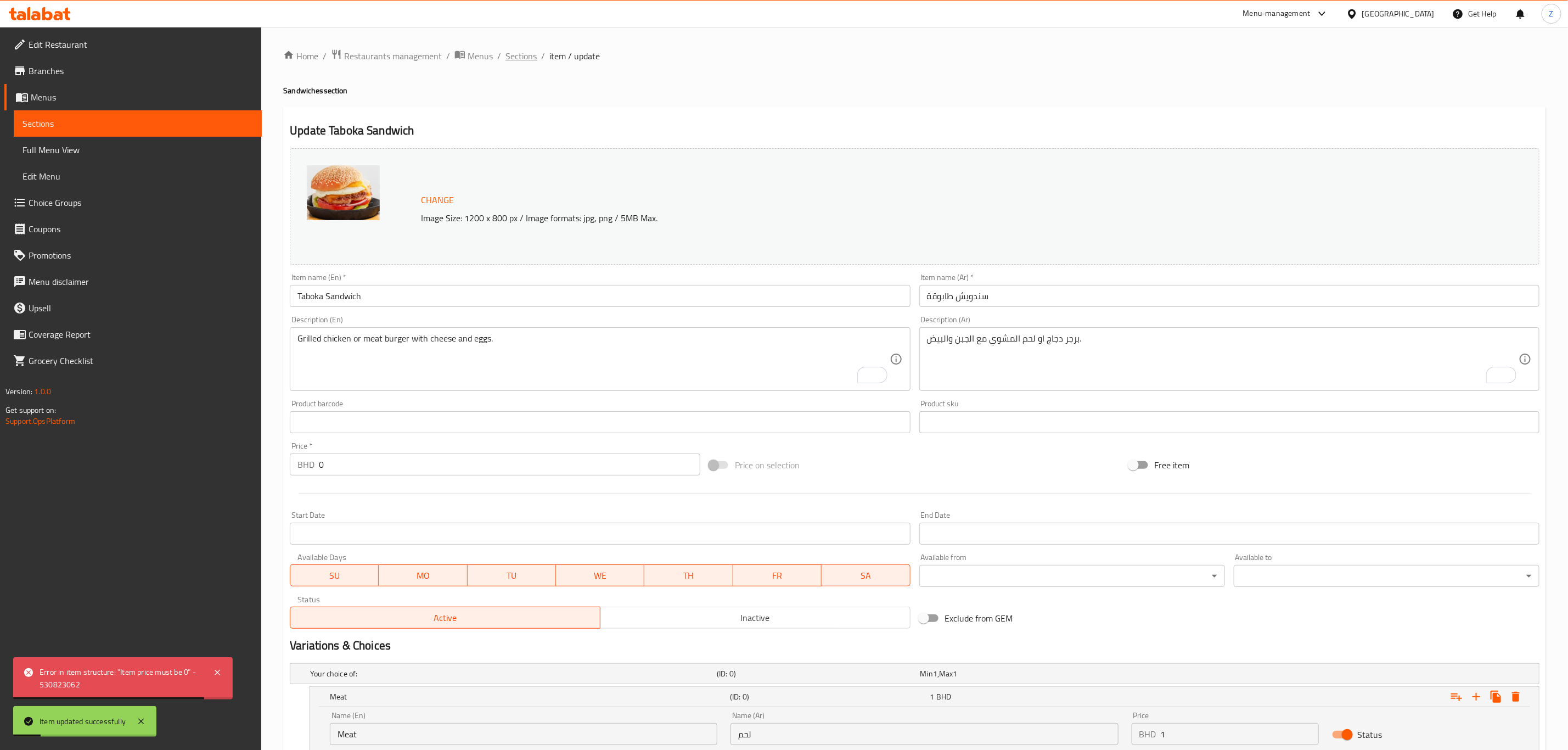
click at [526, 52] on span "Sections" at bounding box center [521, 55] width 31 height 13
